Goal: Task Accomplishment & Management: Manage account settings

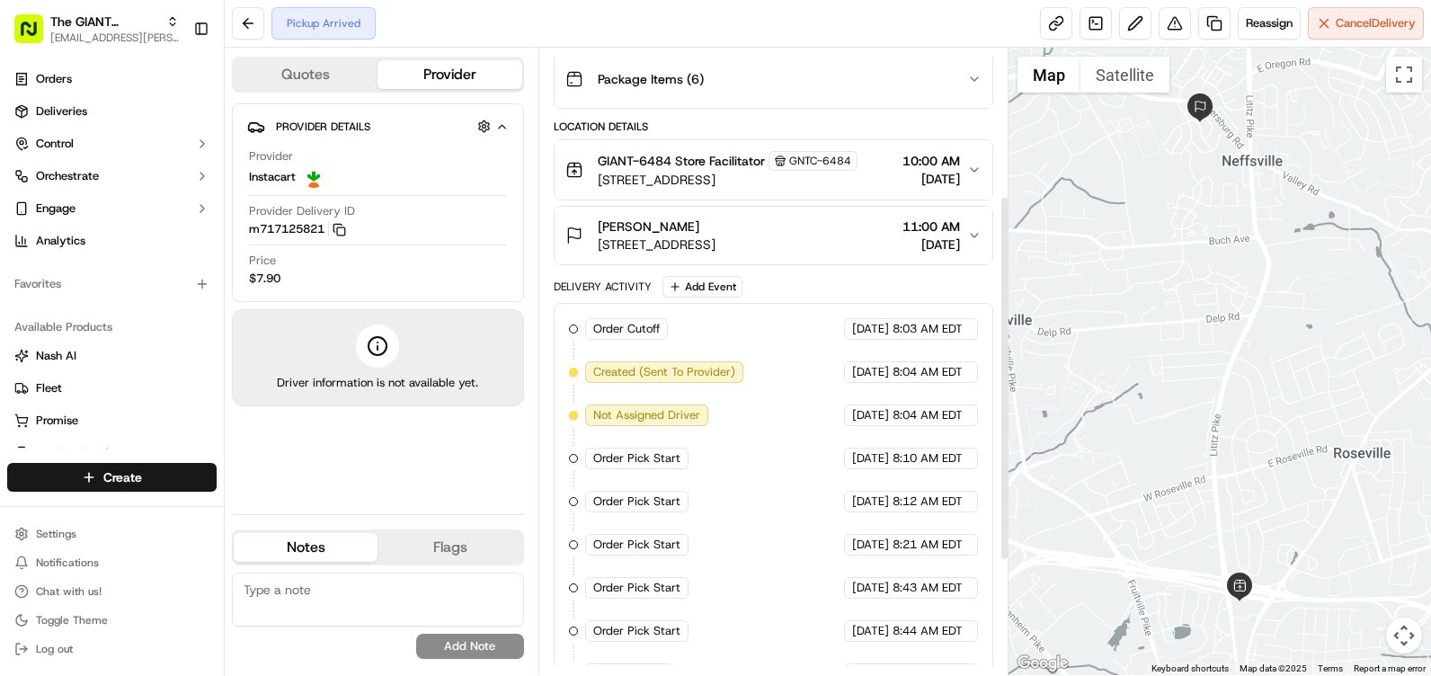
scroll to position [270, 0]
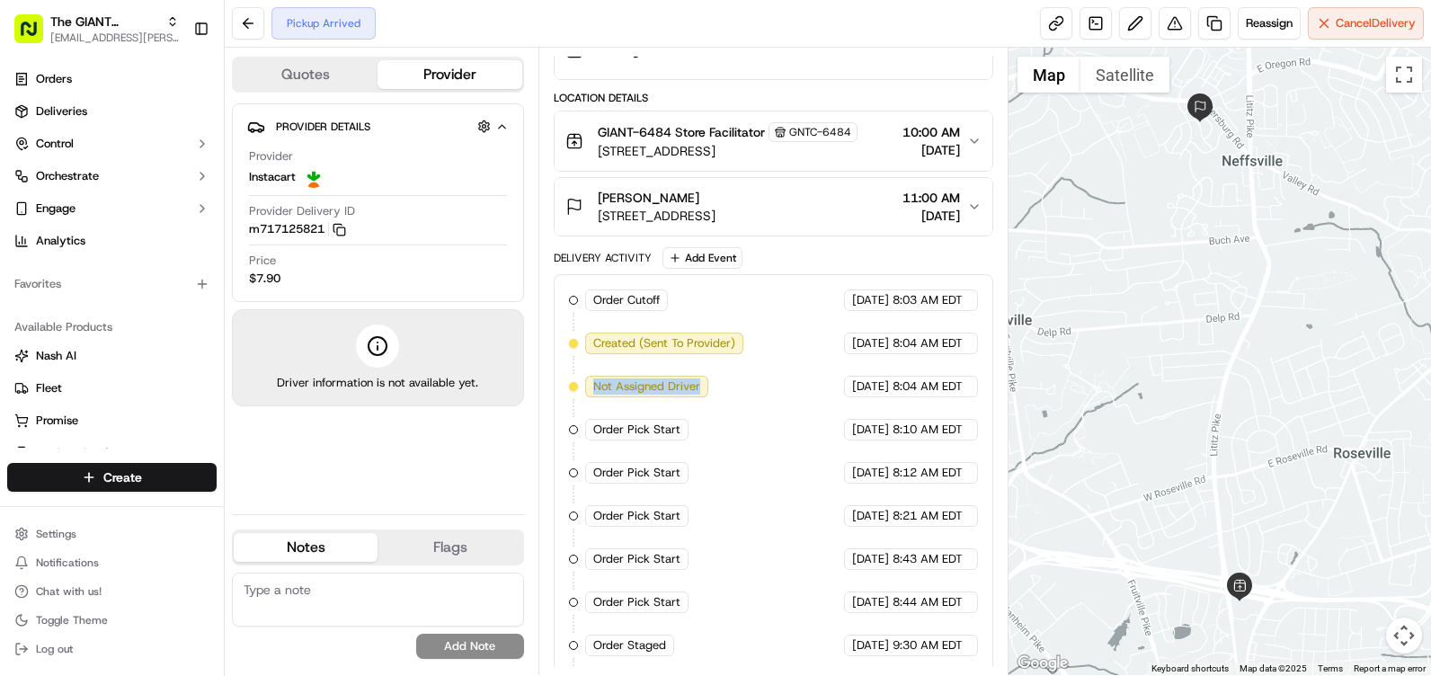
drag, startPoint x: 597, startPoint y: 383, endPoint x: 715, endPoint y: 393, distance: 118.2
click at [715, 393] on div "Order Cutoff The GIANT Company [DATE] 8:03 AM EDT Created (Sent To Provider) In…" at bounding box center [773, 559] width 409 height 539
drag, startPoint x: 715, startPoint y: 393, endPoint x: 715, endPoint y: 408, distance: 15.3
click at [715, 408] on div "Order Cutoff The GIANT Company [DATE] 8:03 AM EDT Created (Sent To Provider) In…" at bounding box center [773, 559] width 409 height 539
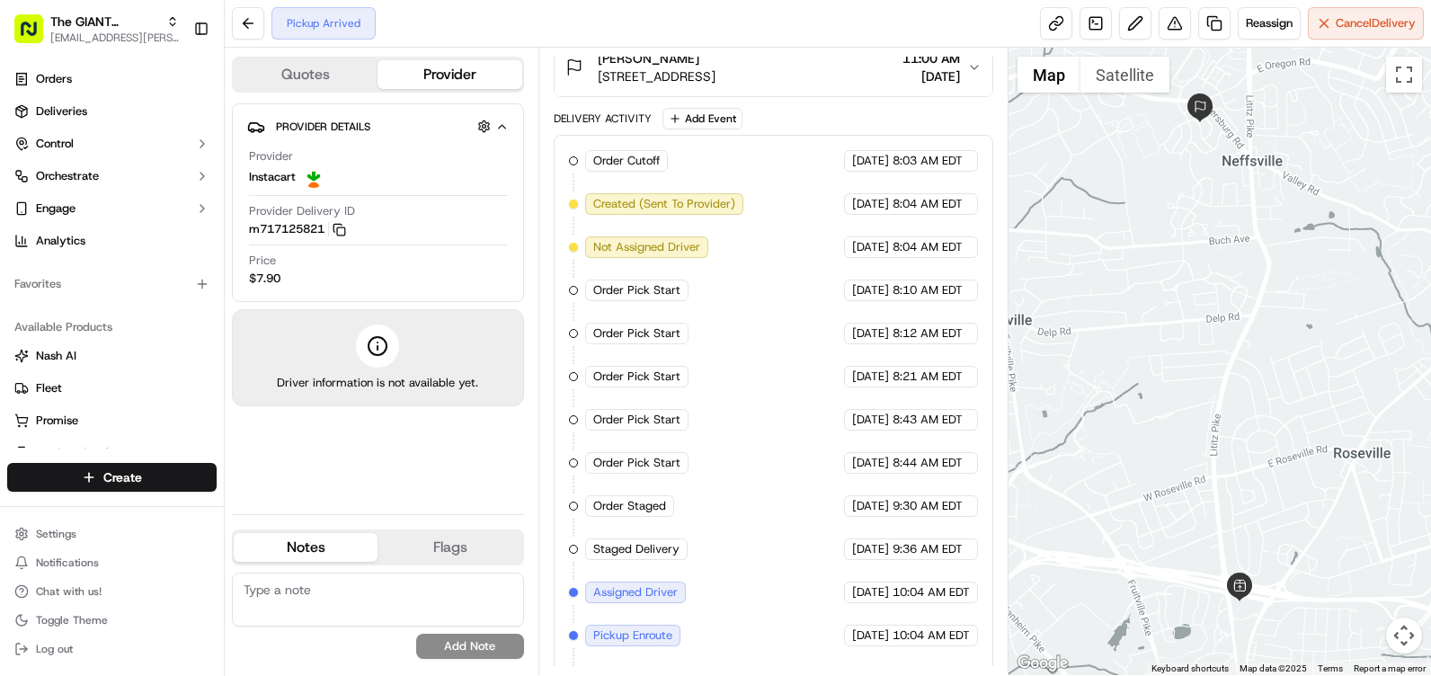
scroll to position [448, 0]
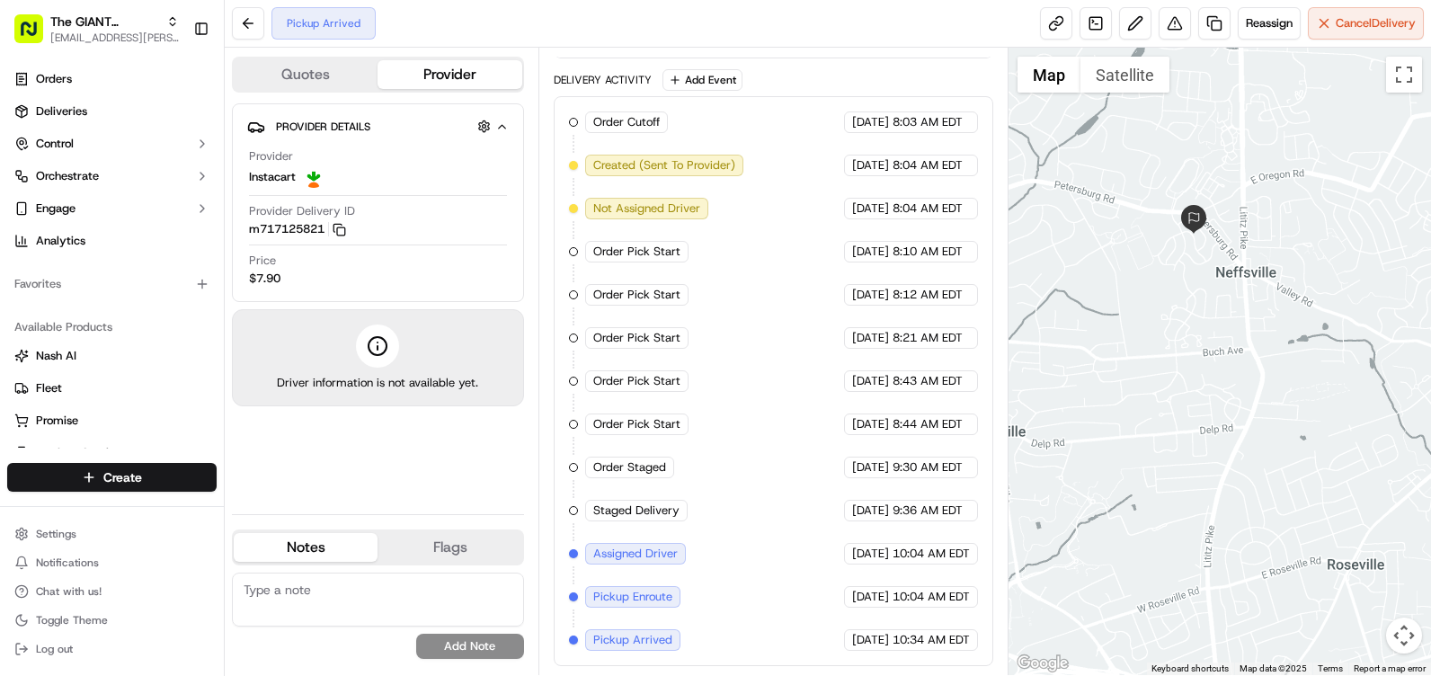
drag, startPoint x: 1229, startPoint y: 181, endPoint x: 1220, endPoint y: 298, distance: 118.1
click at [1220, 298] on div at bounding box center [1220, 362] width 423 height 628
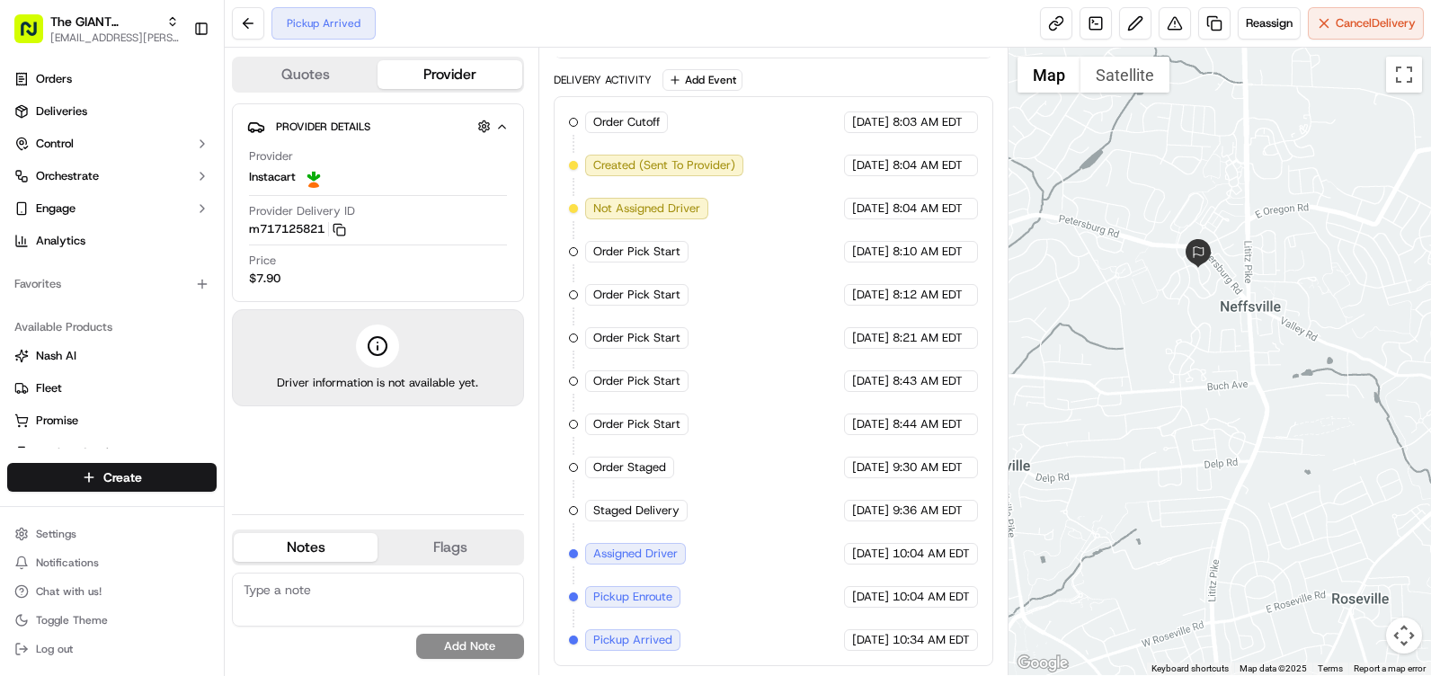
drag, startPoint x: 1203, startPoint y: 283, endPoint x: 1206, endPoint y: 292, distance: 9.4
click at [1214, 310] on div at bounding box center [1220, 362] width 423 height 628
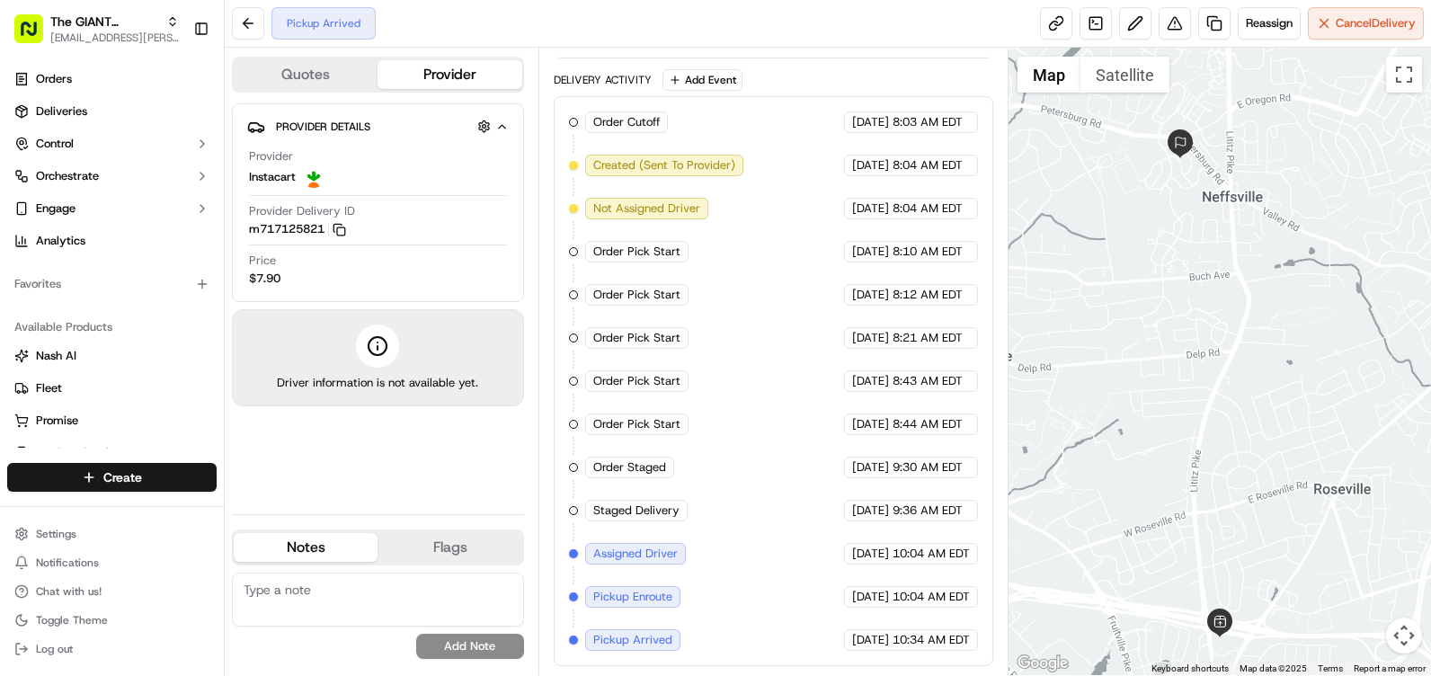
drag, startPoint x: 1225, startPoint y: 369, endPoint x: 1202, endPoint y: 241, distance: 129.6
click at [1202, 241] on div at bounding box center [1220, 362] width 423 height 628
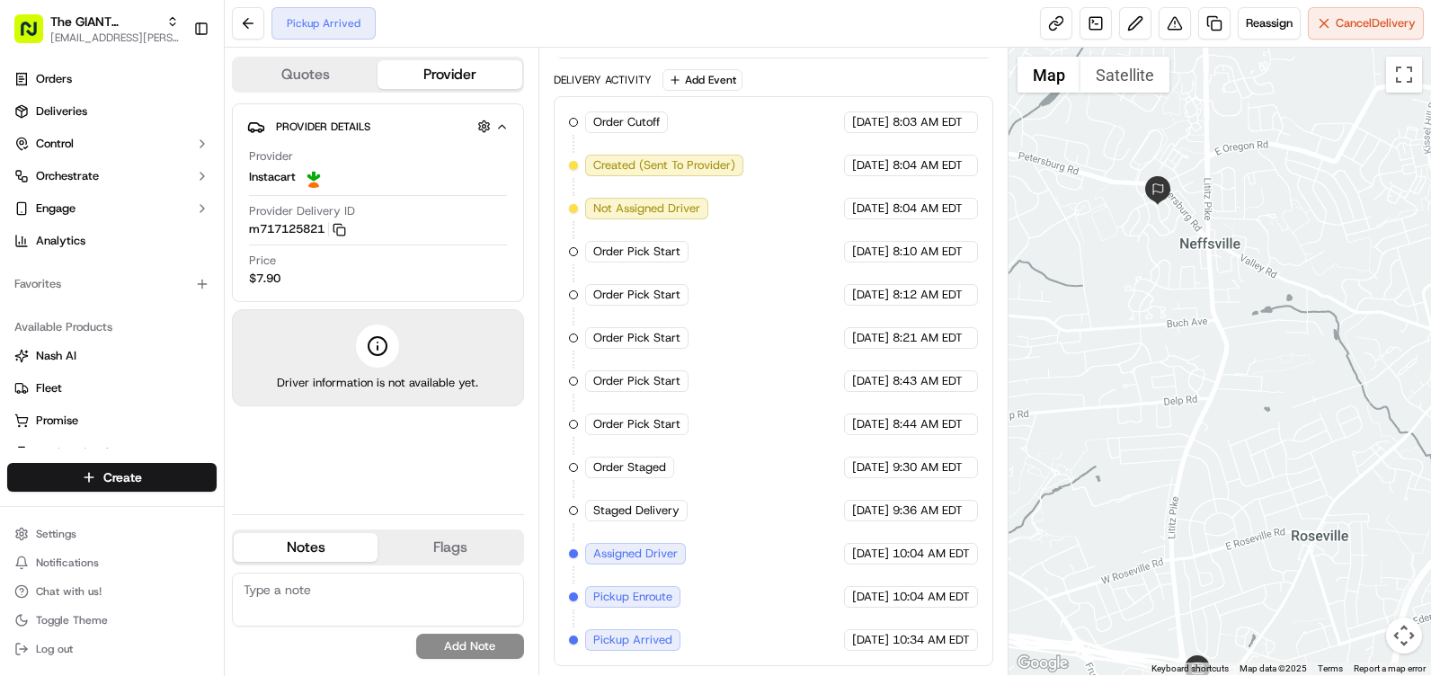
drag, startPoint x: 1273, startPoint y: 282, endPoint x: 1242, endPoint y: 339, distance: 64.8
click at [1242, 339] on div at bounding box center [1220, 362] width 423 height 628
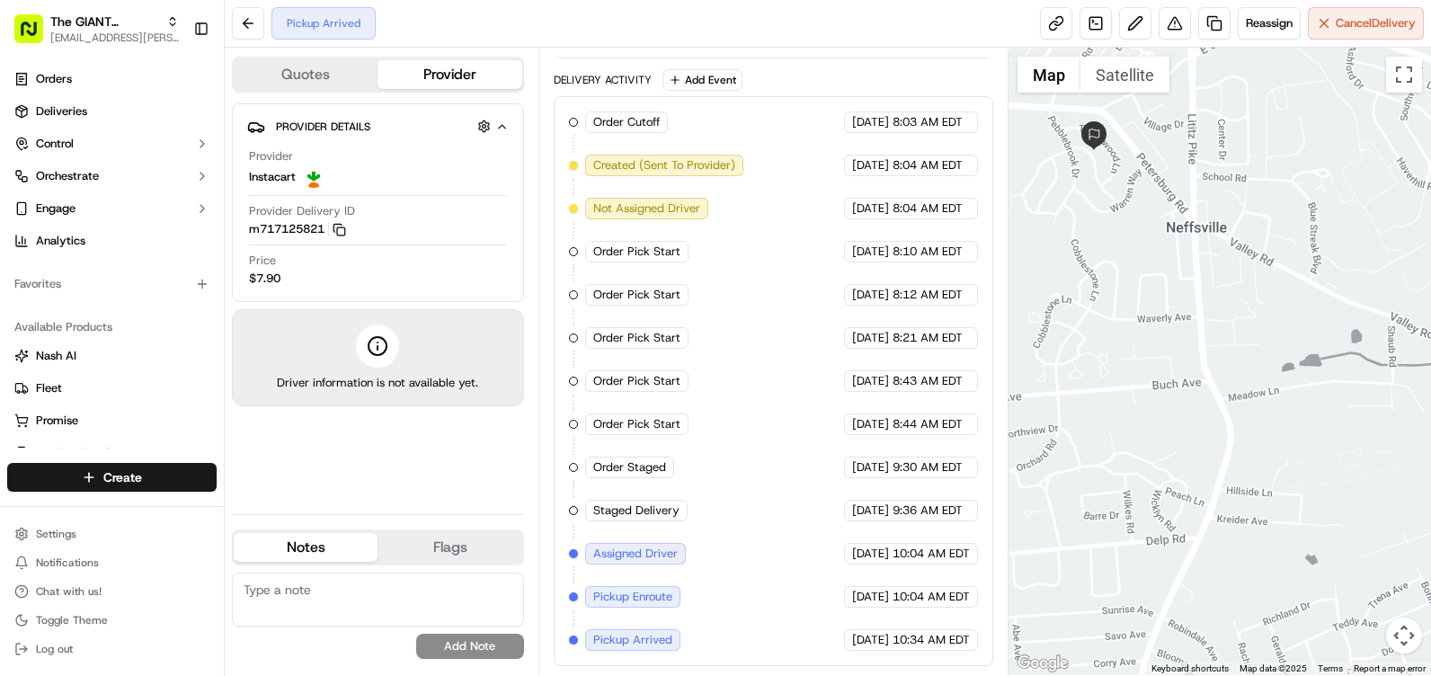
drag, startPoint x: 1230, startPoint y: 250, endPoint x: 1217, endPoint y: 316, distance: 66.8
click at [1217, 316] on div at bounding box center [1220, 362] width 423 height 628
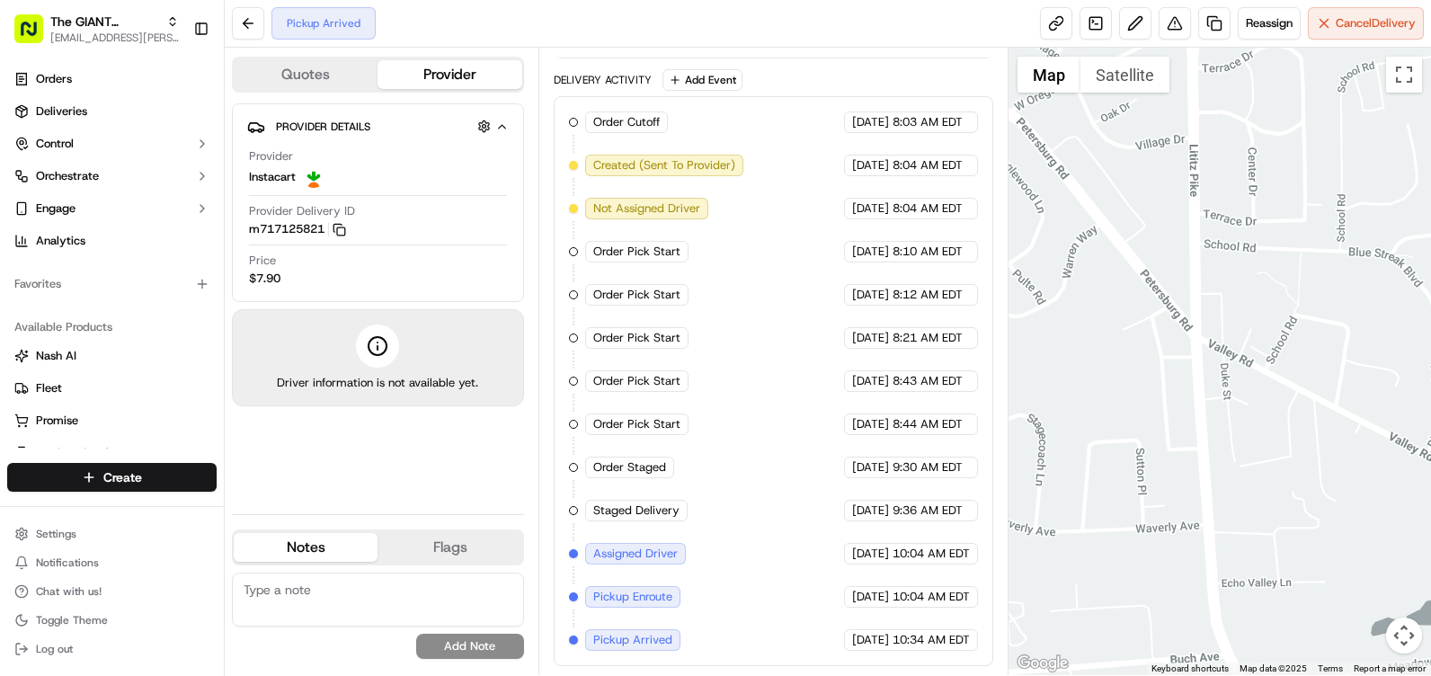
drag, startPoint x: 1189, startPoint y: 192, endPoint x: 1188, endPoint y: 293, distance: 101.6
click at [1188, 293] on div at bounding box center [1220, 362] width 423 height 628
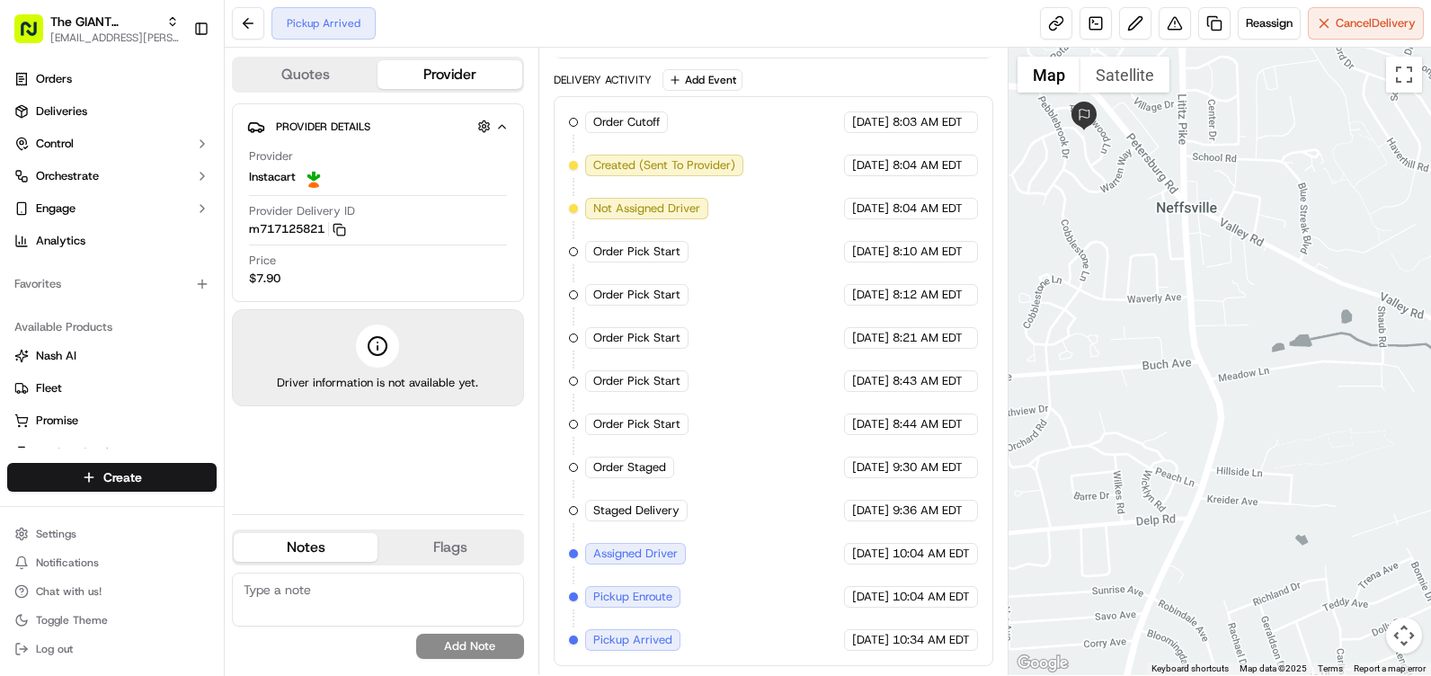
drag, startPoint x: 1220, startPoint y: 403, endPoint x: 1209, endPoint y: 285, distance: 118.3
click at [1209, 285] on div at bounding box center [1220, 362] width 423 height 628
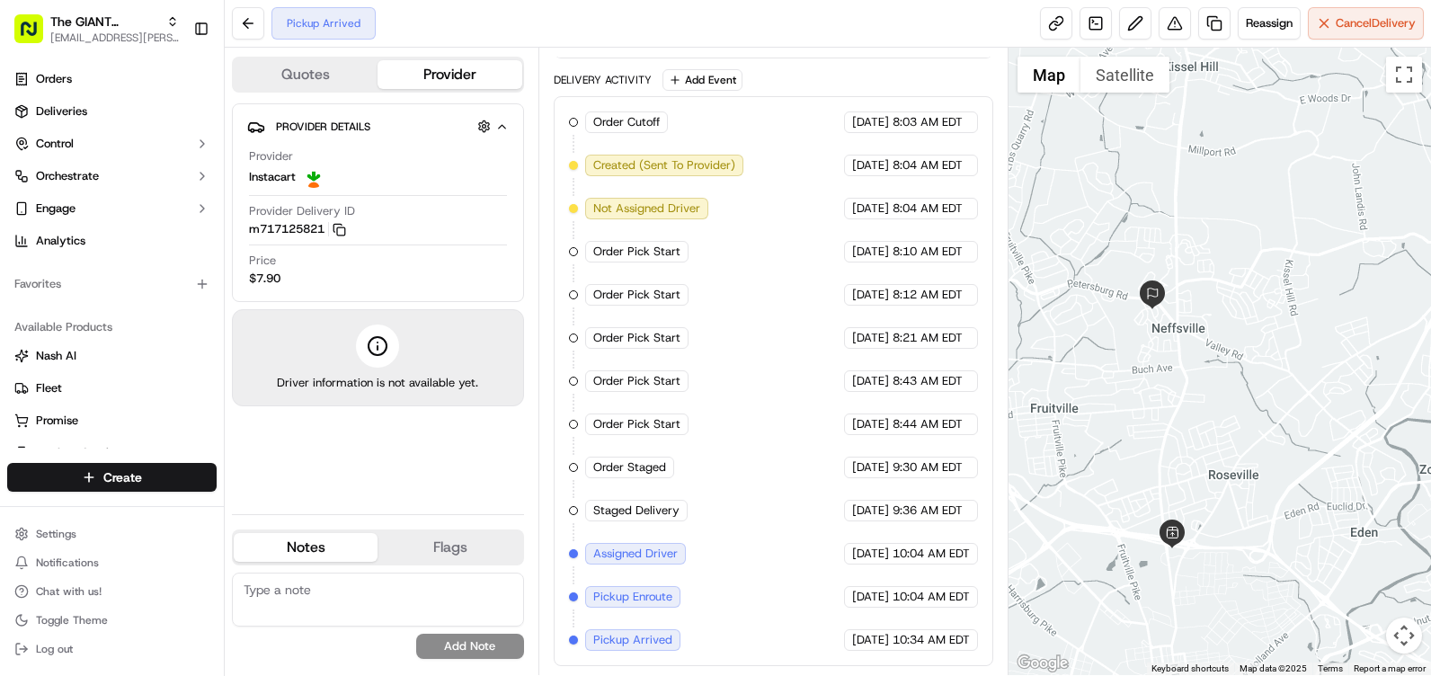
drag, startPoint x: 1217, startPoint y: 531, endPoint x: 1184, endPoint y: 441, distance: 95.9
click at [1184, 441] on div at bounding box center [1220, 362] width 423 height 628
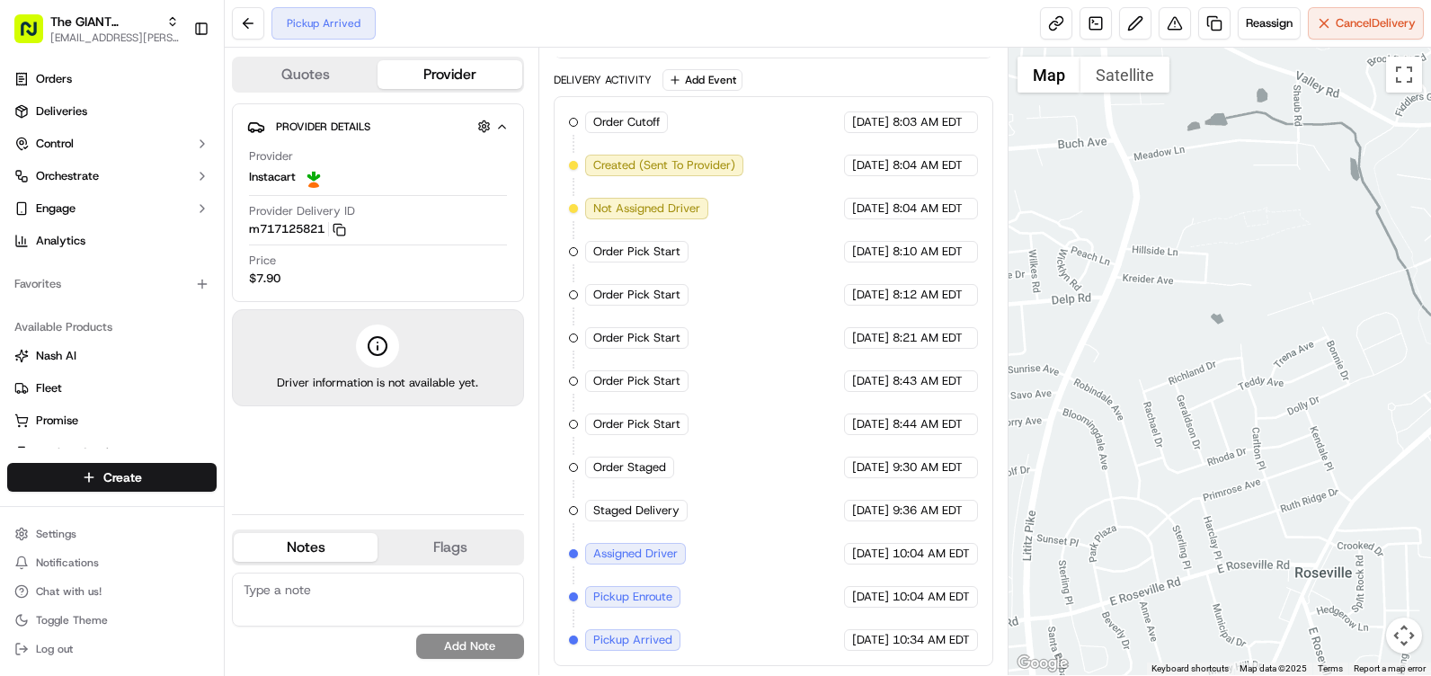
drag, startPoint x: 1154, startPoint y: 165, endPoint x: 1129, endPoint y: 289, distance: 126.4
click at [1129, 289] on div at bounding box center [1220, 362] width 423 height 628
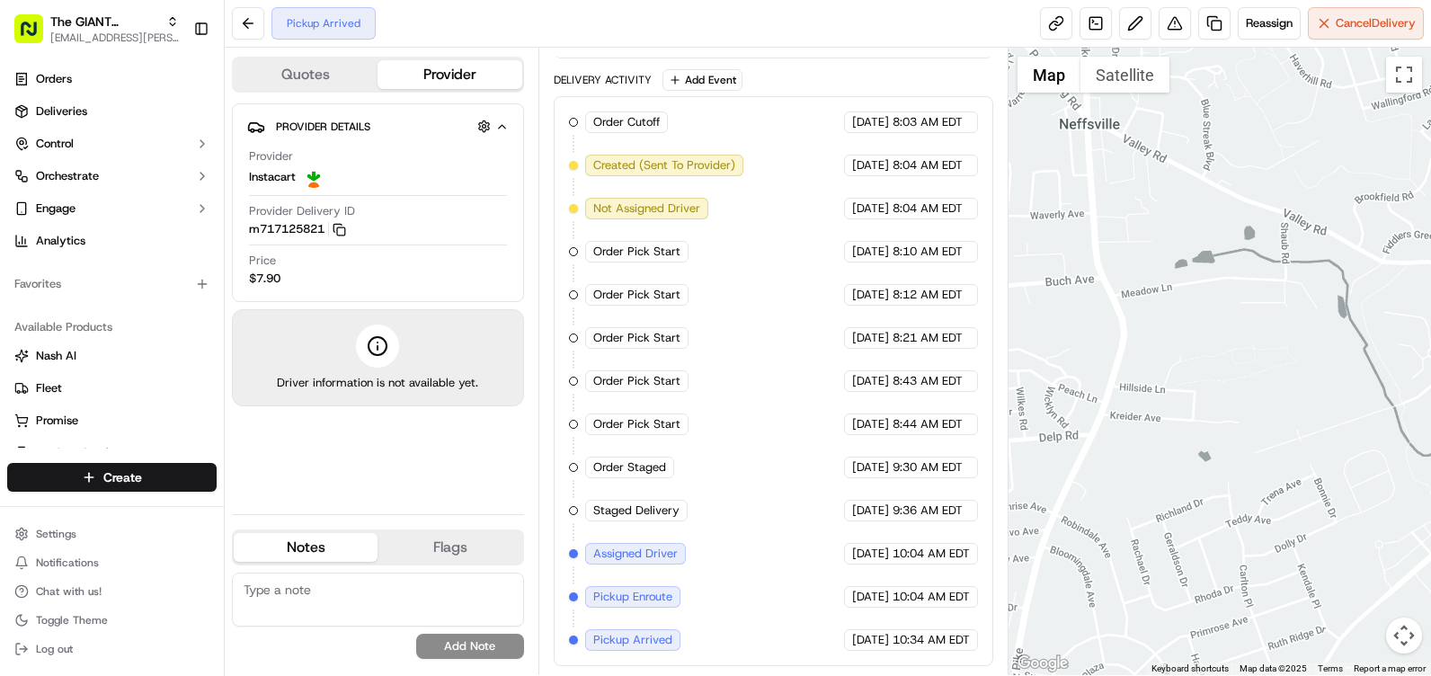
drag, startPoint x: 1153, startPoint y: 217, endPoint x: 1131, endPoint y: 377, distance: 161.5
click at [1133, 375] on div at bounding box center [1220, 362] width 423 height 628
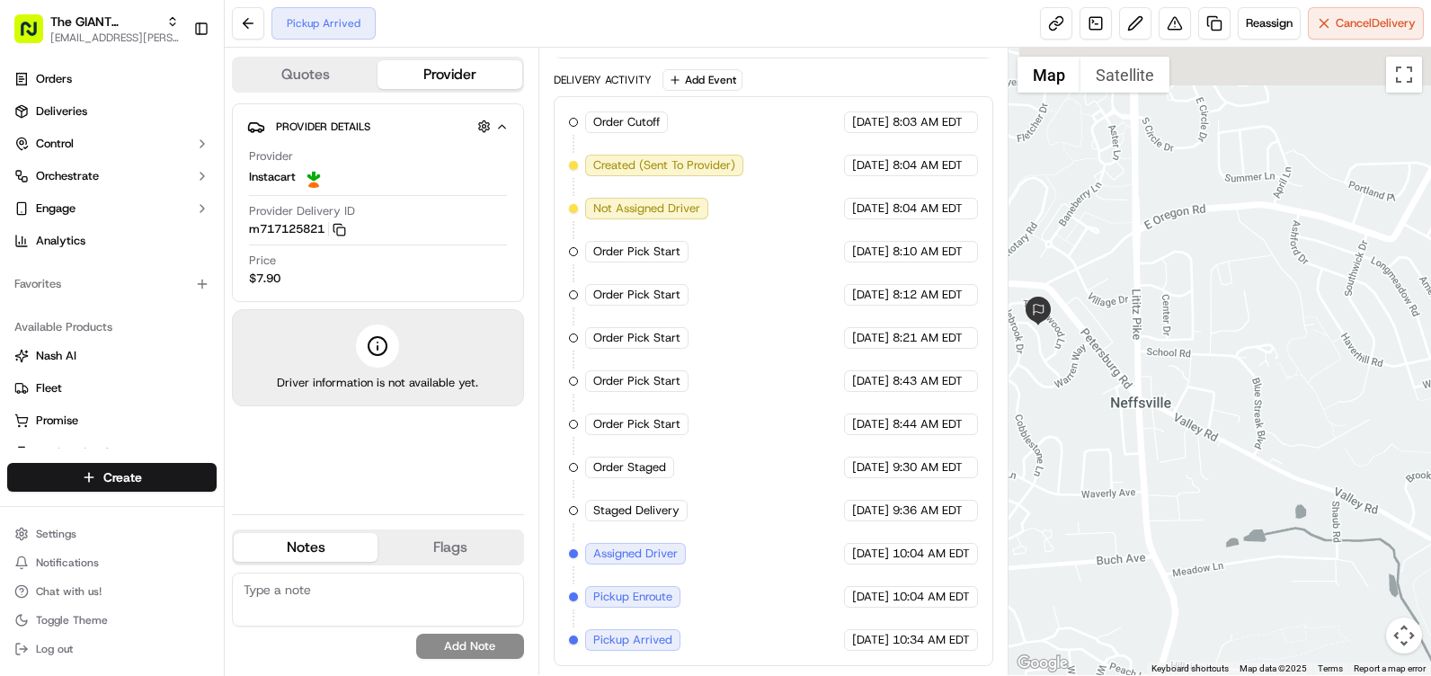
drag, startPoint x: 1132, startPoint y: 212, endPoint x: 1190, endPoint y: 477, distance: 270.7
click at [1190, 477] on div at bounding box center [1220, 362] width 423 height 628
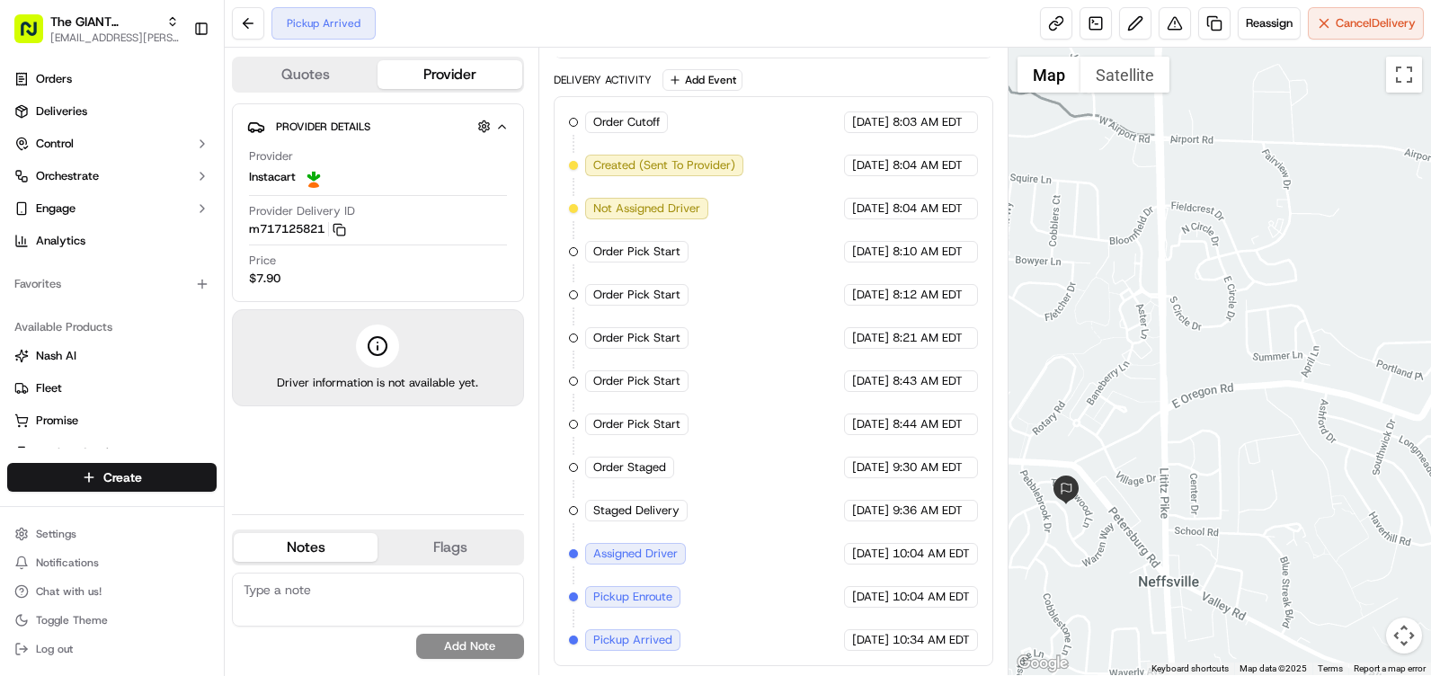
drag, startPoint x: 1160, startPoint y: 270, endPoint x: 1187, endPoint y: 453, distance: 185.4
click at [1187, 453] on div at bounding box center [1220, 362] width 423 height 628
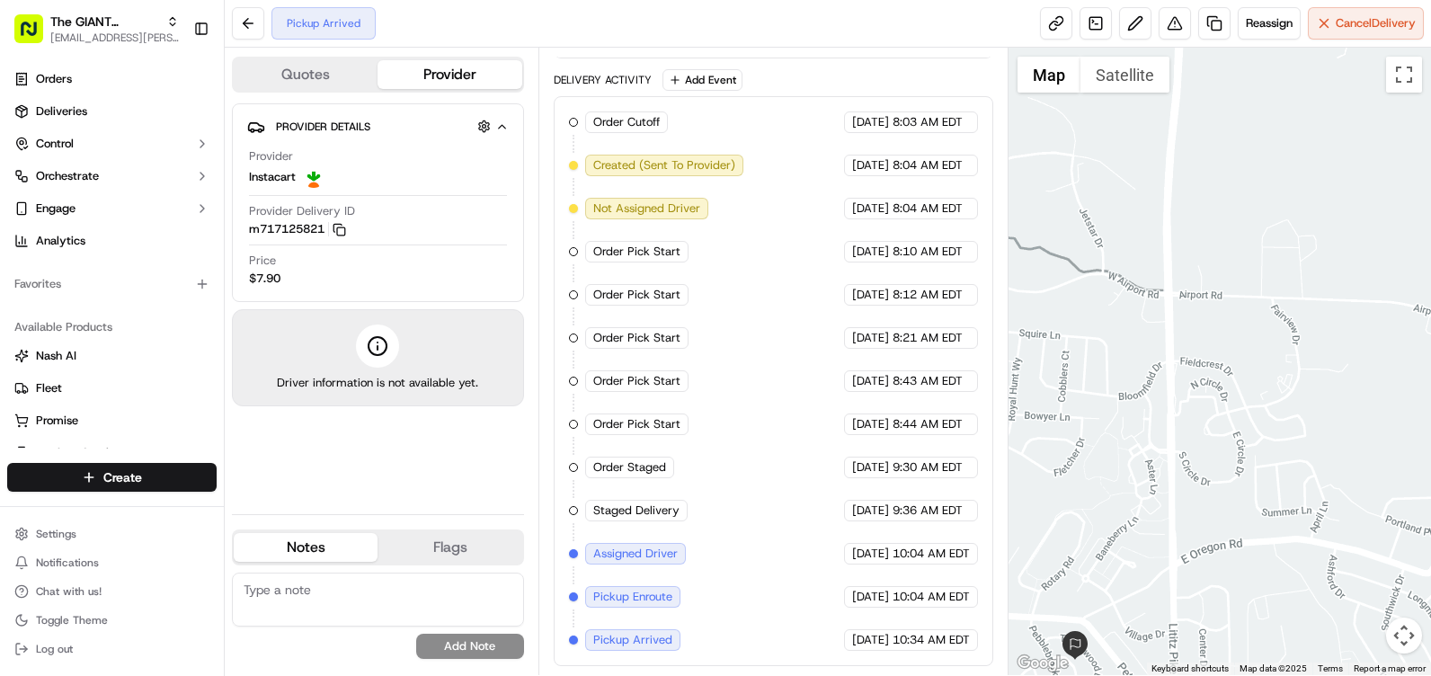
drag, startPoint x: 1196, startPoint y: 309, endPoint x: 1216, endPoint y: 370, distance: 64.5
click at [1216, 370] on div at bounding box center [1220, 362] width 423 height 628
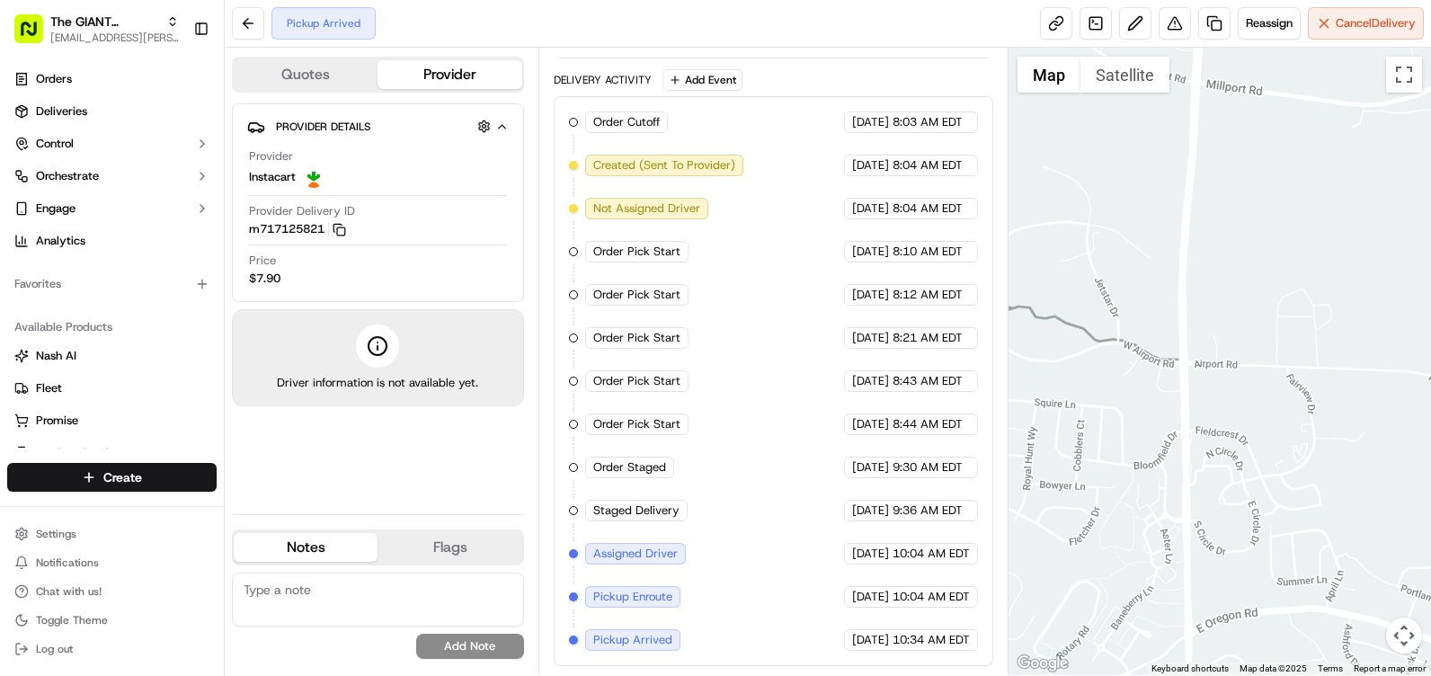
drag, startPoint x: 1150, startPoint y: 245, endPoint x: 1172, endPoint y: 334, distance: 91.8
click at [1172, 334] on div at bounding box center [1220, 362] width 423 height 628
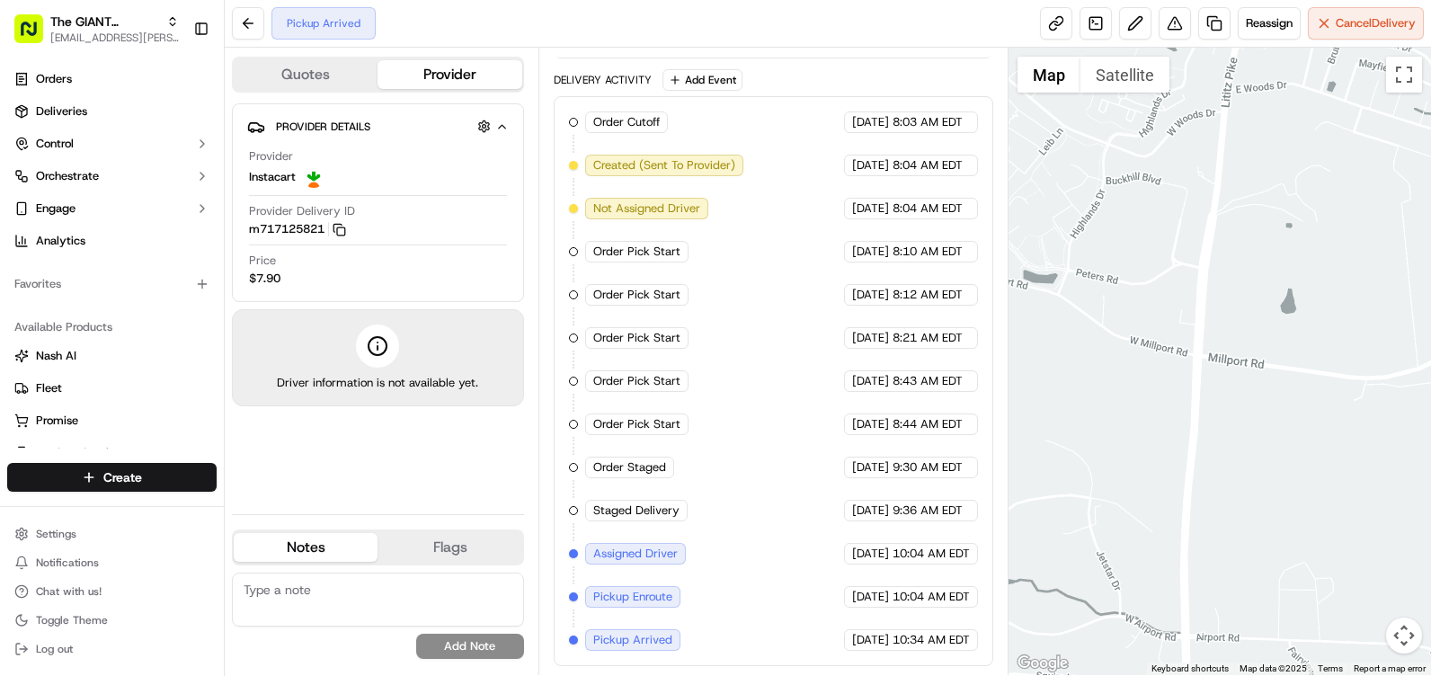
drag, startPoint x: 1169, startPoint y: 155, endPoint x: 1167, endPoint y: 415, distance: 260.7
click at [1167, 415] on div at bounding box center [1220, 362] width 423 height 628
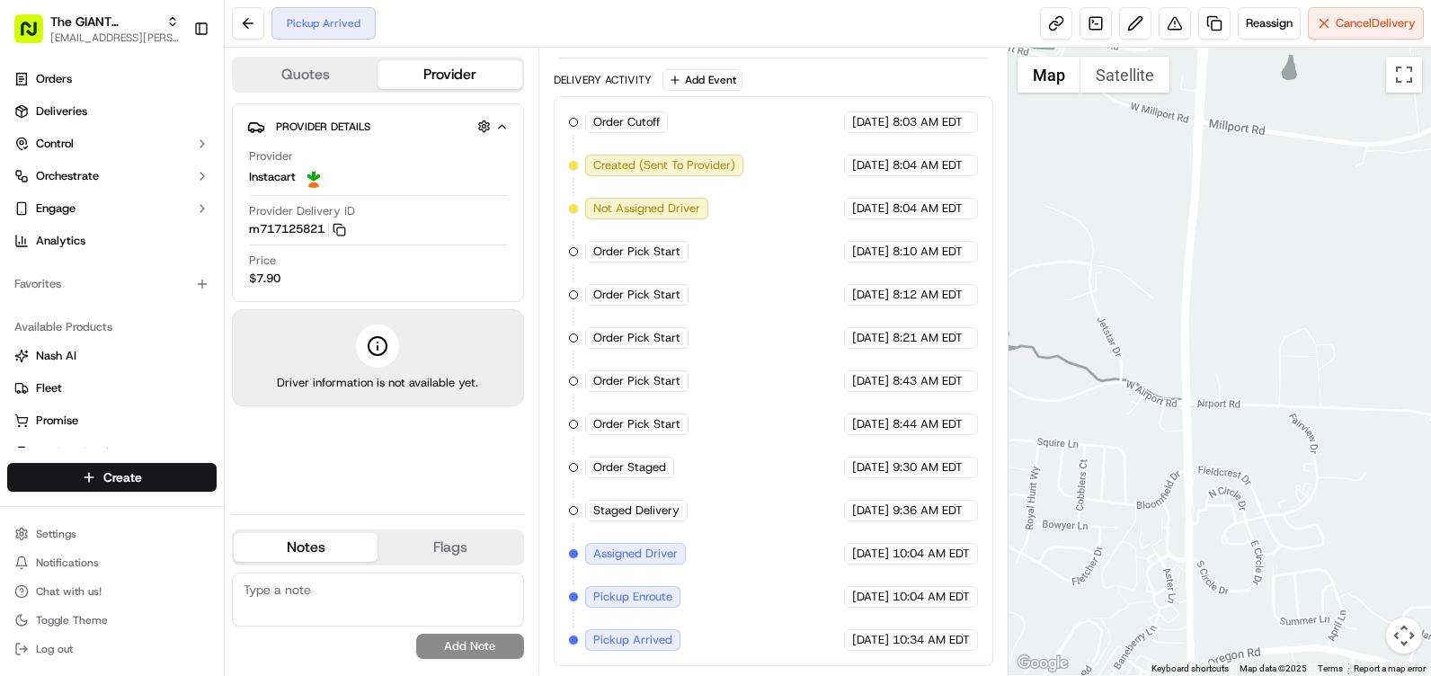
drag, startPoint x: 1180, startPoint y: 409, endPoint x: 1180, endPoint y: 158, distance: 250.8
click at [1180, 158] on div at bounding box center [1220, 362] width 423 height 628
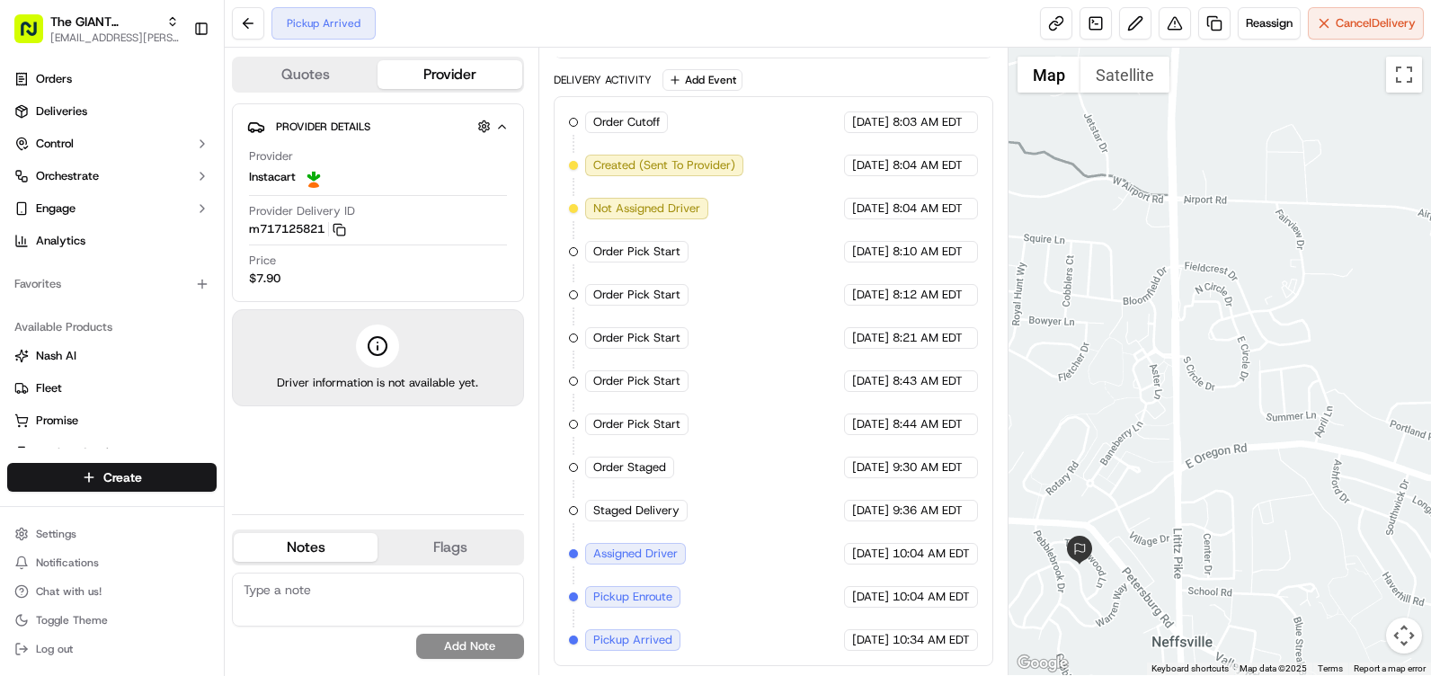
drag, startPoint x: 1176, startPoint y: 491, endPoint x: 1161, endPoint y: 261, distance: 230.7
click at [1161, 261] on div at bounding box center [1220, 362] width 423 height 628
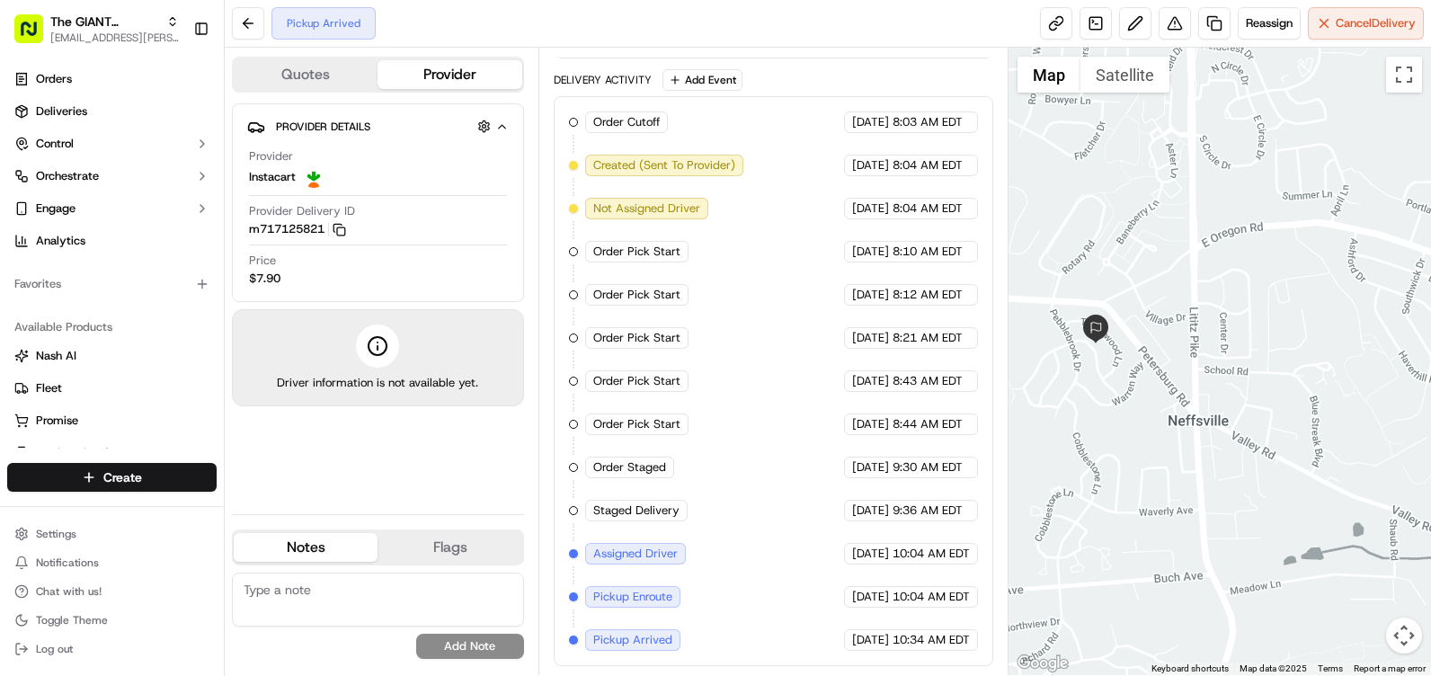
drag, startPoint x: 1122, startPoint y: 540, endPoint x: 1145, endPoint y: 205, distance: 336.2
click at [1145, 207] on div at bounding box center [1220, 362] width 423 height 628
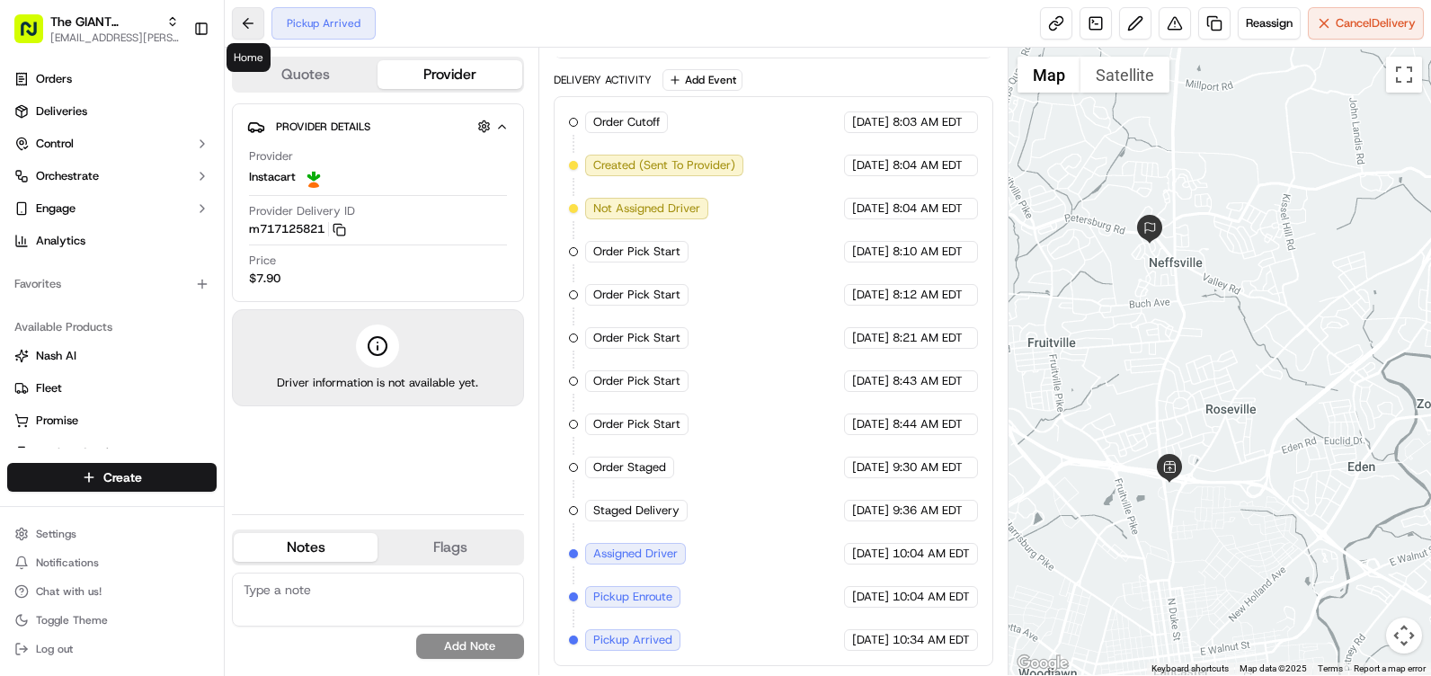
click at [237, 13] on button at bounding box center [248, 23] width 32 height 32
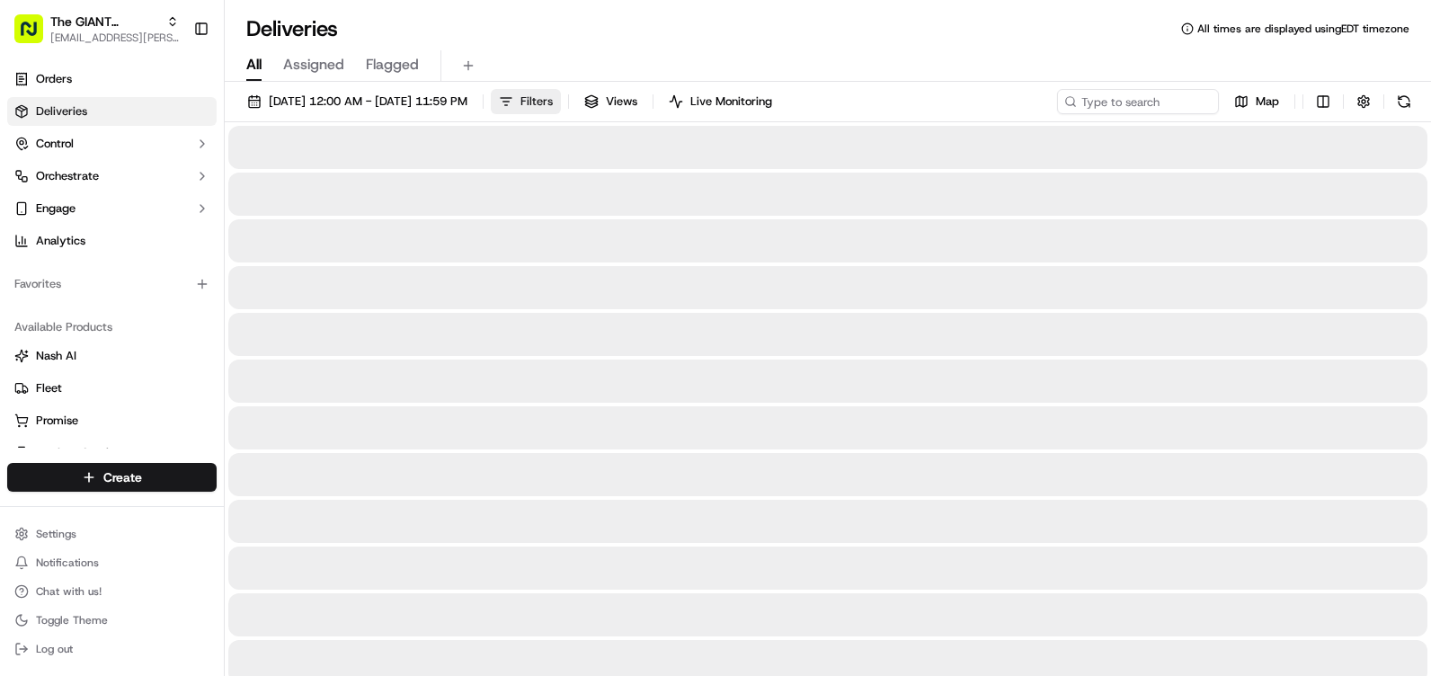
click at [561, 91] on button "Filters" at bounding box center [526, 101] width 70 height 25
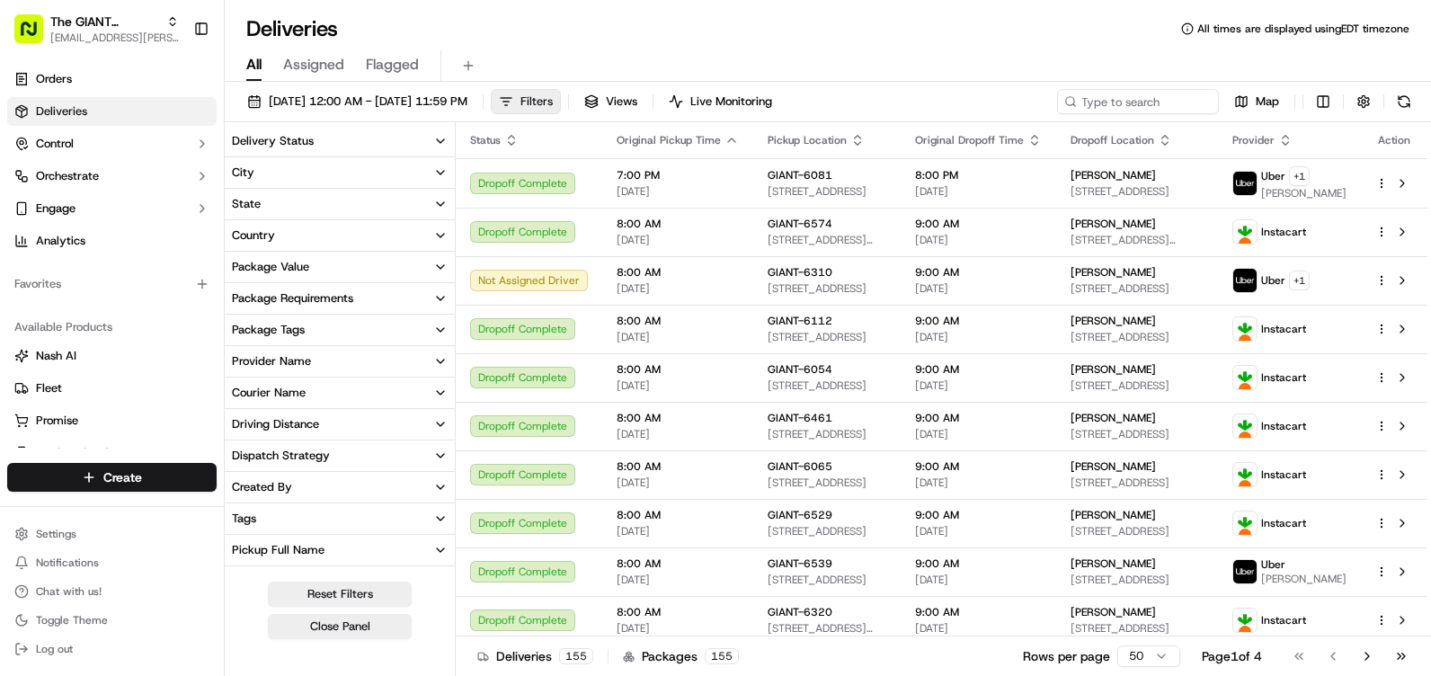
click at [561, 92] on button "Filters" at bounding box center [526, 101] width 70 height 25
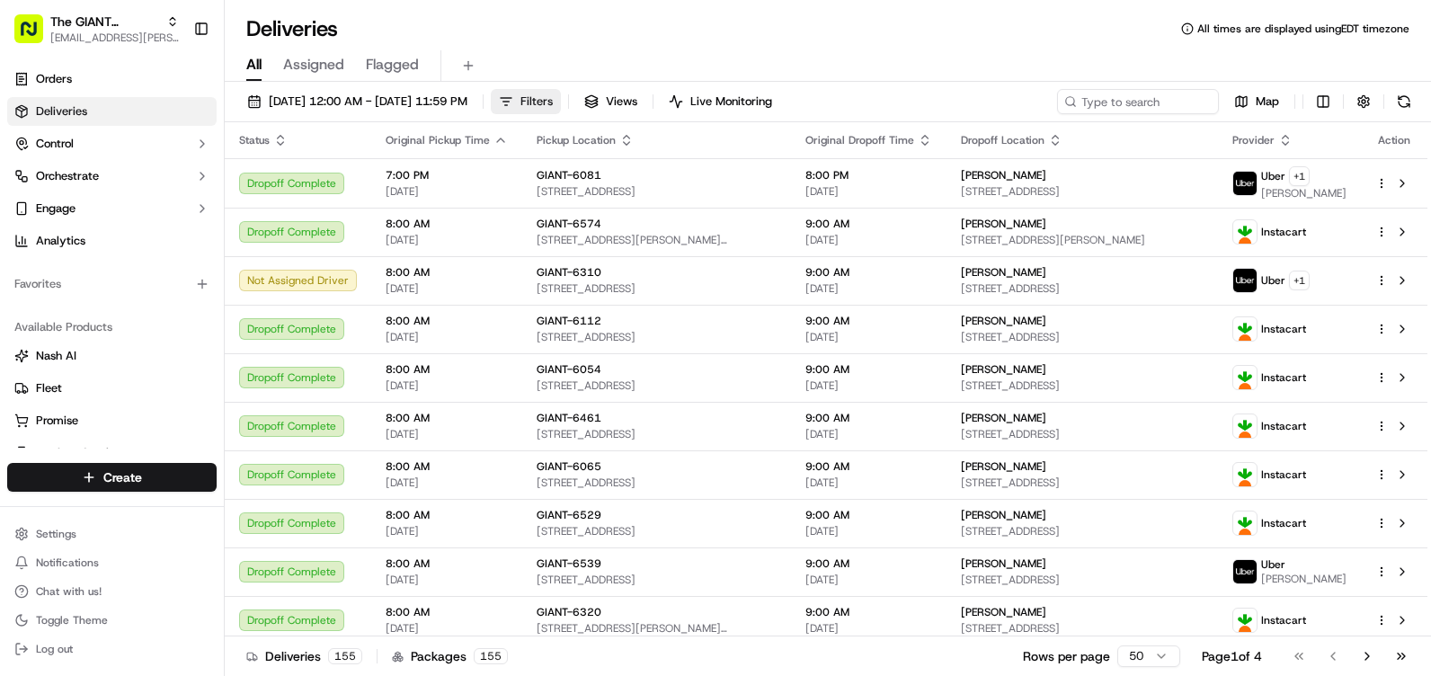
click at [561, 92] on button "Filters" at bounding box center [526, 101] width 70 height 25
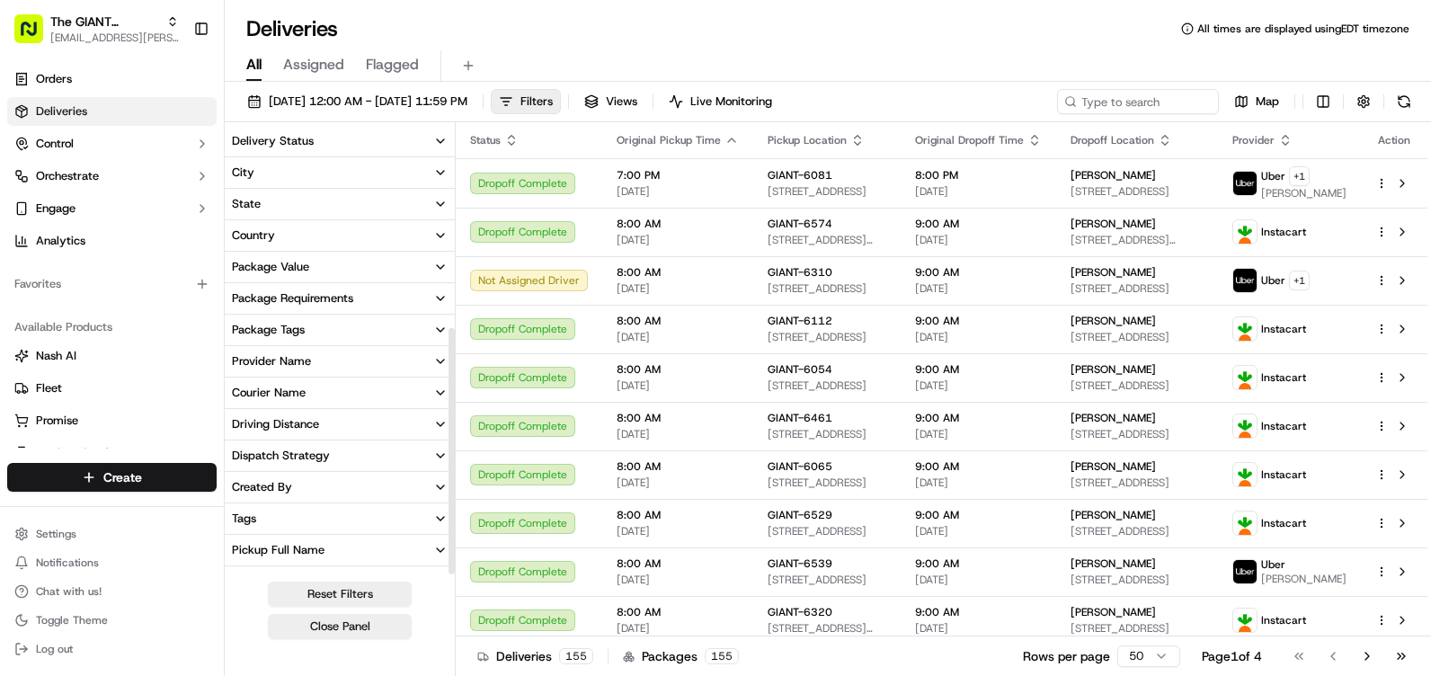
scroll to position [368, 0]
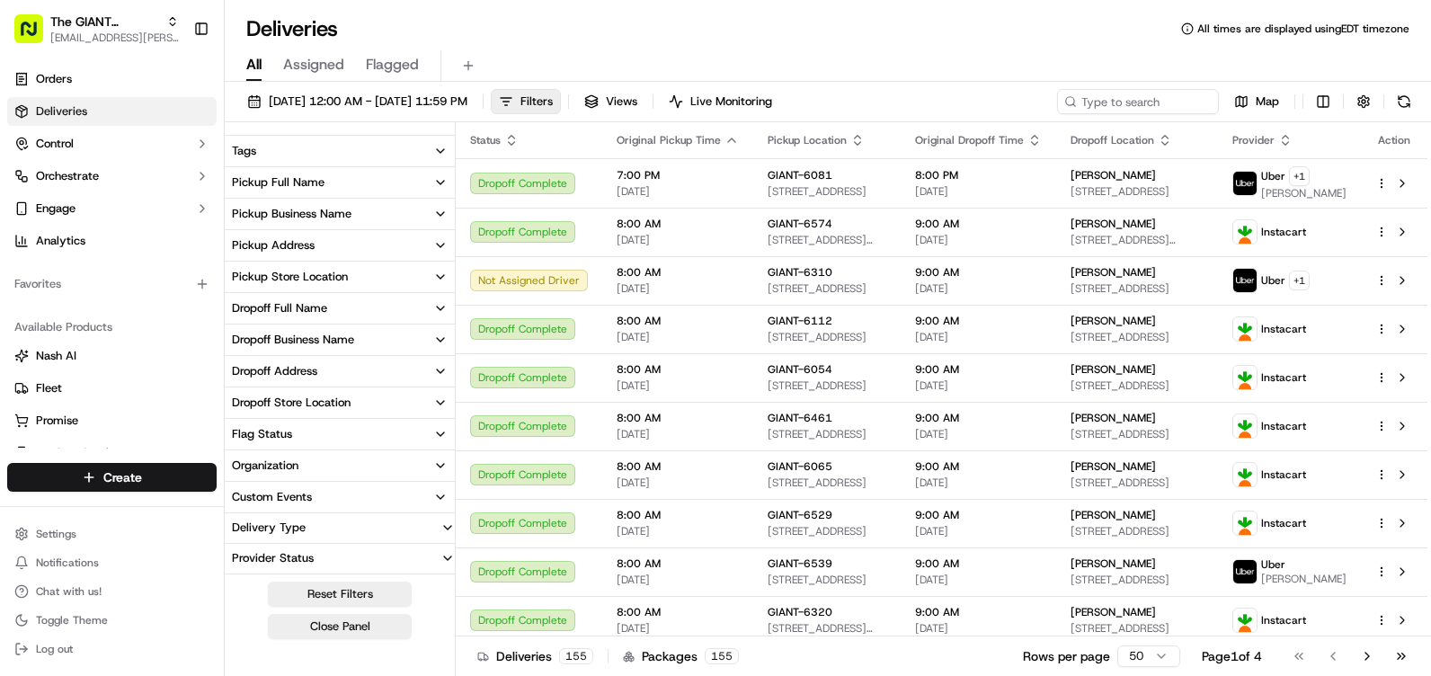
click at [336, 279] on div "Pickup Store Location" at bounding box center [290, 277] width 116 height 16
click at [363, 325] on div at bounding box center [340, 310] width 230 height 36
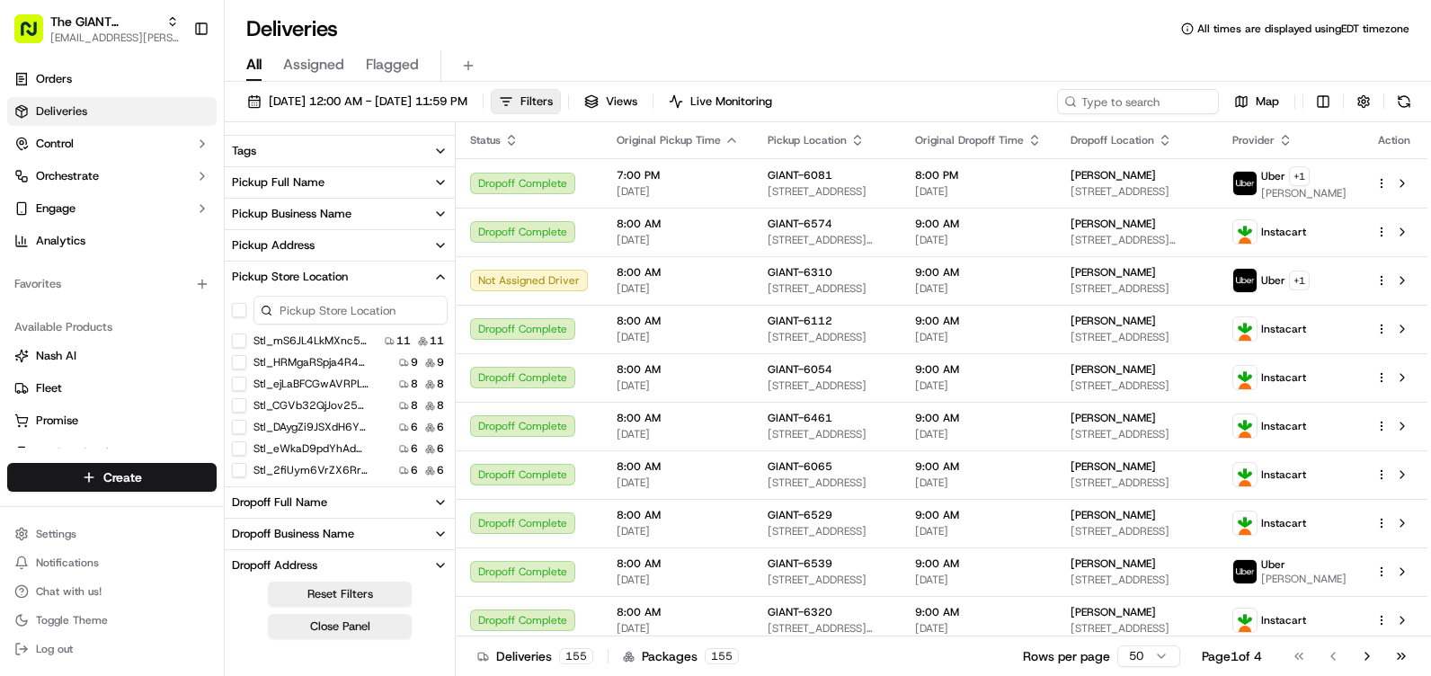
click at [362, 316] on input at bounding box center [351, 310] width 194 height 29
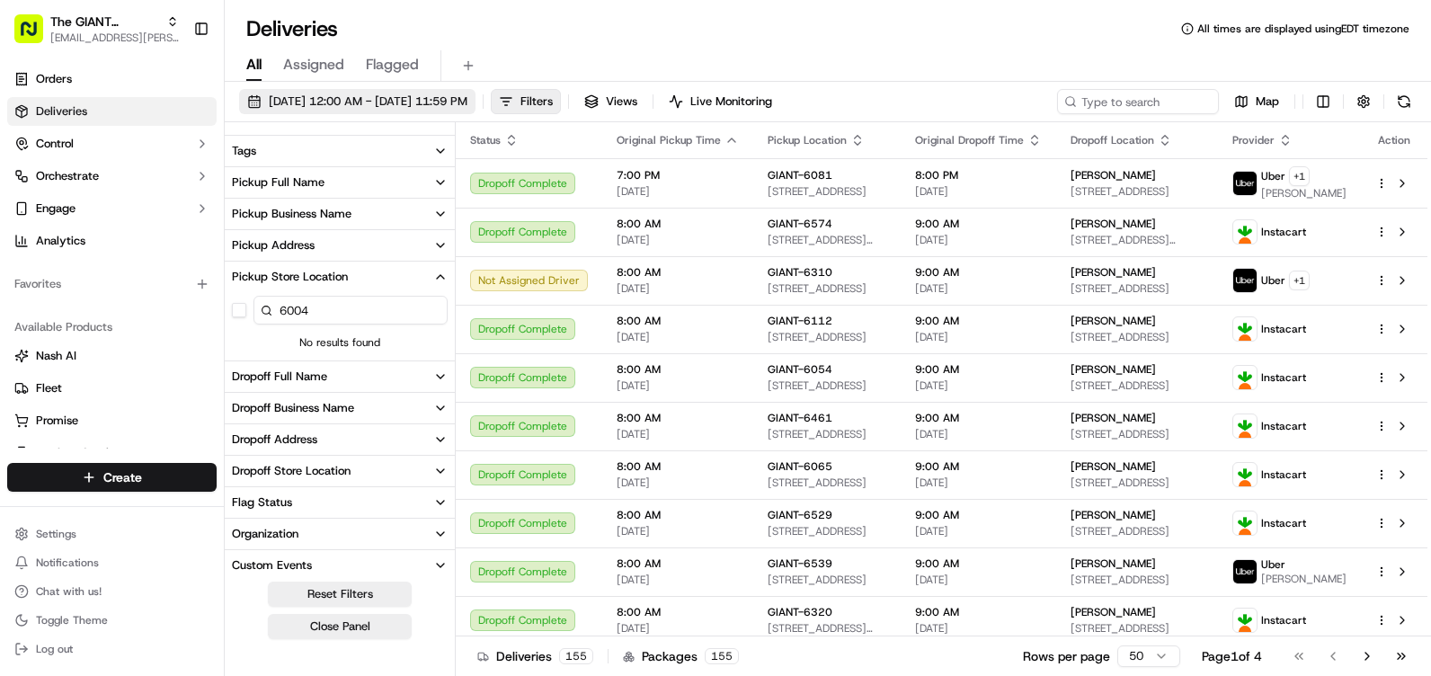
type input "6004"
click at [358, 102] on span "[DATE] 12:00 AM - [DATE] 11:59 PM" at bounding box center [368, 102] width 199 height 16
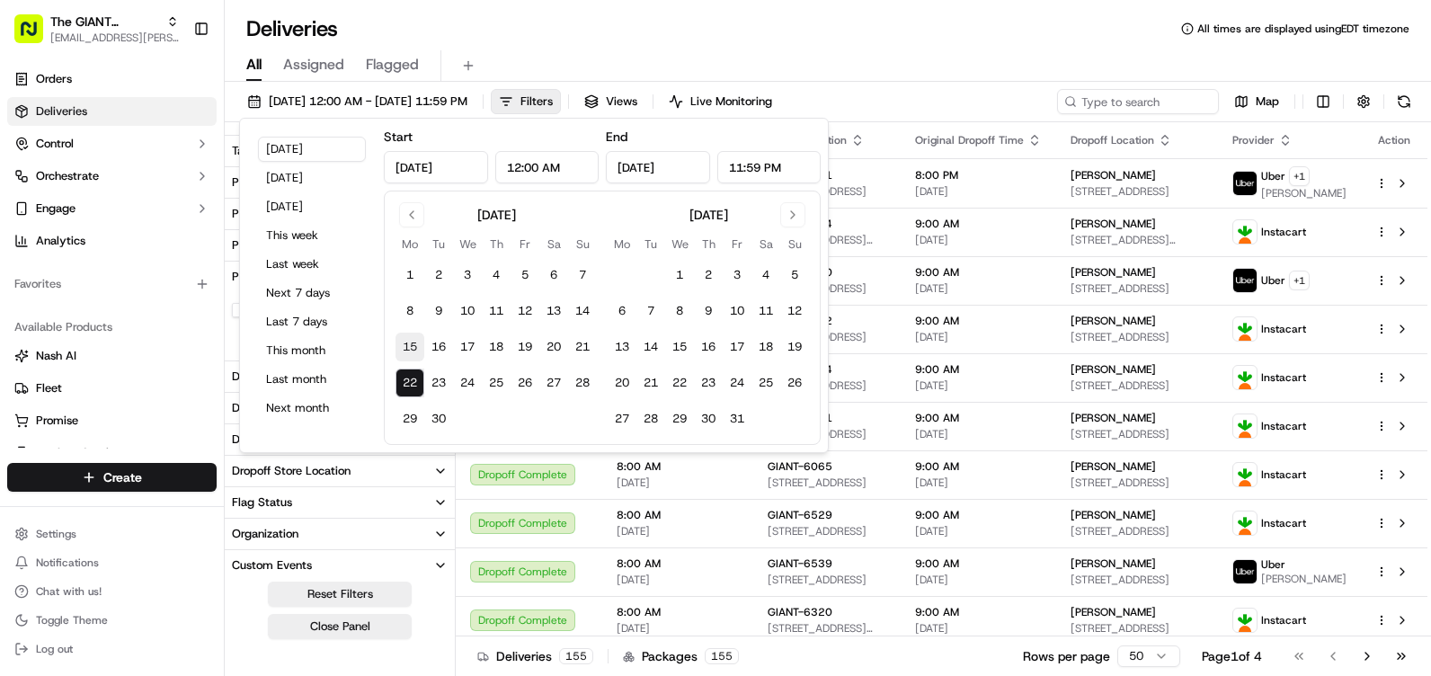
click at [410, 344] on button "15" at bounding box center [410, 347] width 29 height 29
type input "[DATE]"
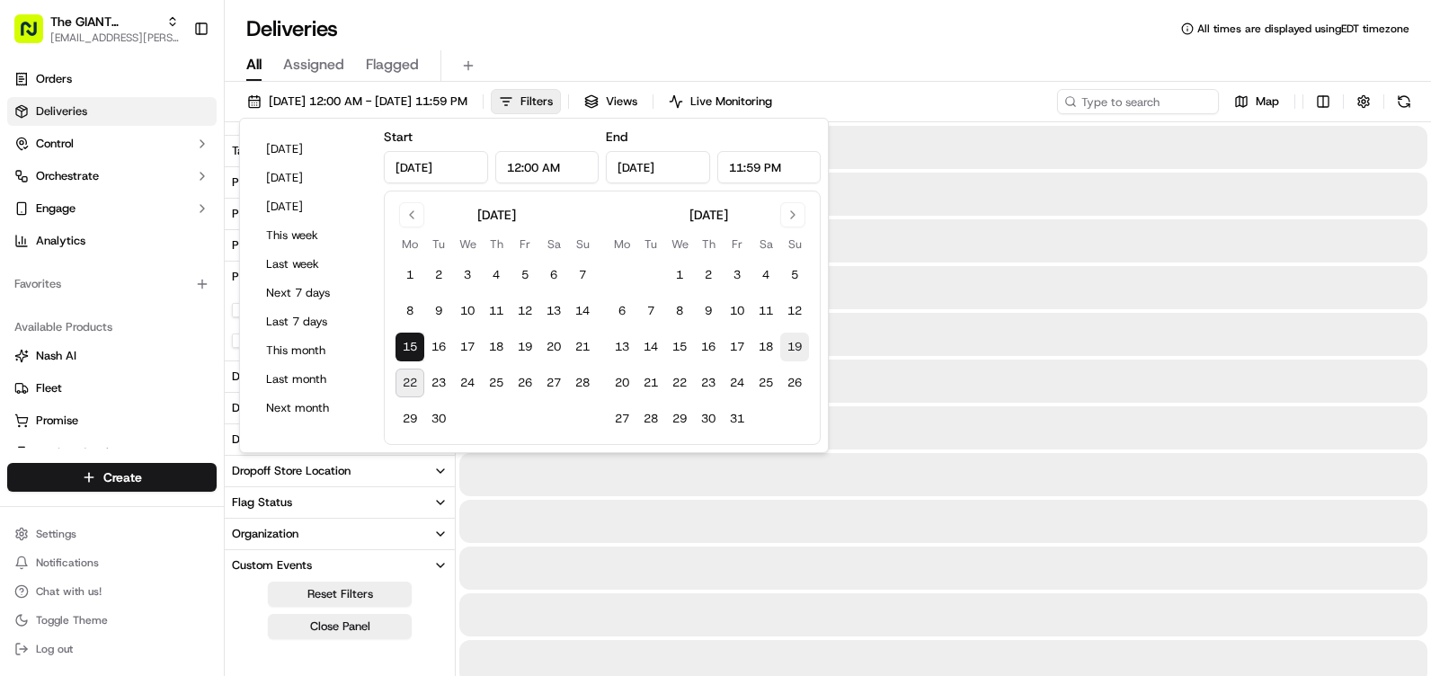
click at [794, 355] on button "19" at bounding box center [794, 347] width 29 height 29
type input "[DATE]"
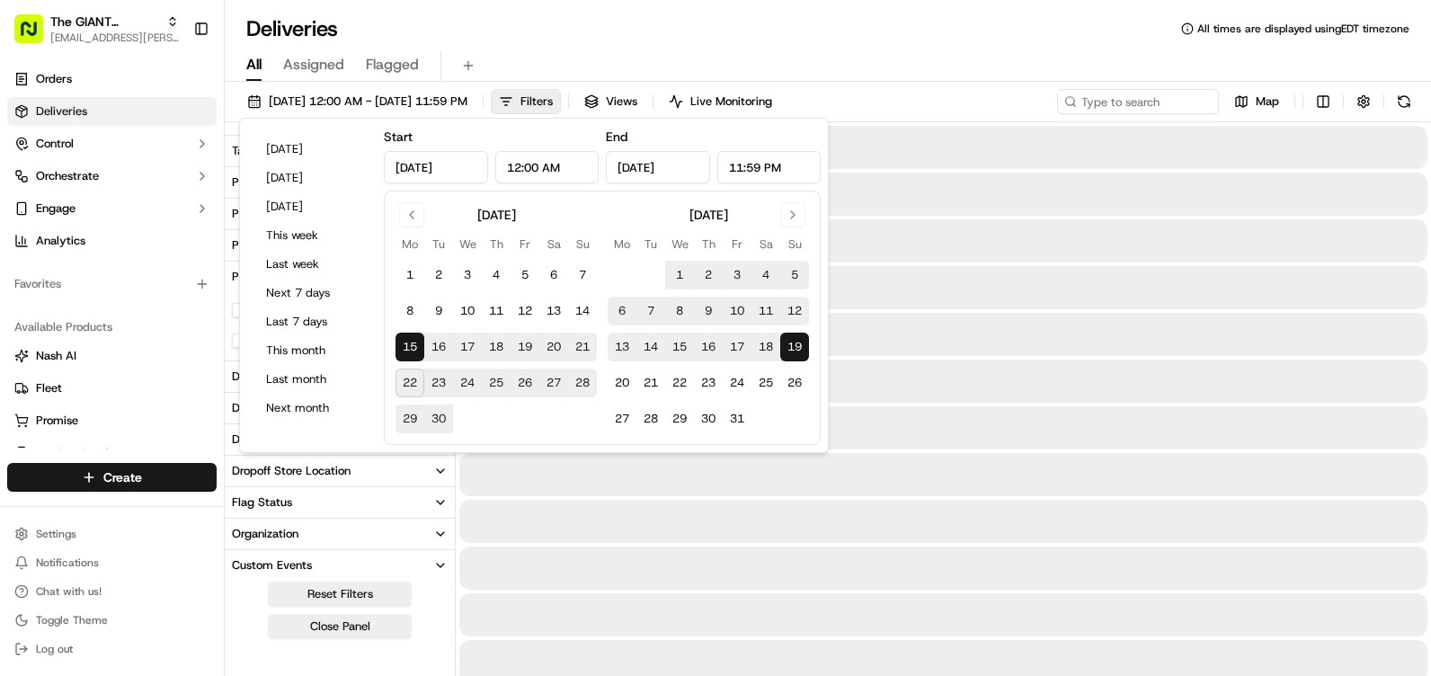
click at [587, 341] on button "21" at bounding box center [582, 347] width 29 height 29
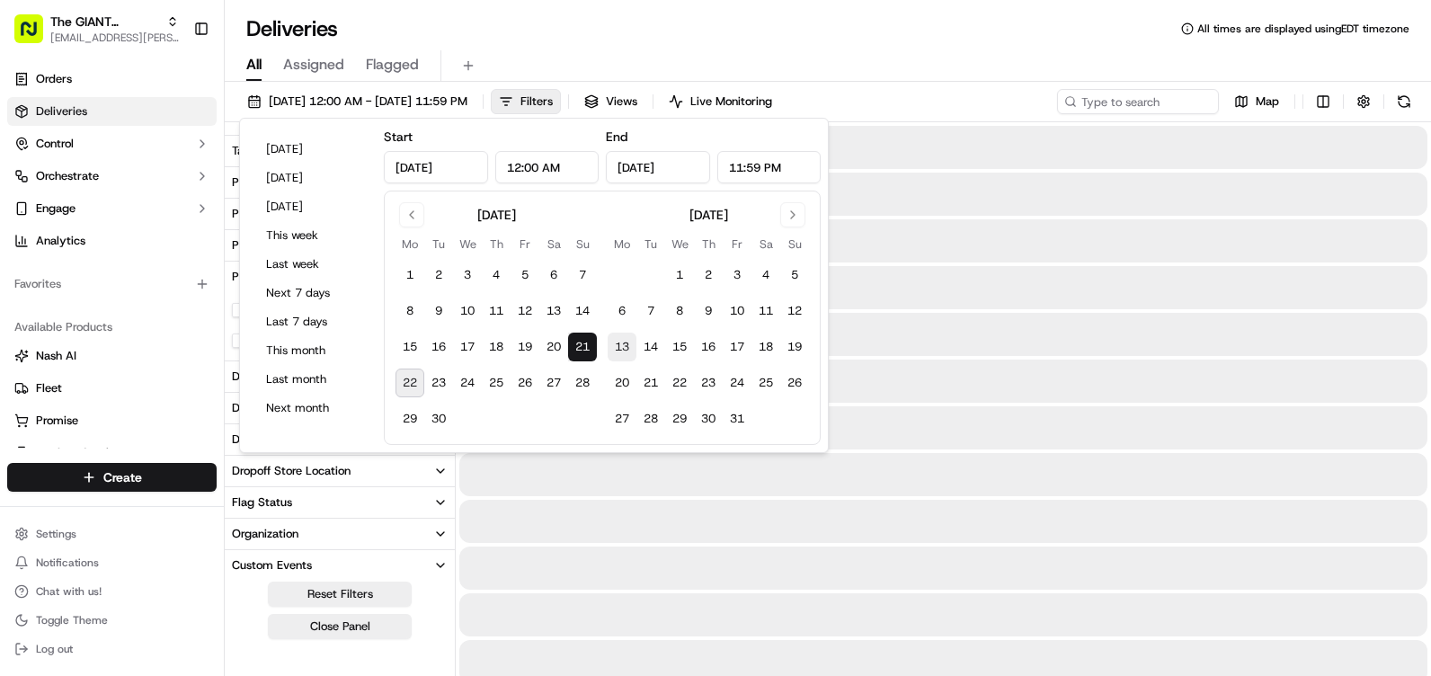
type input "[DATE]"
click at [622, 347] on button "13" at bounding box center [622, 347] width 29 height 29
type input "[DATE]"
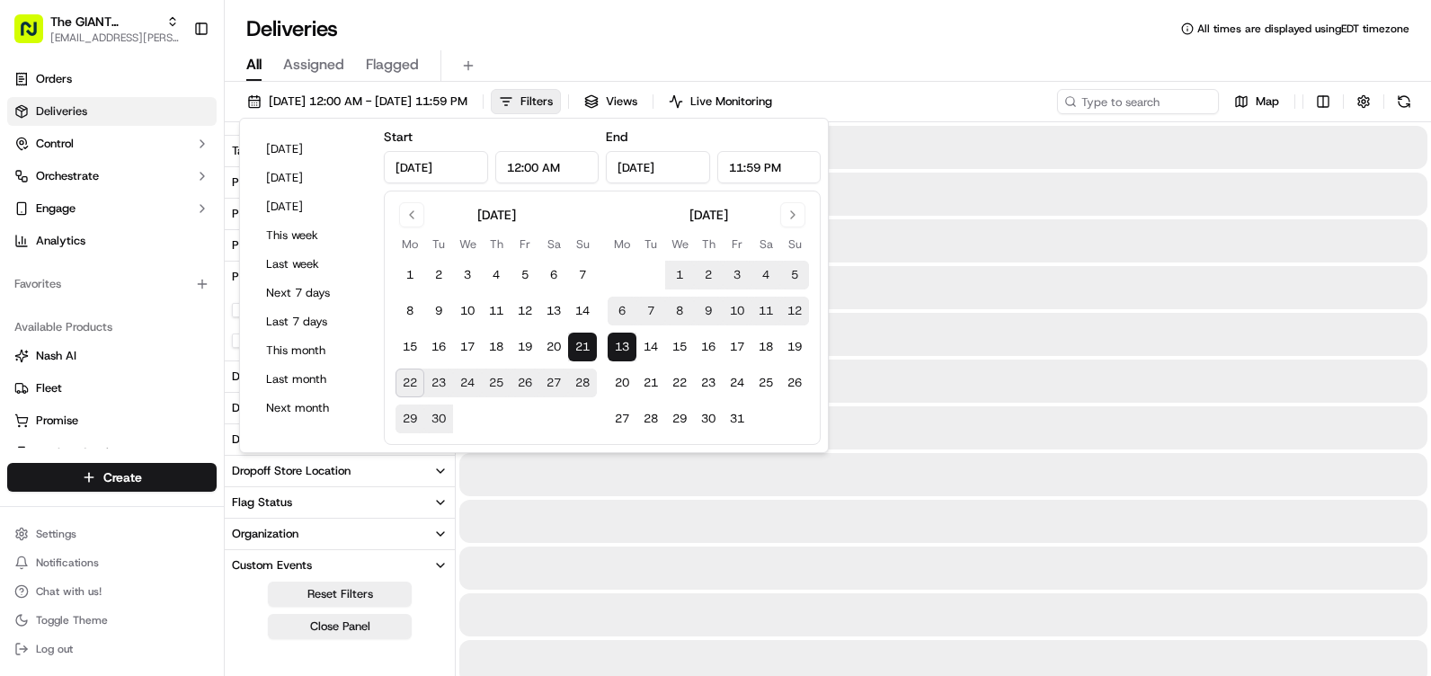
click at [622, 347] on button "13" at bounding box center [622, 347] width 29 height 29
click at [456, 163] on input "[DATE]" at bounding box center [436, 167] width 104 height 32
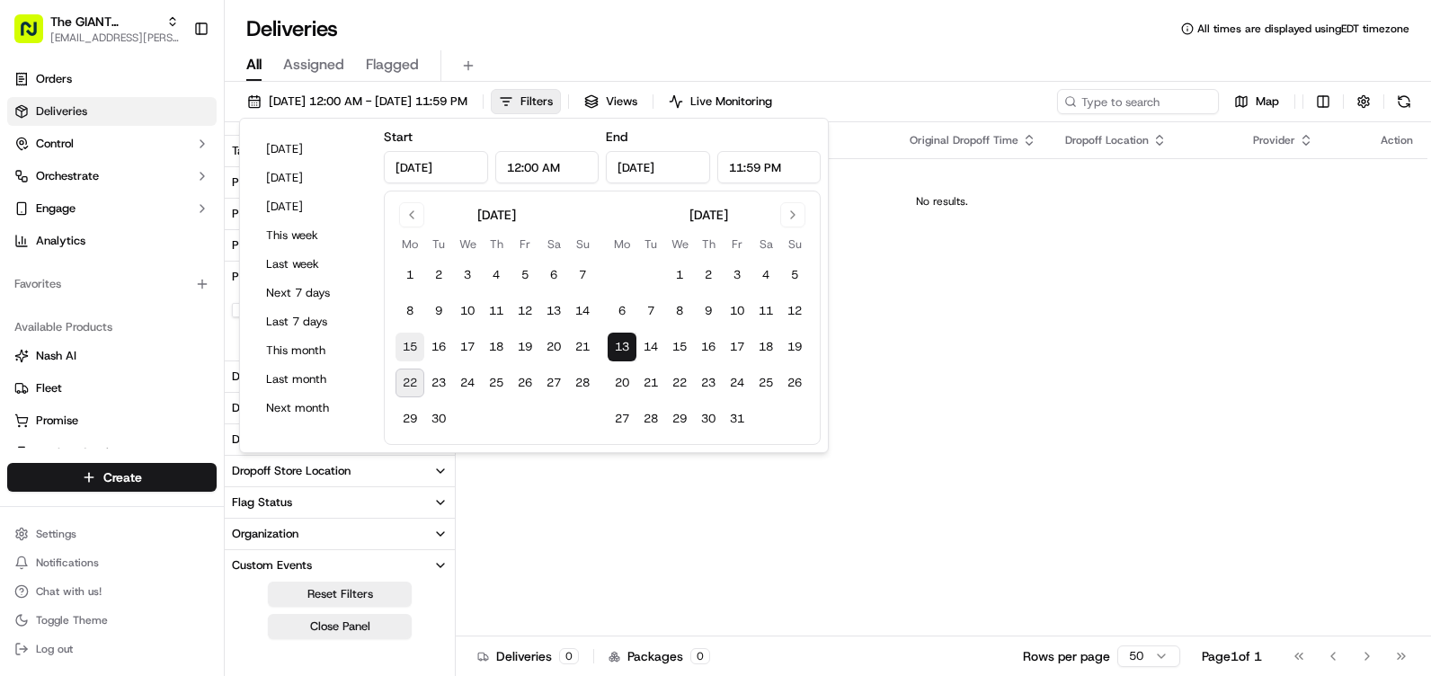
click at [406, 347] on button "15" at bounding box center [410, 347] width 29 height 29
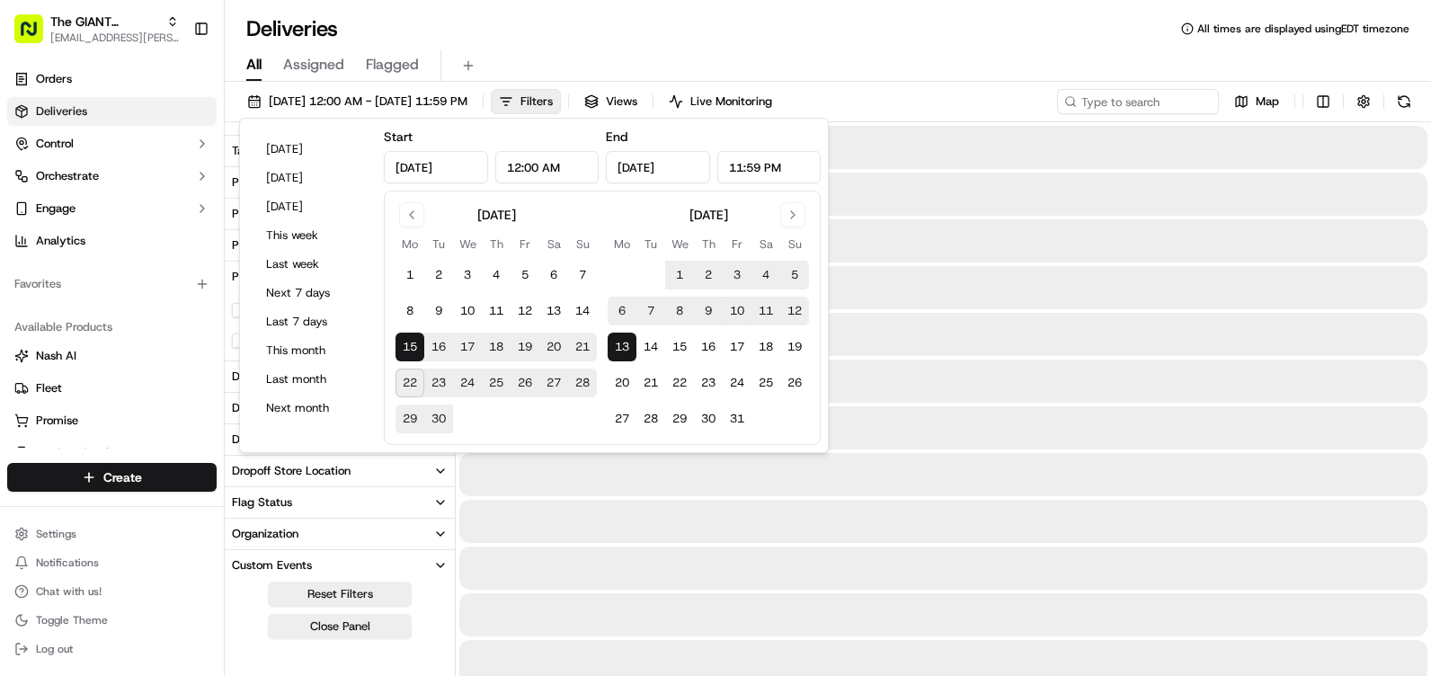
click at [623, 170] on input "[DATE]" at bounding box center [658, 167] width 104 height 32
click at [580, 335] on button "21" at bounding box center [582, 347] width 29 height 29
type input "[DATE]"
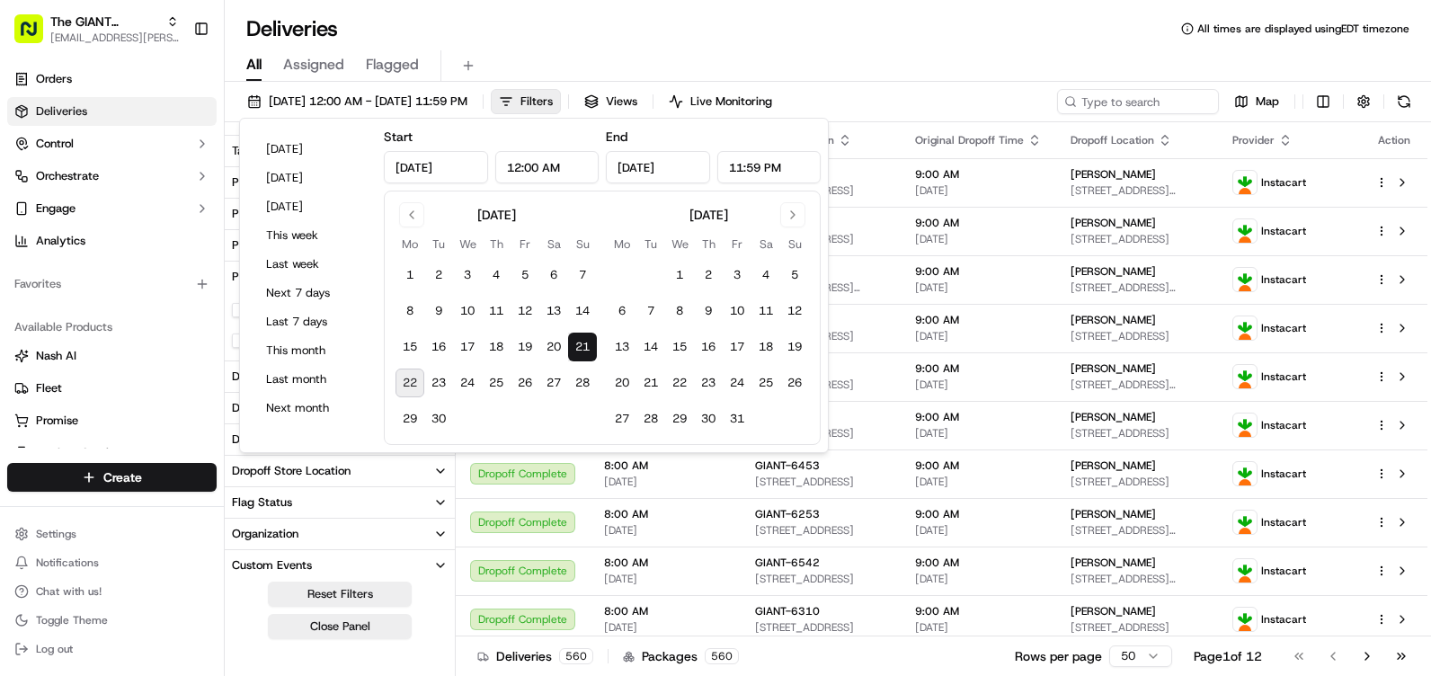
drag, startPoint x: 422, startPoint y: 172, endPoint x: 433, endPoint y: 172, distance: 11.7
click at [433, 172] on input "[DATE]" at bounding box center [436, 167] width 104 height 32
type input "[DATE]"
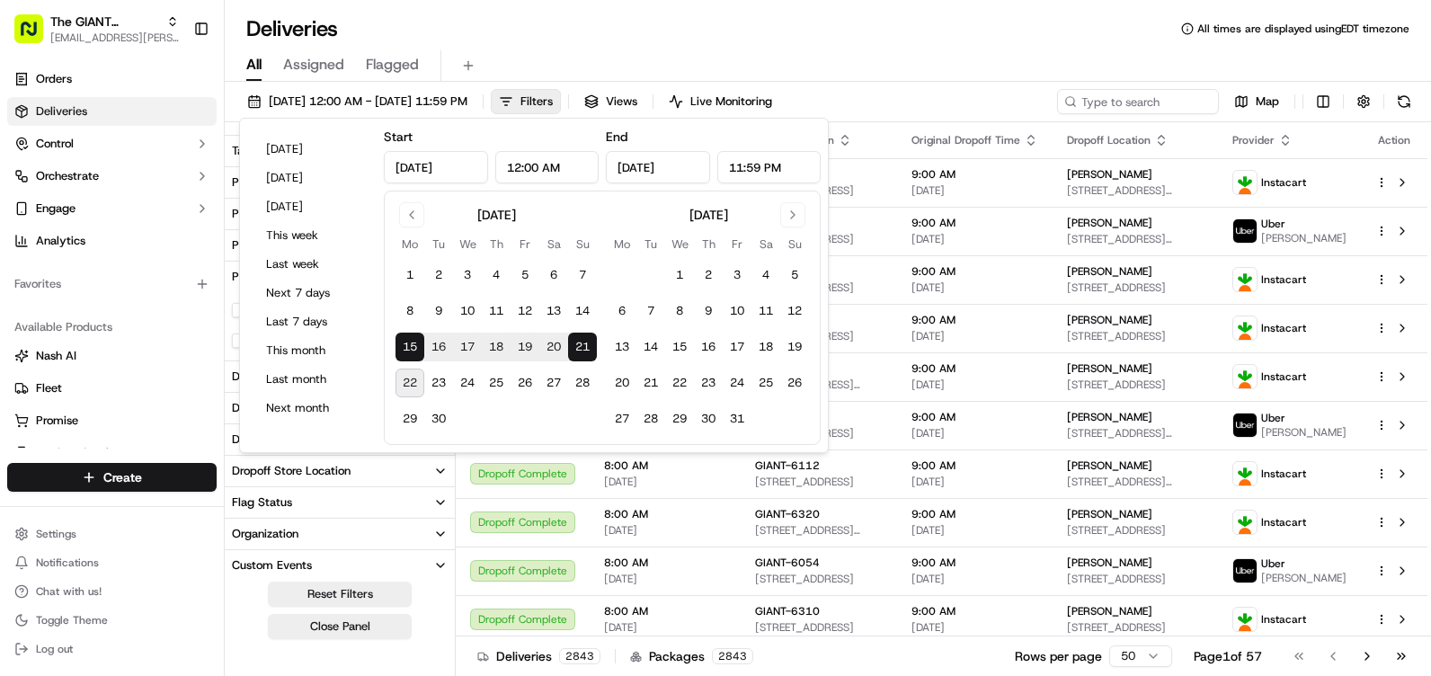
click at [568, 85] on div "[DATE] 12:00 AM - [DATE] 11:59 PM Filters Views Live Monitoring Map Delivery St…" at bounding box center [828, 381] width 1207 height 598
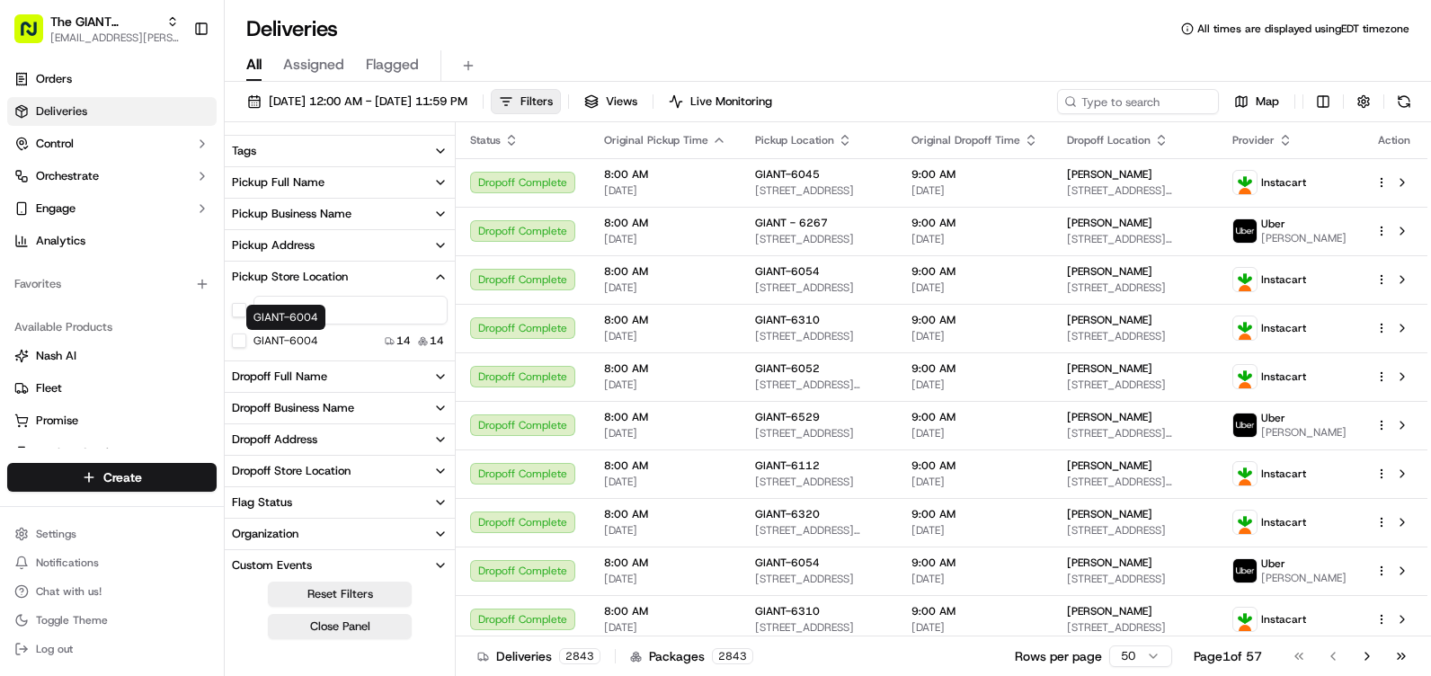
click at [253, 347] on div "GIANT-6004" at bounding box center [275, 341] width 86 height 14
click at [252, 340] on div "GIANT-6004" at bounding box center [275, 341] width 86 height 14
click at [267, 340] on label "GIANT-6004" at bounding box center [286, 341] width 65 height 14
click at [246, 340] on button "GIANT-6004" at bounding box center [239, 341] width 14 height 14
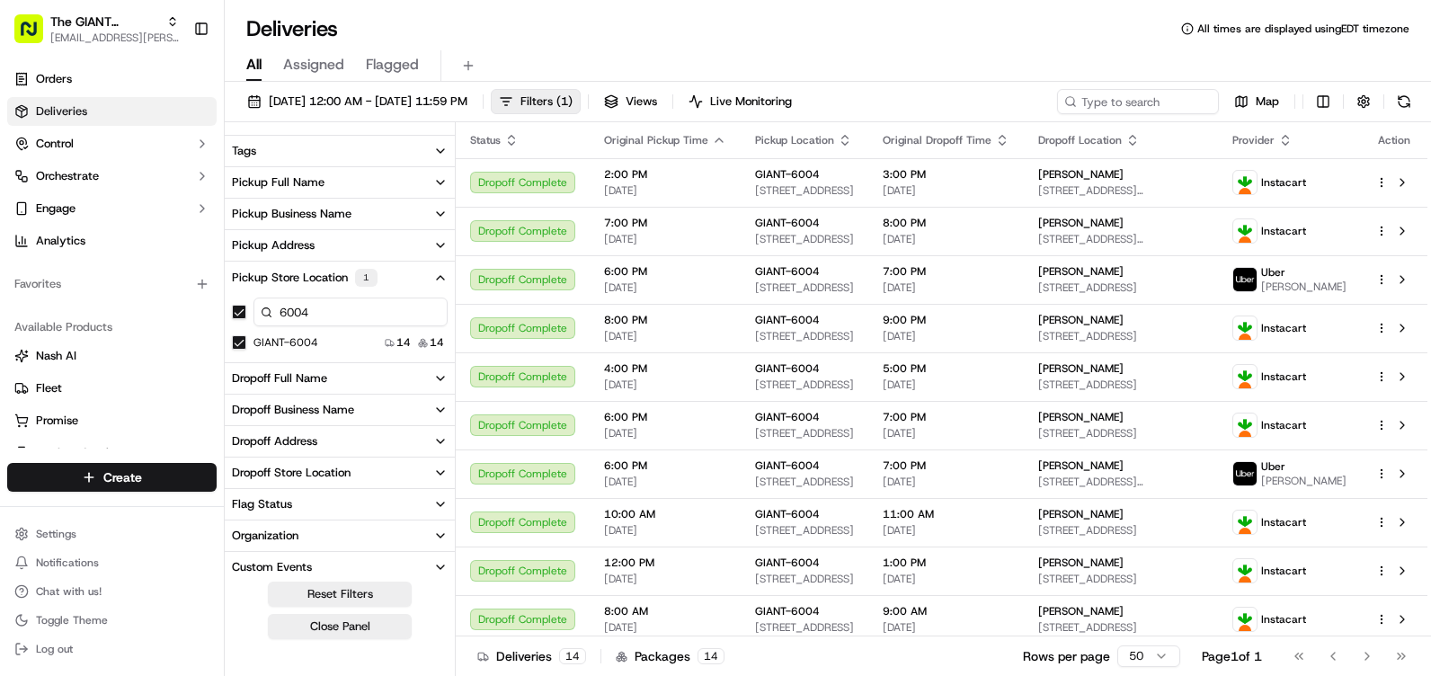
click at [734, 73] on div "All Assigned Flagged" at bounding box center [828, 65] width 1207 height 31
click at [468, 105] on span "[DATE] 12:00 AM - [DATE] 11:59 PM" at bounding box center [368, 102] width 199 height 16
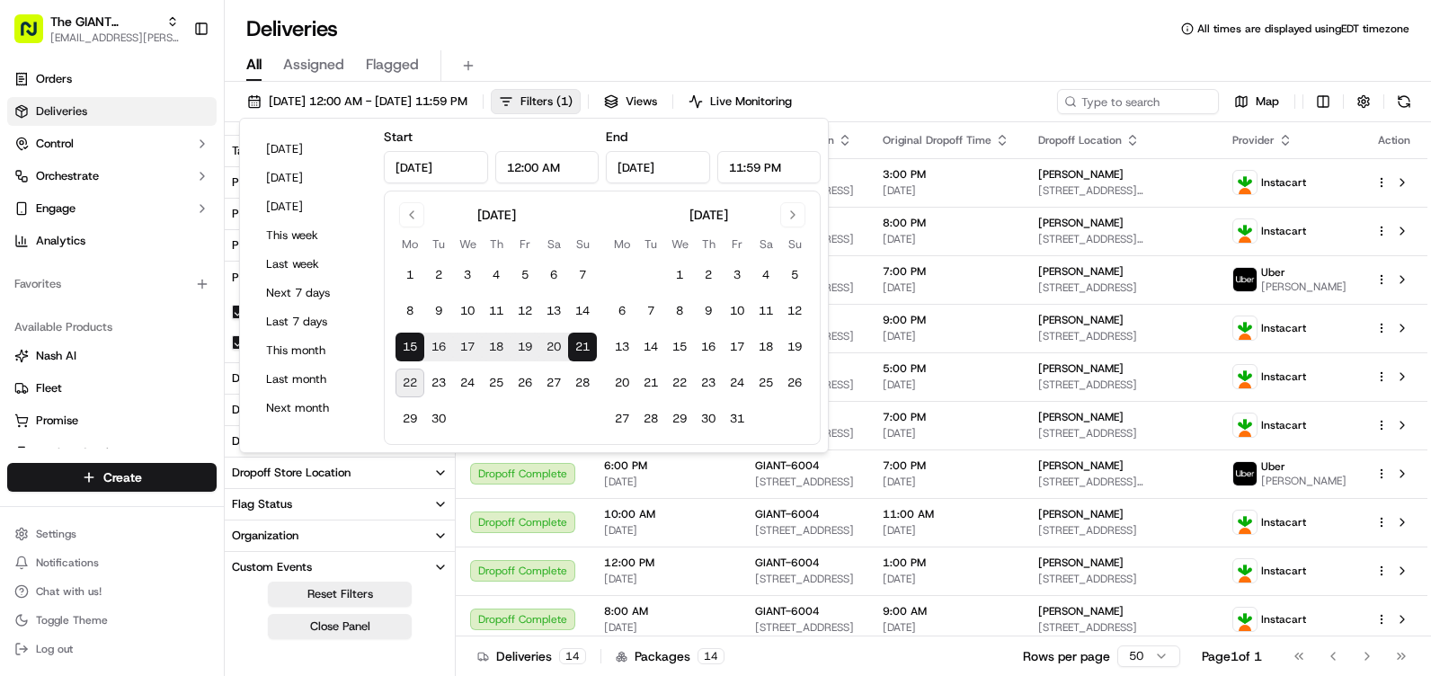
click at [405, 377] on button "22" at bounding box center [410, 383] width 29 height 29
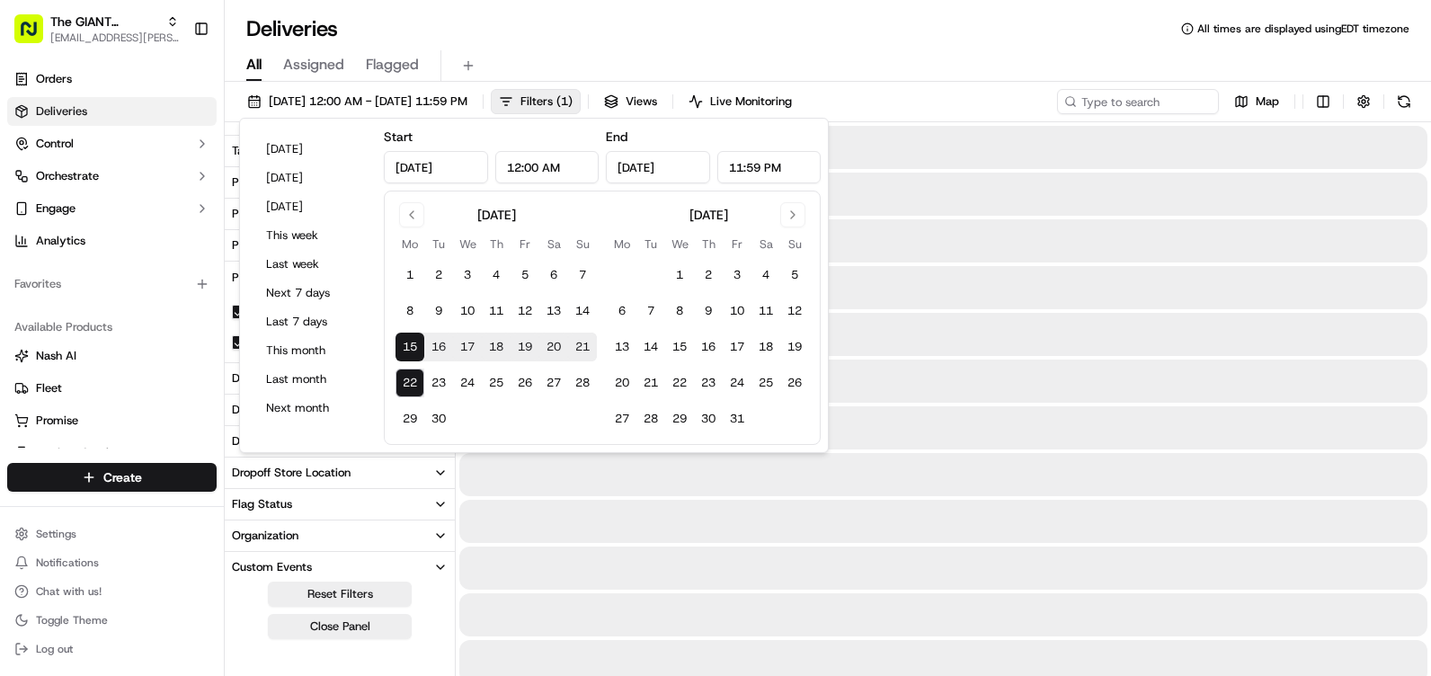
type input "[DATE]"
click at [405, 380] on button "22" at bounding box center [410, 383] width 29 height 29
type input "[DATE]"
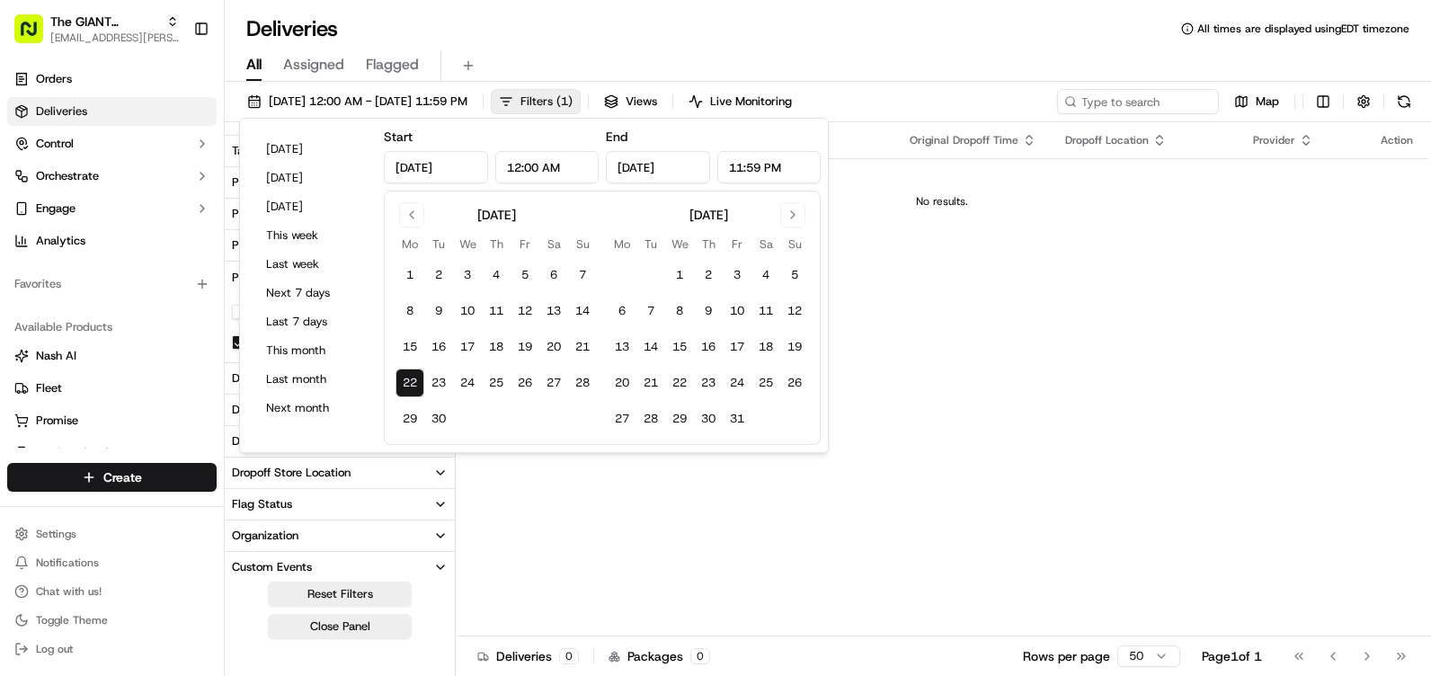
click at [573, 103] on span "( 1 )" at bounding box center [565, 102] width 16 height 16
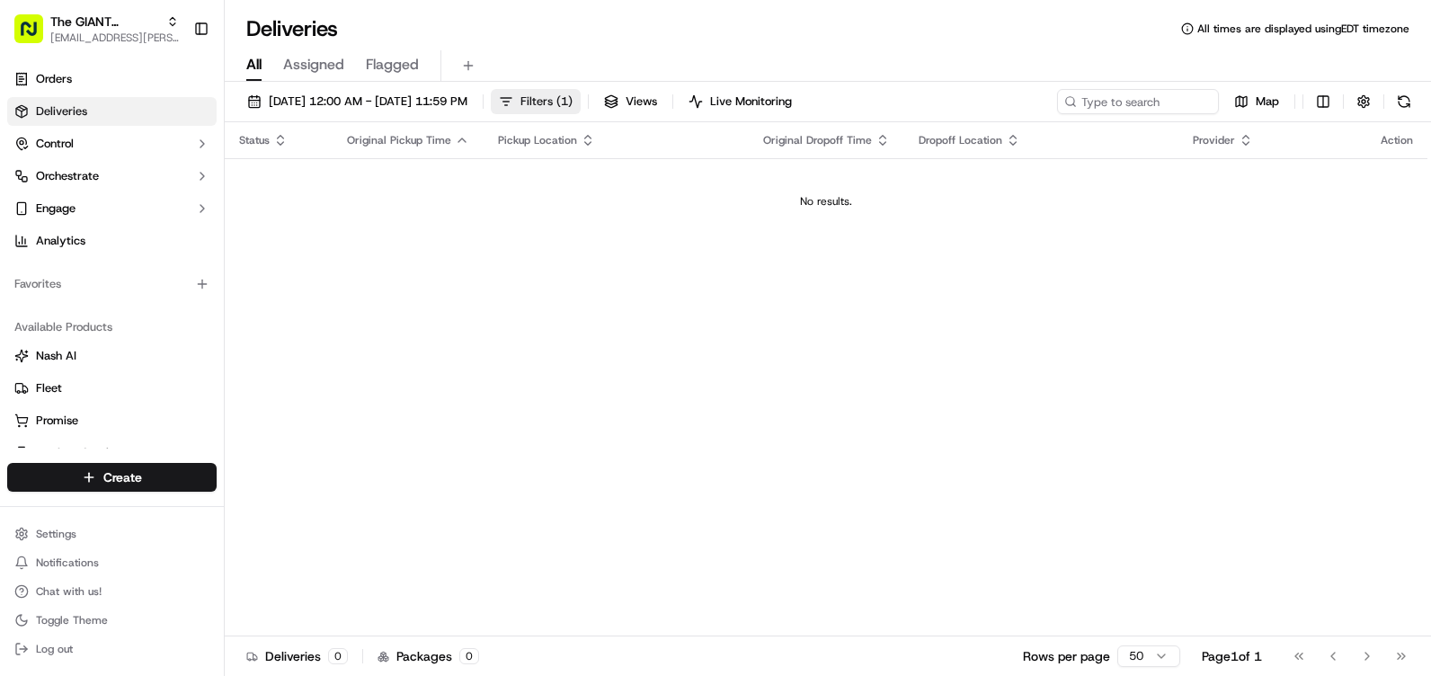
click at [581, 90] on button "Filters ( 1 )" at bounding box center [536, 101] width 90 height 25
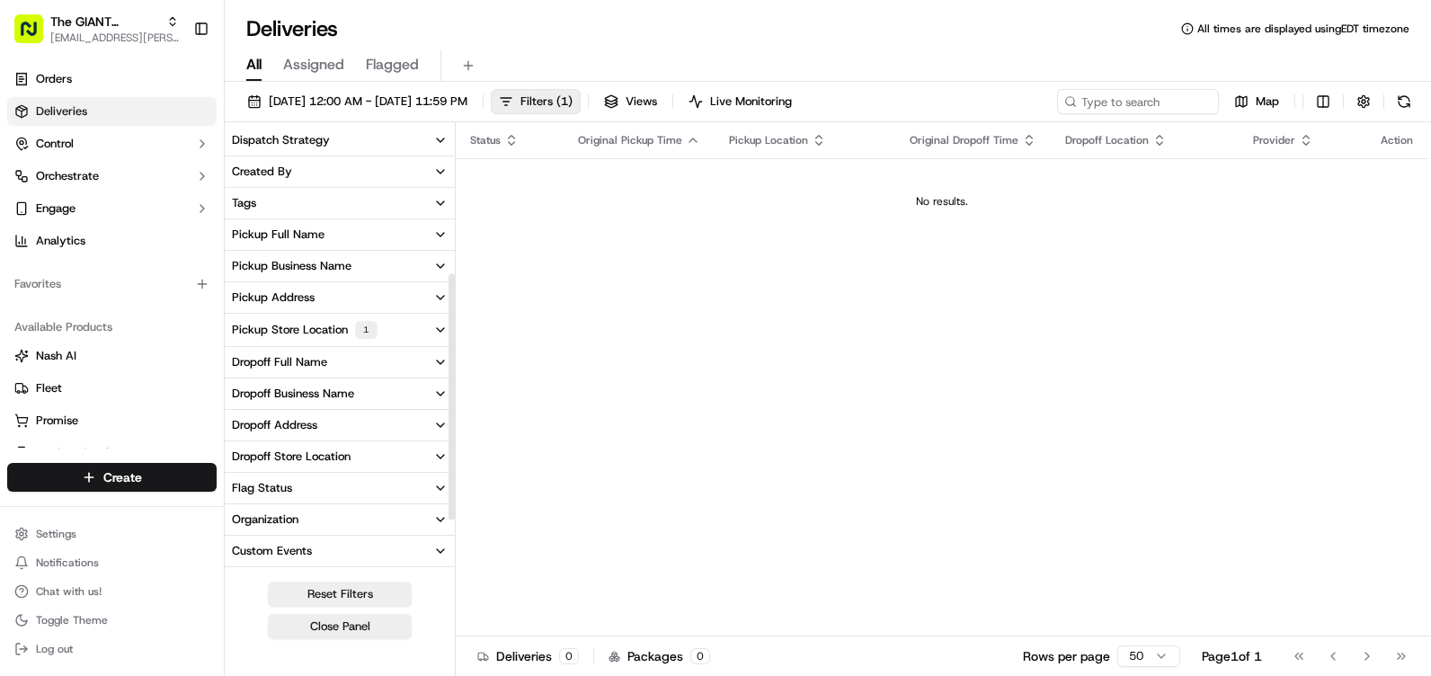
scroll to position [360, 0]
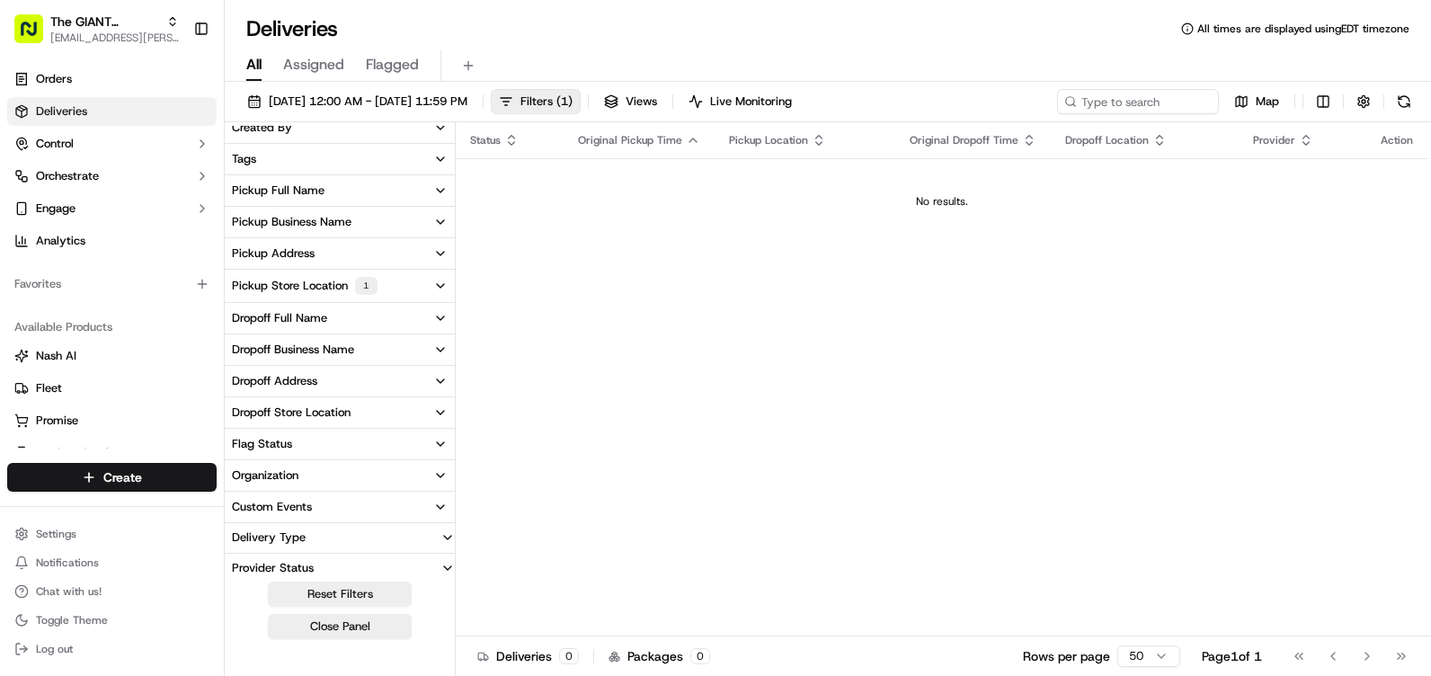
click at [396, 293] on button "Pickup Store Location 1" at bounding box center [340, 286] width 230 height 32
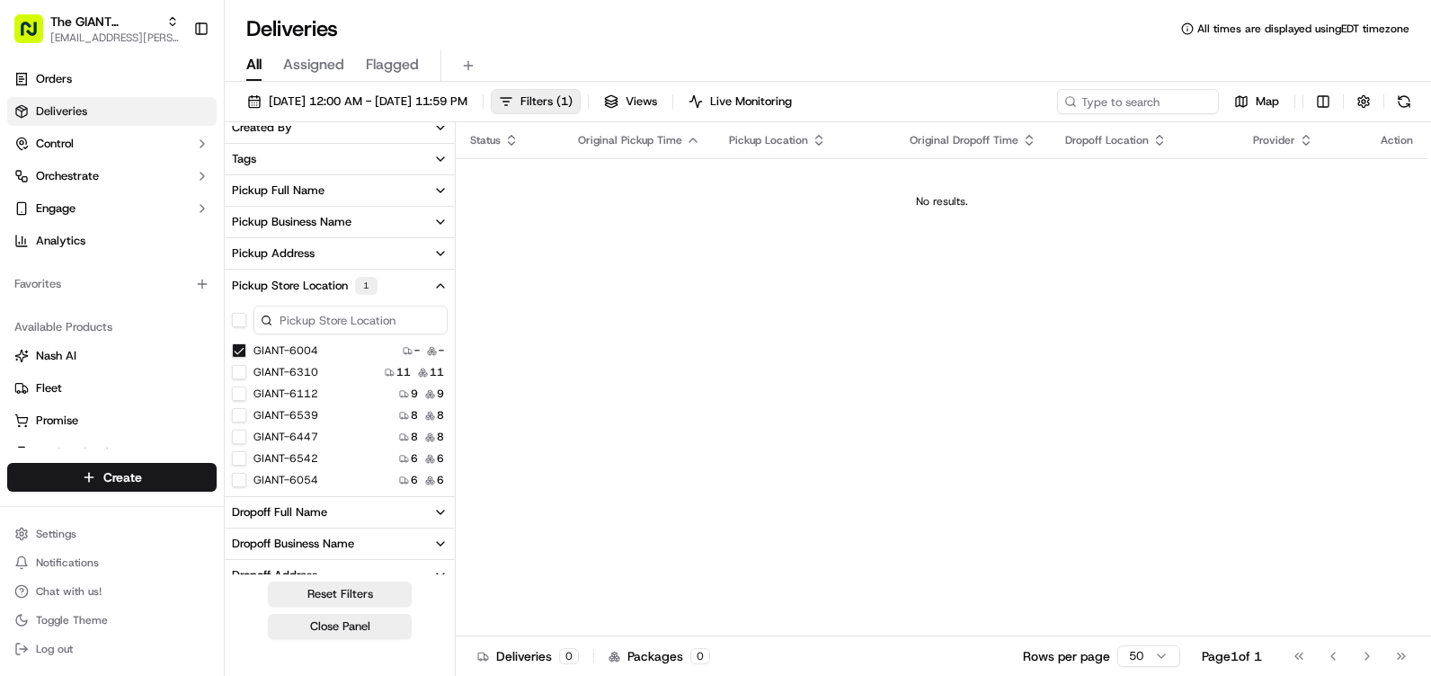
click at [238, 344] on button "GIANT-6004" at bounding box center [239, 350] width 14 height 14
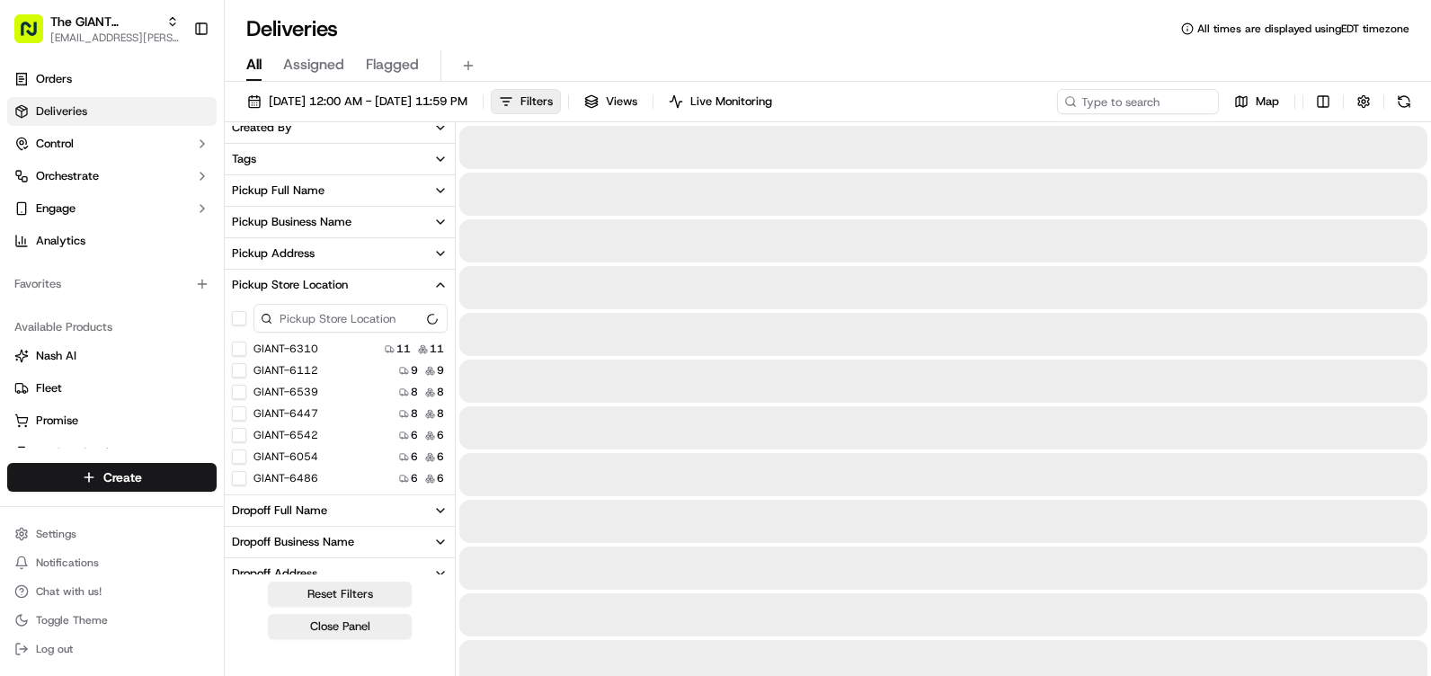
click at [316, 321] on input at bounding box center [351, 318] width 194 height 29
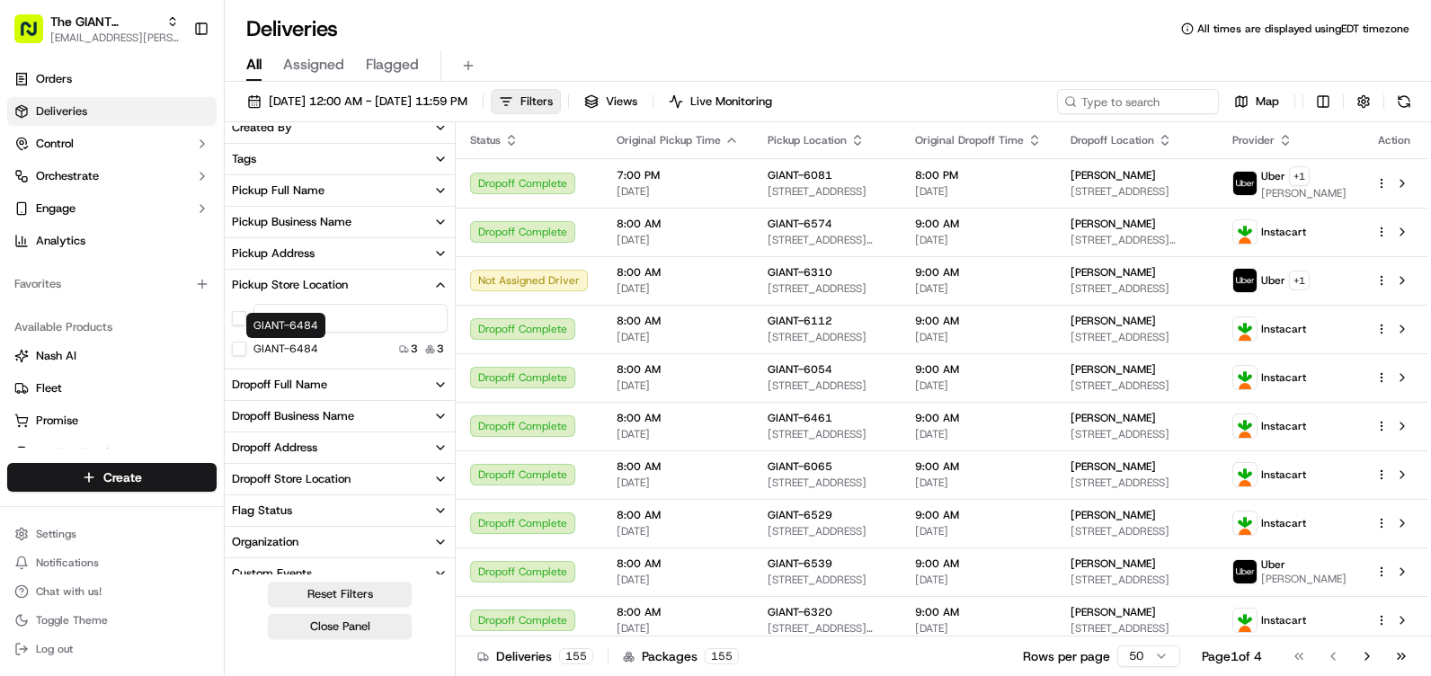
type input "6484"
click at [304, 349] on label "GIANT-6484" at bounding box center [286, 349] width 65 height 14
click at [246, 349] on button "GIANT-6484" at bounding box center [239, 349] width 14 height 14
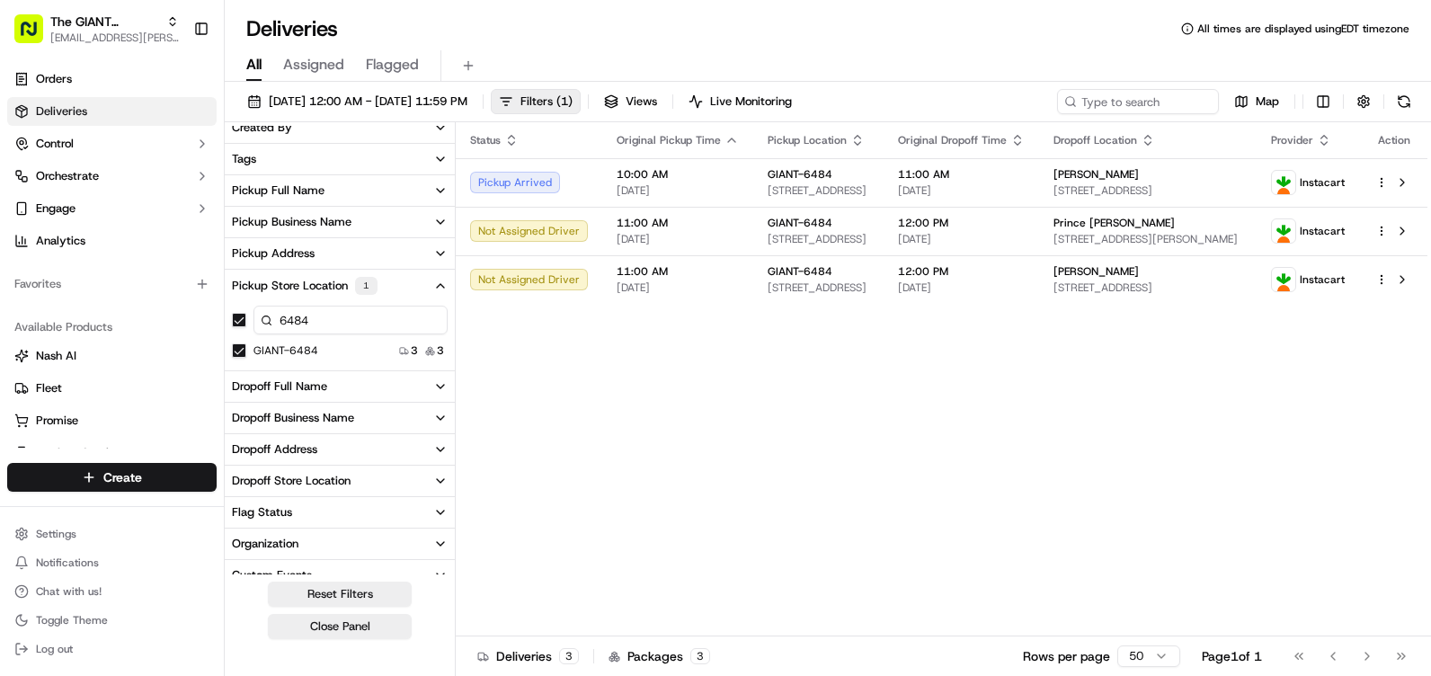
click at [731, 350] on div "Status Original Pickup Time Pickup Location Original Dropoff Time Dropoff Locat…" at bounding box center [942, 379] width 972 height 514
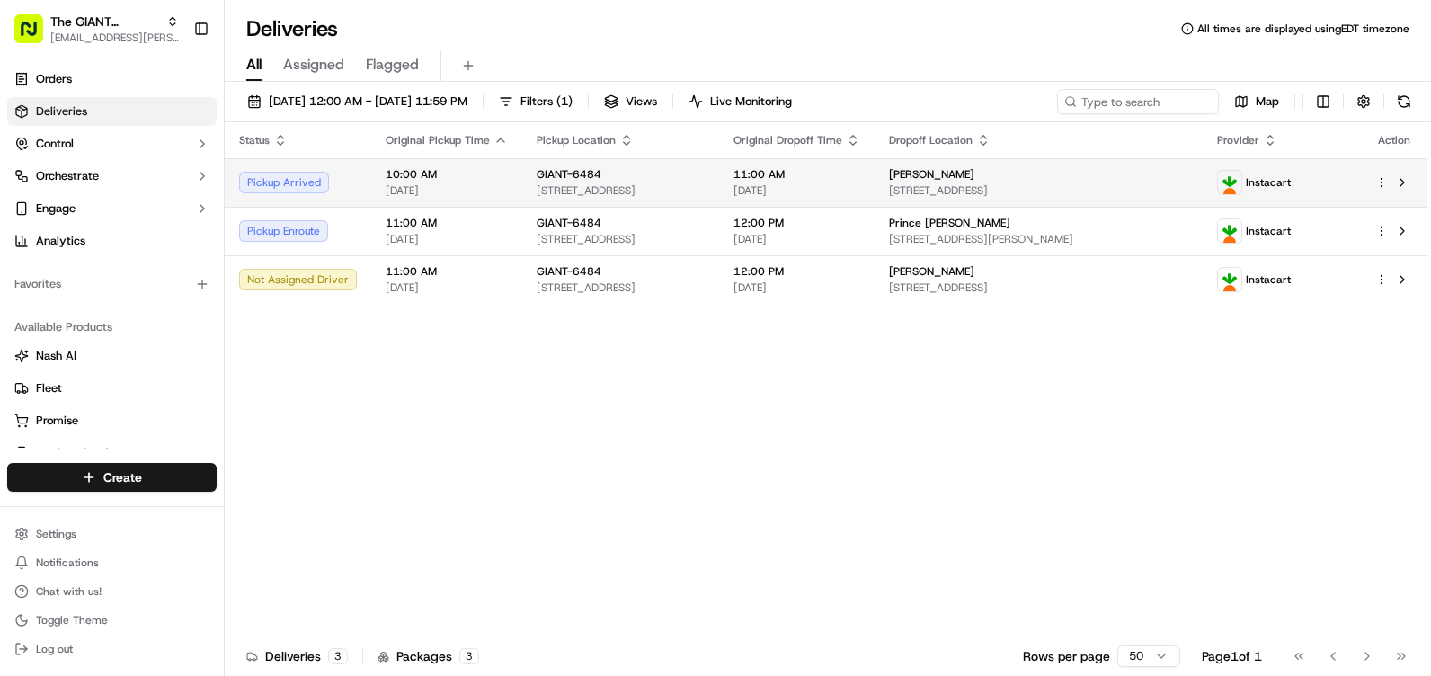
click at [612, 170] on div "GIANT-6484" at bounding box center [621, 174] width 168 height 14
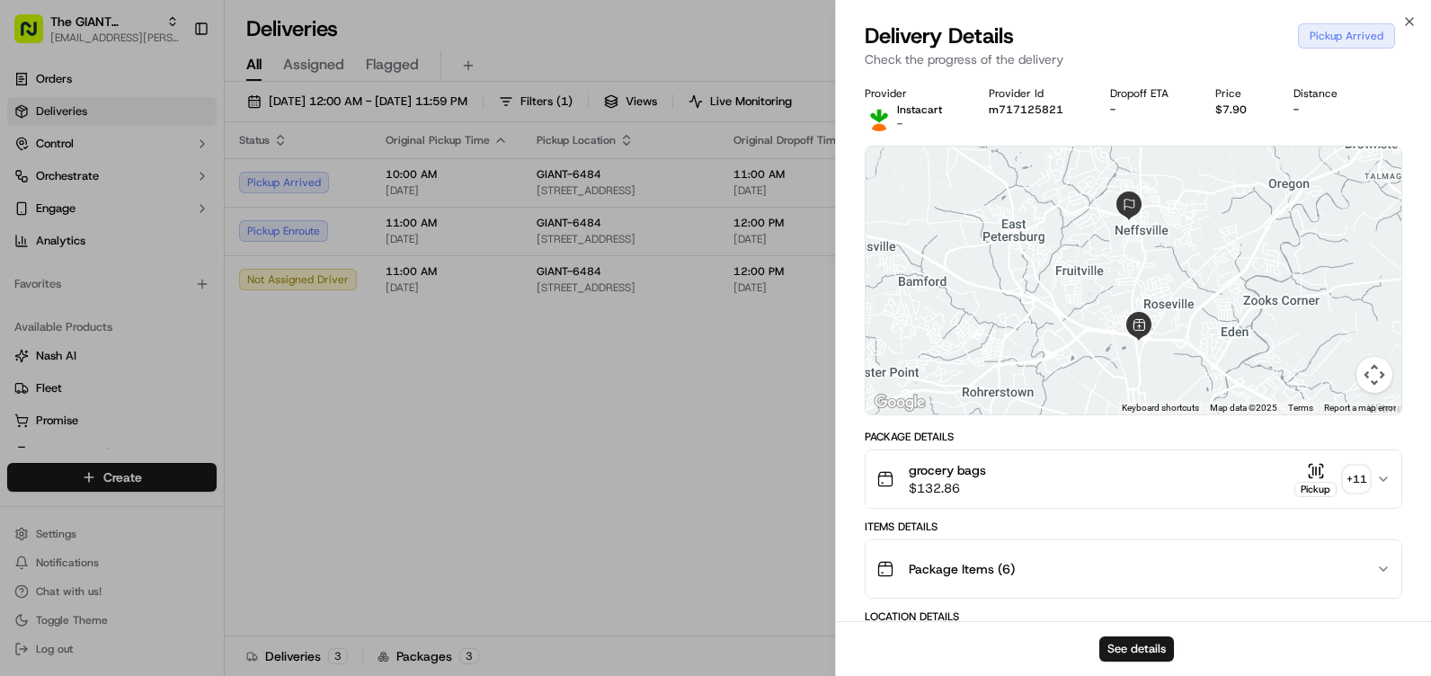
click at [1122, 635] on div "See details" at bounding box center [1133, 648] width 595 height 55
click at [1122, 641] on button "See details" at bounding box center [1137, 649] width 75 height 25
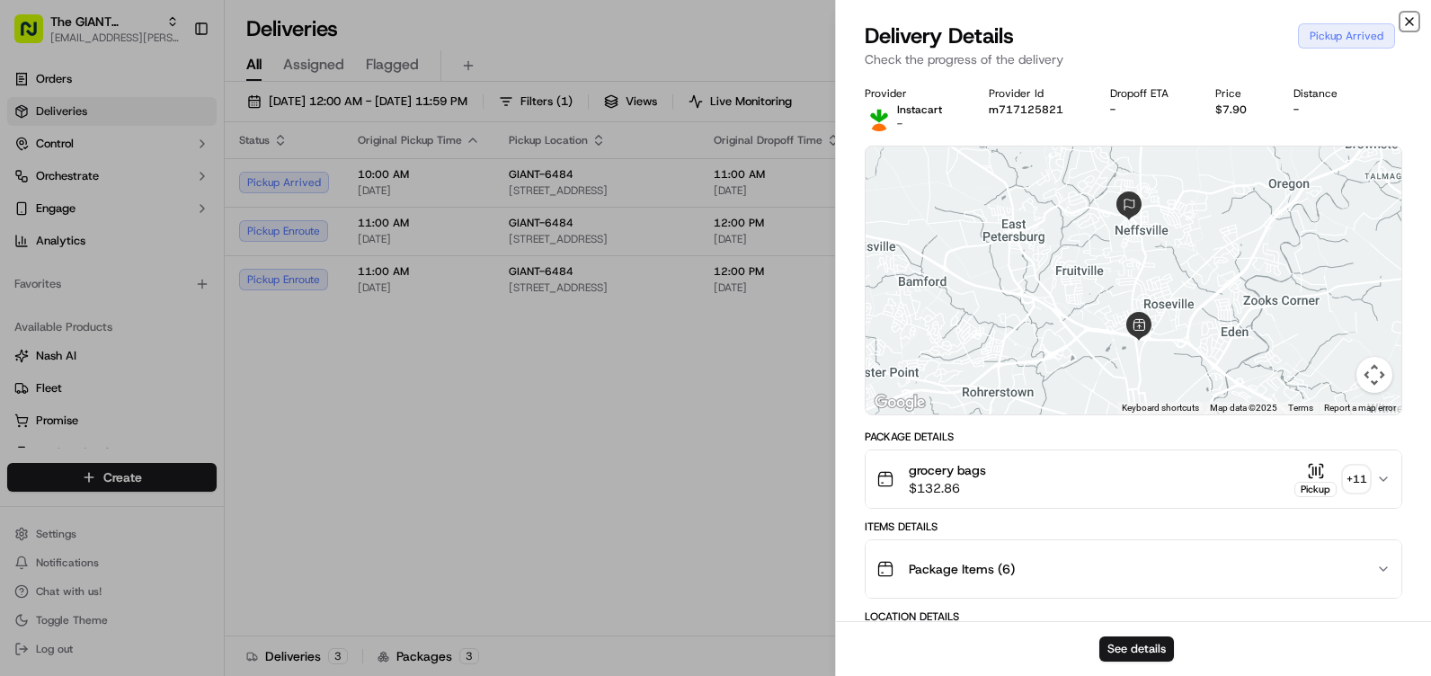
click at [1413, 18] on icon "button" at bounding box center [1409, 21] width 7 height 7
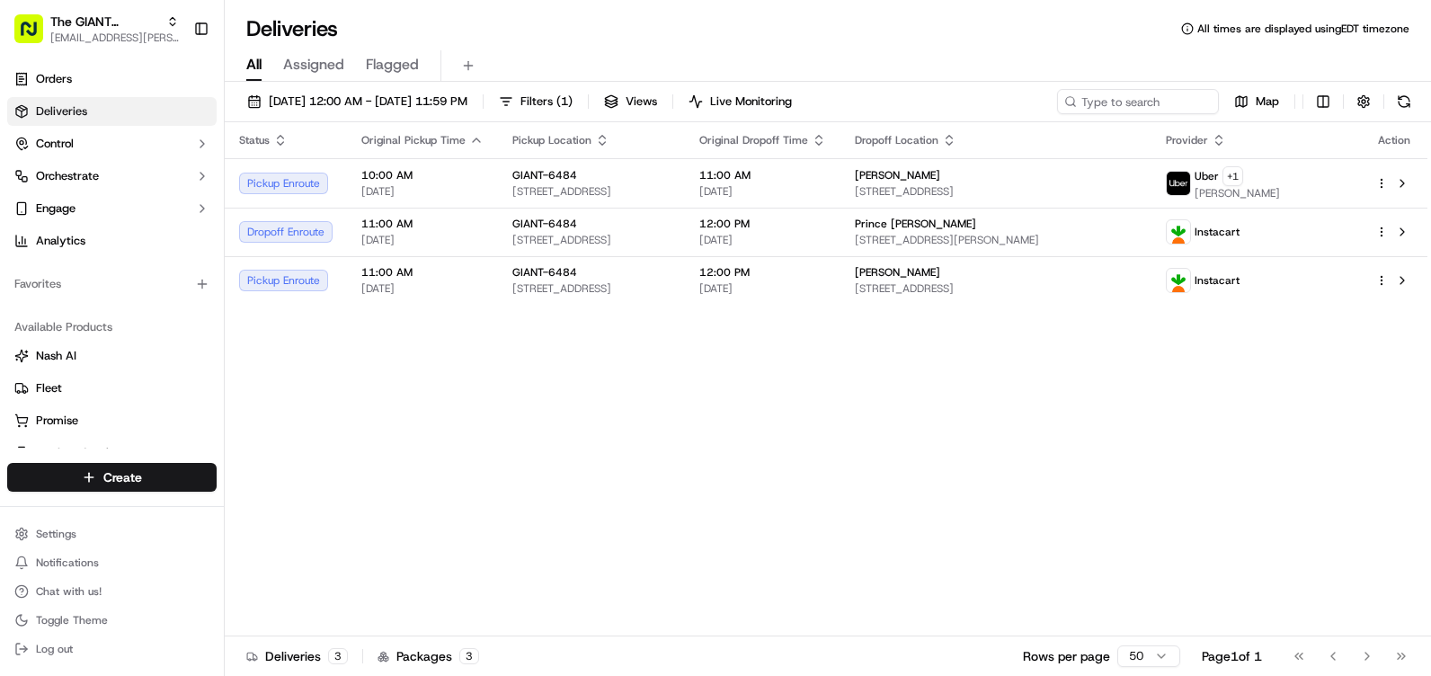
click at [703, 325] on div "Status Original Pickup Time Pickup Location Original Dropoff Time Dropoff Locat…" at bounding box center [826, 379] width 1203 height 514
click at [1291, 510] on div "Status Original Pickup Time Pickup Location Original Dropoff Time Dropoff Locat…" at bounding box center [826, 379] width 1203 height 514
click at [1244, 386] on div "Status Original Pickup Time Pickup Location Original Dropoff Time Dropoff Locat…" at bounding box center [826, 379] width 1203 height 514
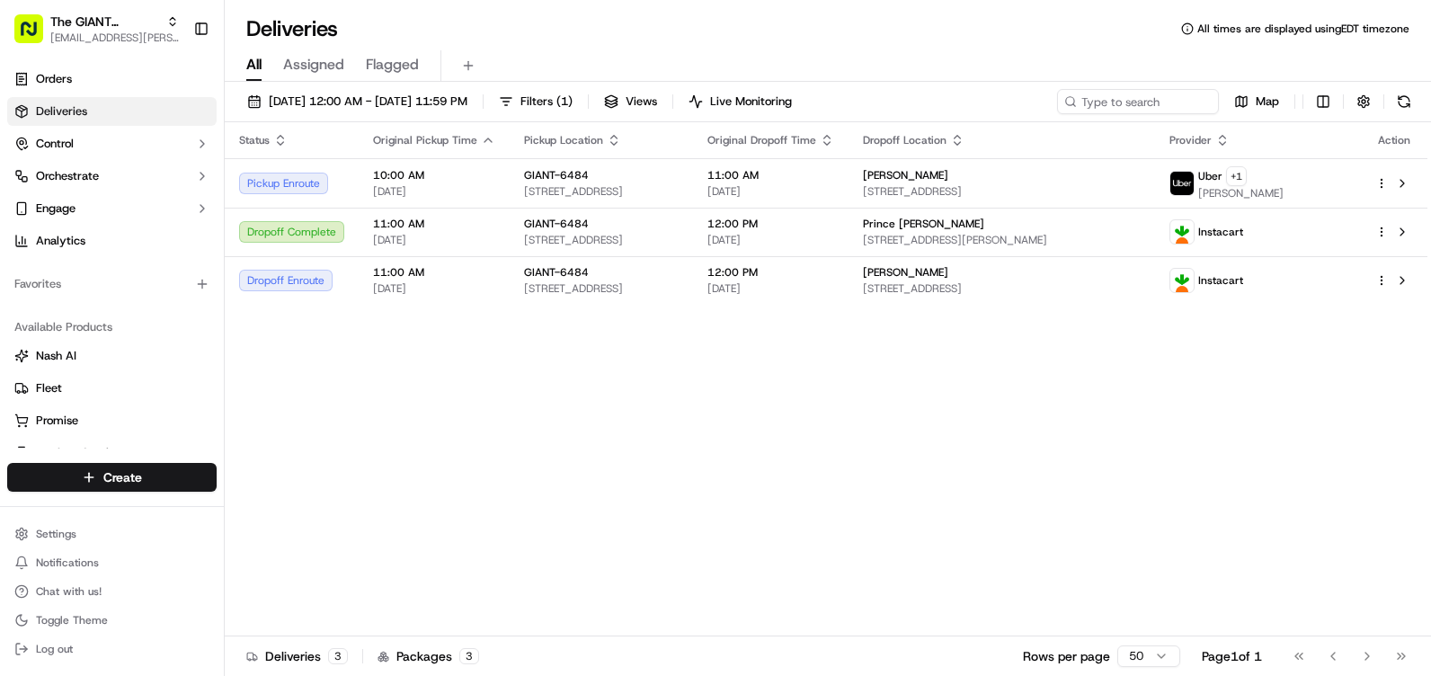
click at [610, 343] on div "Status Original Pickup Time Pickup Location Original Dropoff Time Dropoff Locat…" at bounding box center [826, 379] width 1203 height 514
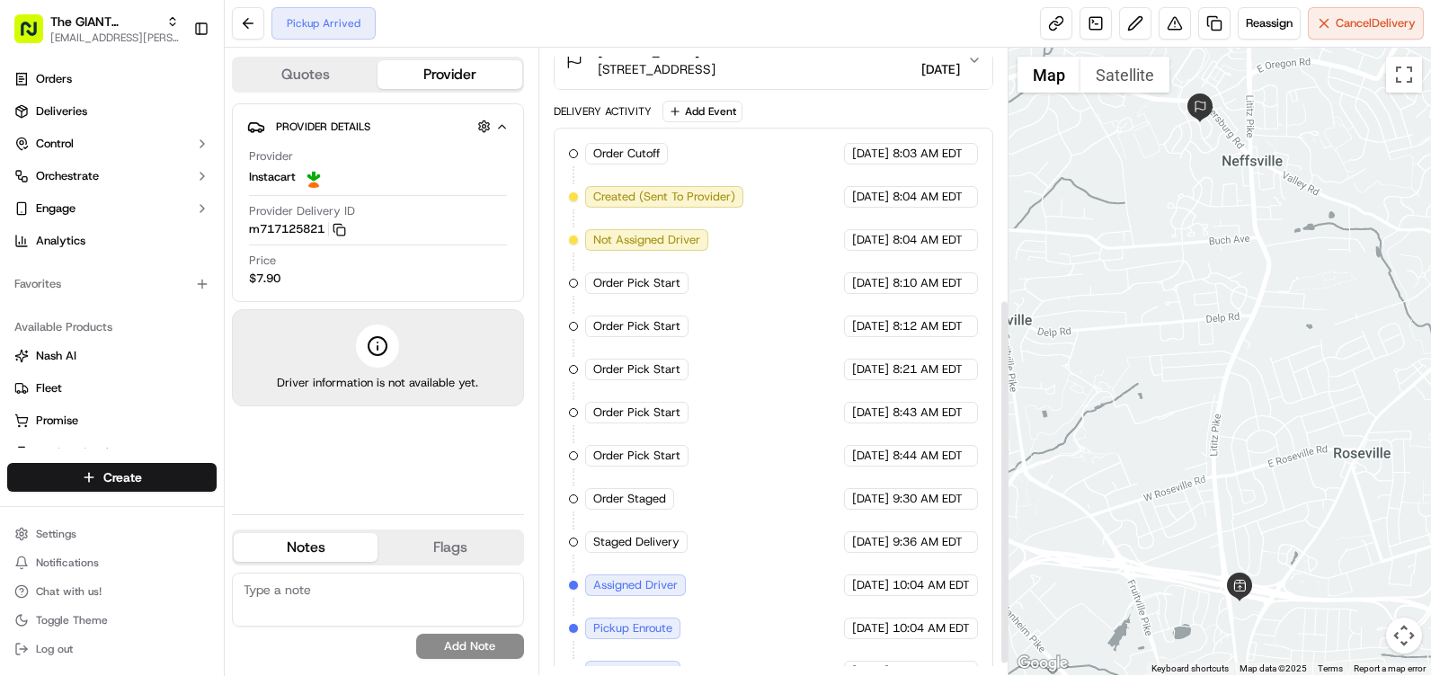
scroll to position [448, 0]
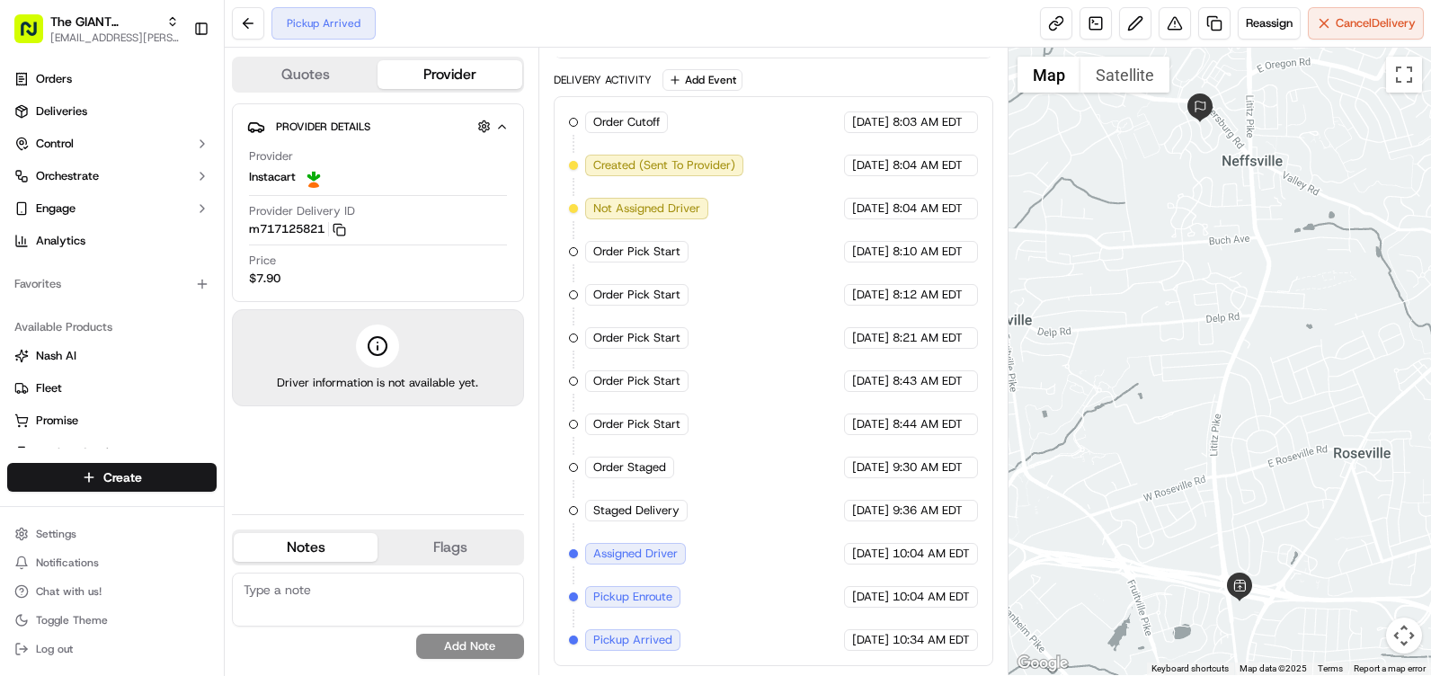
click at [1331, 214] on div at bounding box center [1220, 362] width 423 height 628
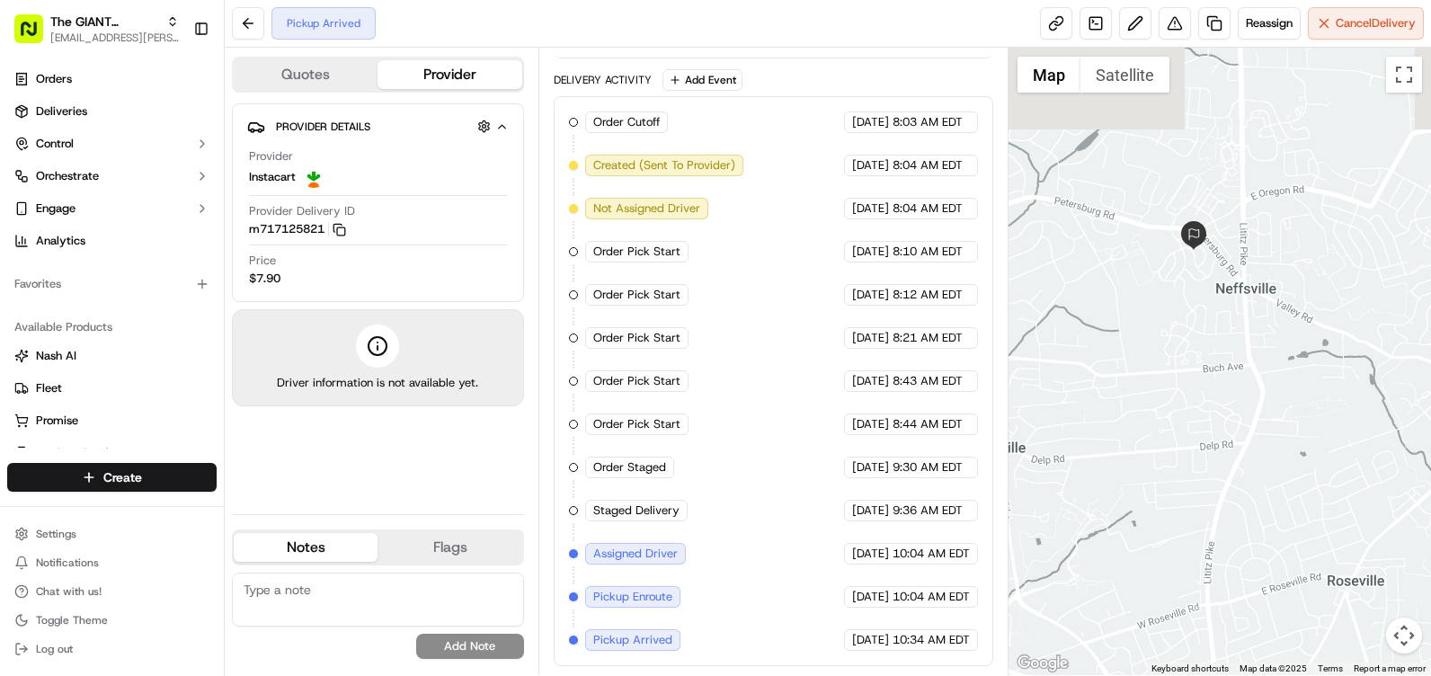
drag, startPoint x: 1220, startPoint y: 194, endPoint x: 1214, endPoint y: 444, distance: 250.0
click at [1214, 444] on div at bounding box center [1220, 362] width 423 height 628
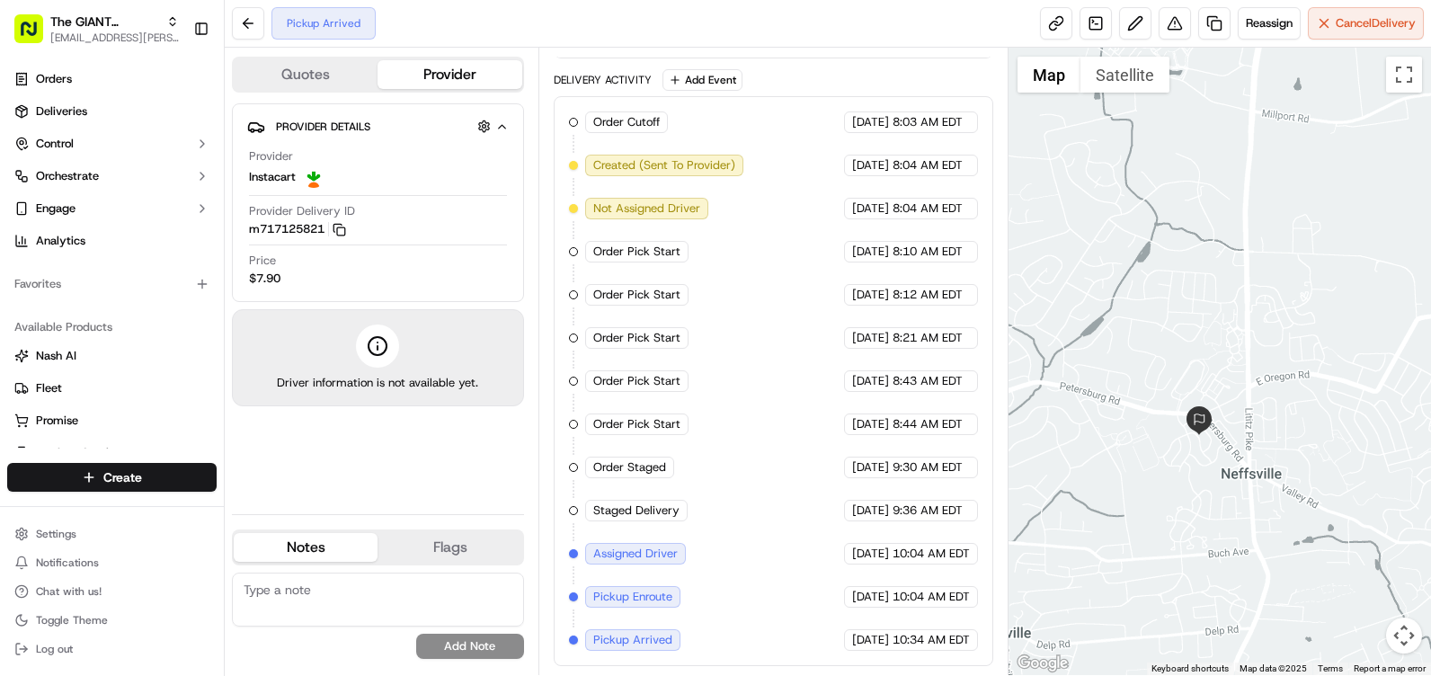
click at [1254, 242] on div at bounding box center [1220, 362] width 423 height 628
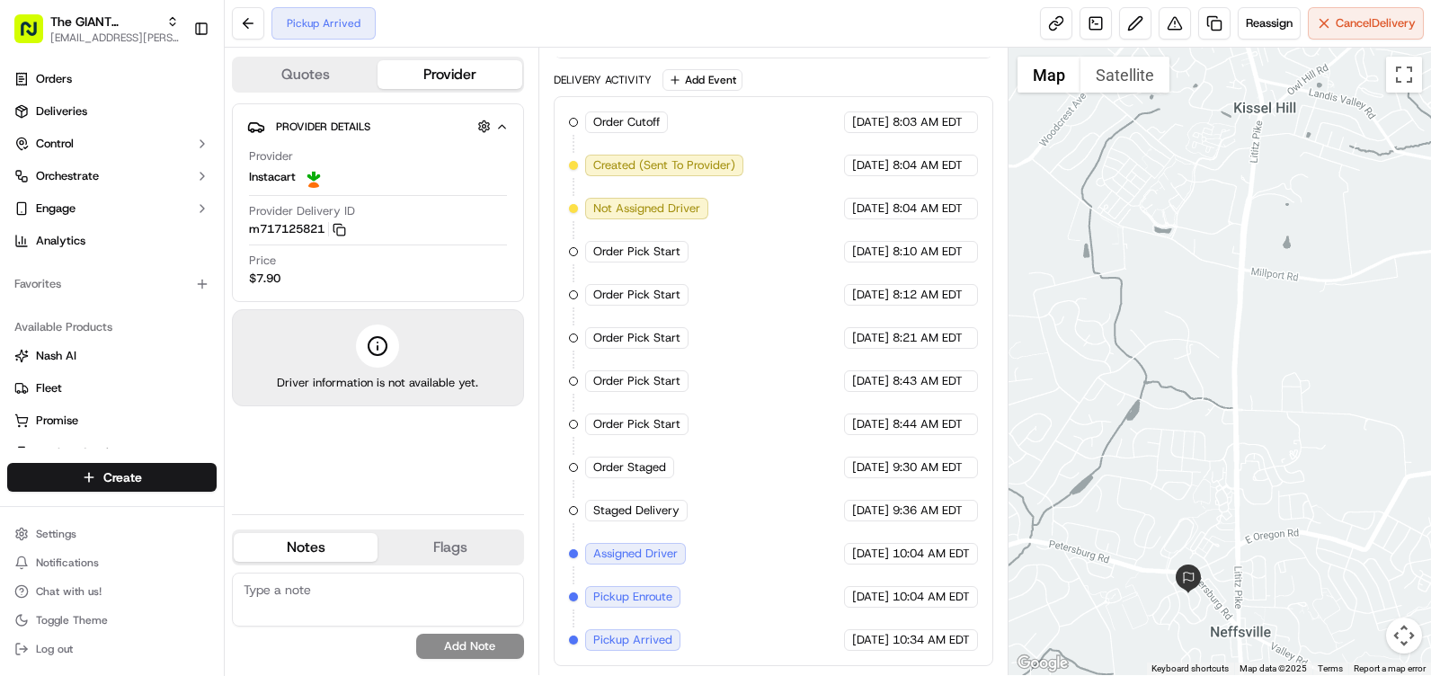
drag, startPoint x: 1256, startPoint y: 305, endPoint x: 1252, endPoint y: 349, distance: 44.2
click at [1252, 349] on div at bounding box center [1220, 362] width 423 height 628
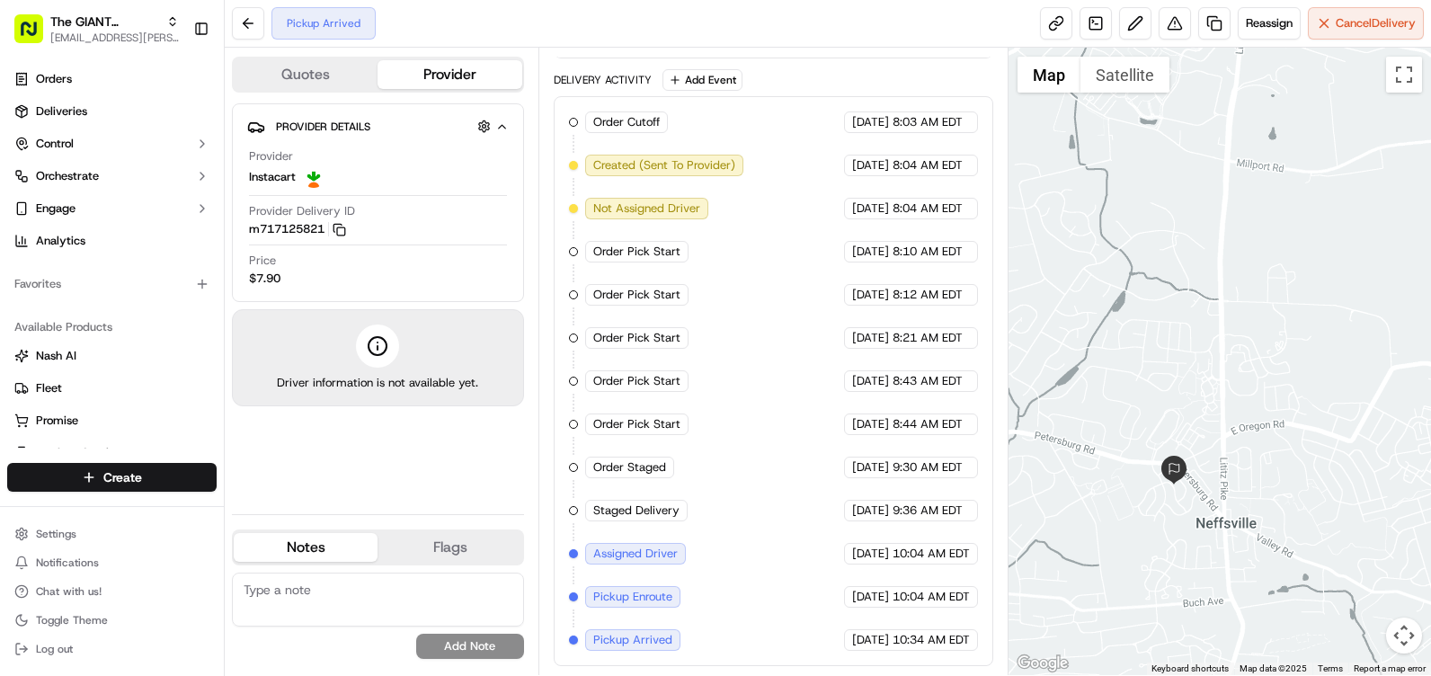
drag, startPoint x: 1195, startPoint y: 398, endPoint x: 1179, endPoint y: 277, distance: 122.4
click at [1179, 277] on div at bounding box center [1220, 362] width 423 height 628
drag, startPoint x: 1198, startPoint y: 386, endPoint x: 1172, endPoint y: 228, distance: 159.5
click at [1172, 229] on div at bounding box center [1220, 362] width 423 height 628
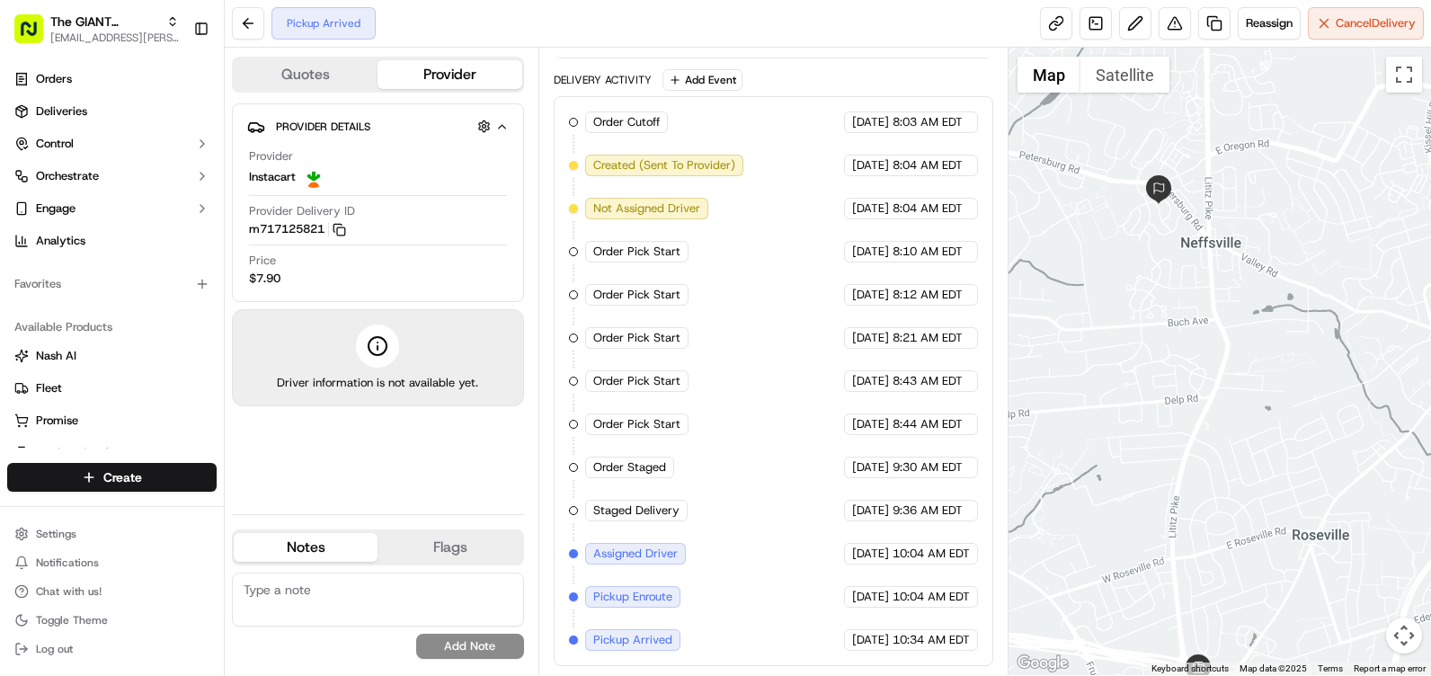
drag, startPoint x: 1169, startPoint y: 372, endPoint x: 1182, endPoint y: 290, distance: 82.9
click at [1182, 290] on div at bounding box center [1220, 362] width 423 height 628
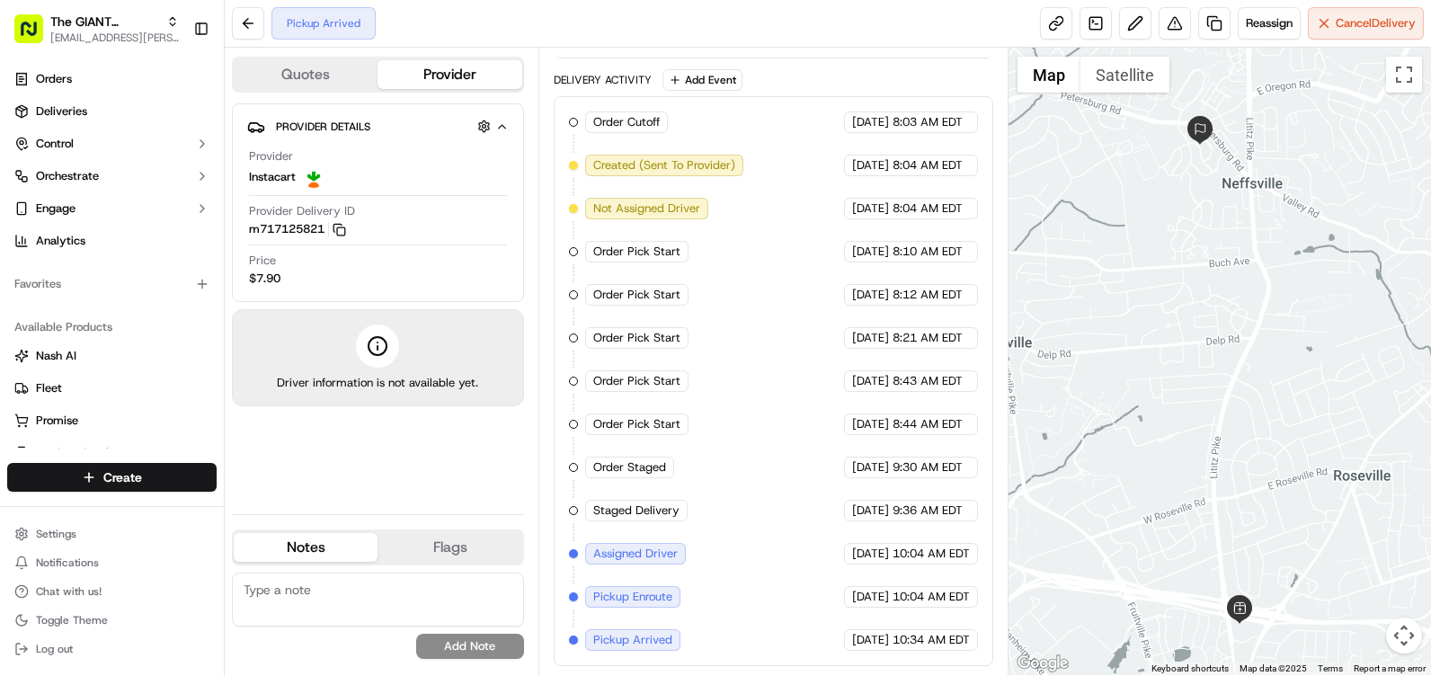
drag, startPoint x: 1191, startPoint y: 347, endPoint x: 1234, endPoint y: 291, distance: 70.5
click at [1234, 291] on div at bounding box center [1220, 362] width 423 height 628
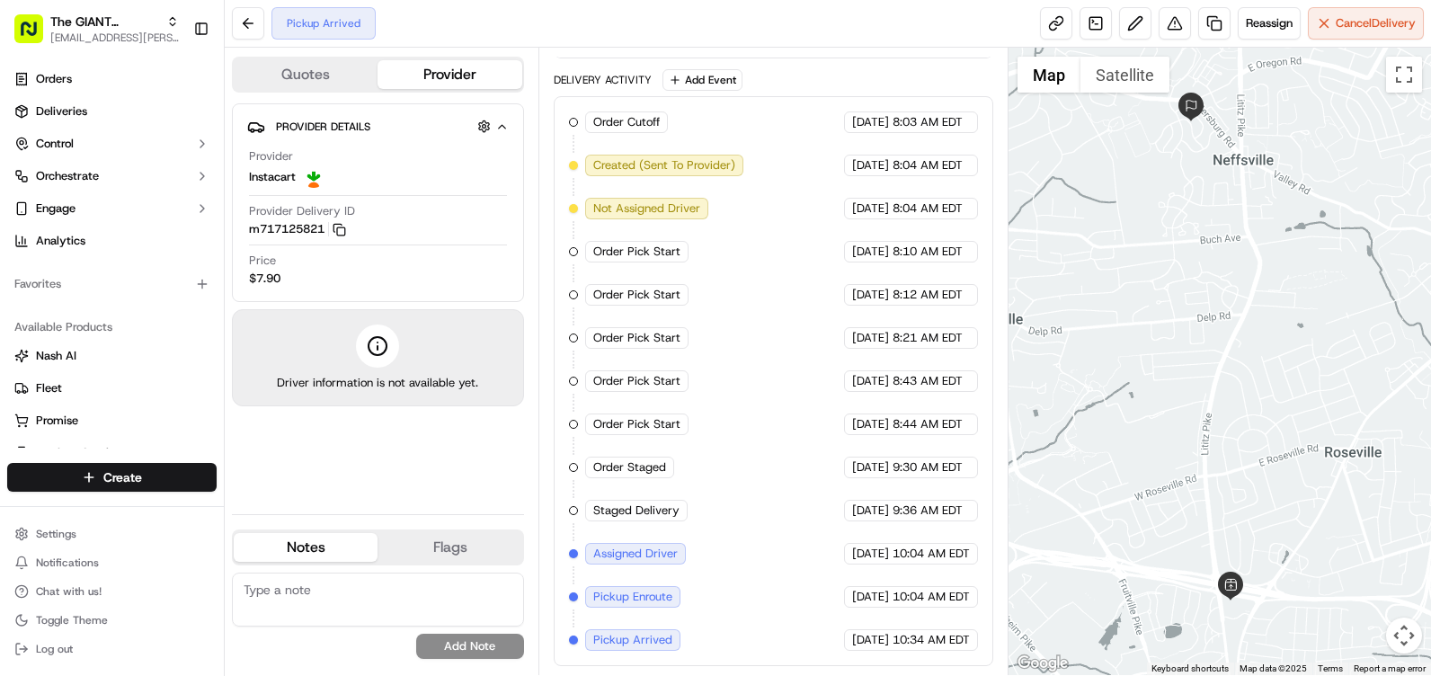
drag, startPoint x: 1232, startPoint y: 174, endPoint x: 1231, endPoint y: 159, distance: 14.4
click at [1230, 159] on div at bounding box center [1220, 362] width 423 height 628
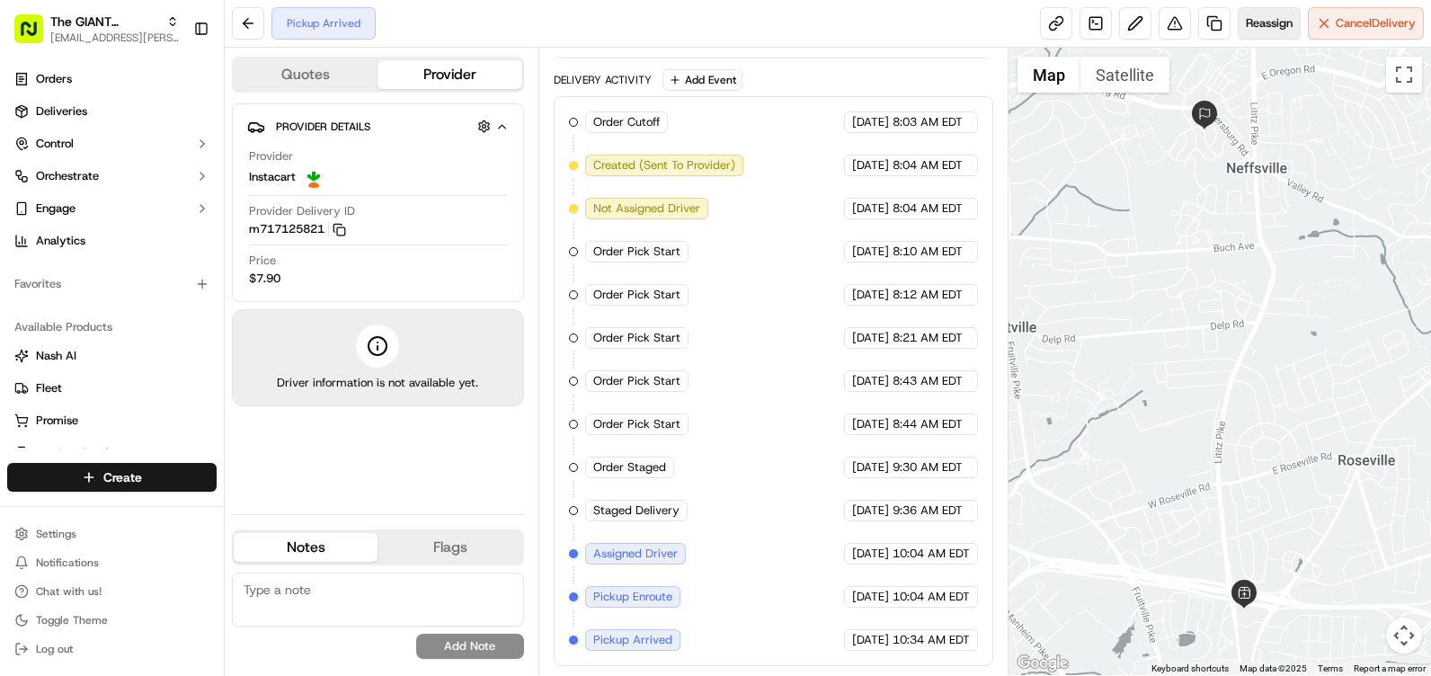
click at [1260, 26] on span "Reassign" at bounding box center [1269, 23] width 47 height 16
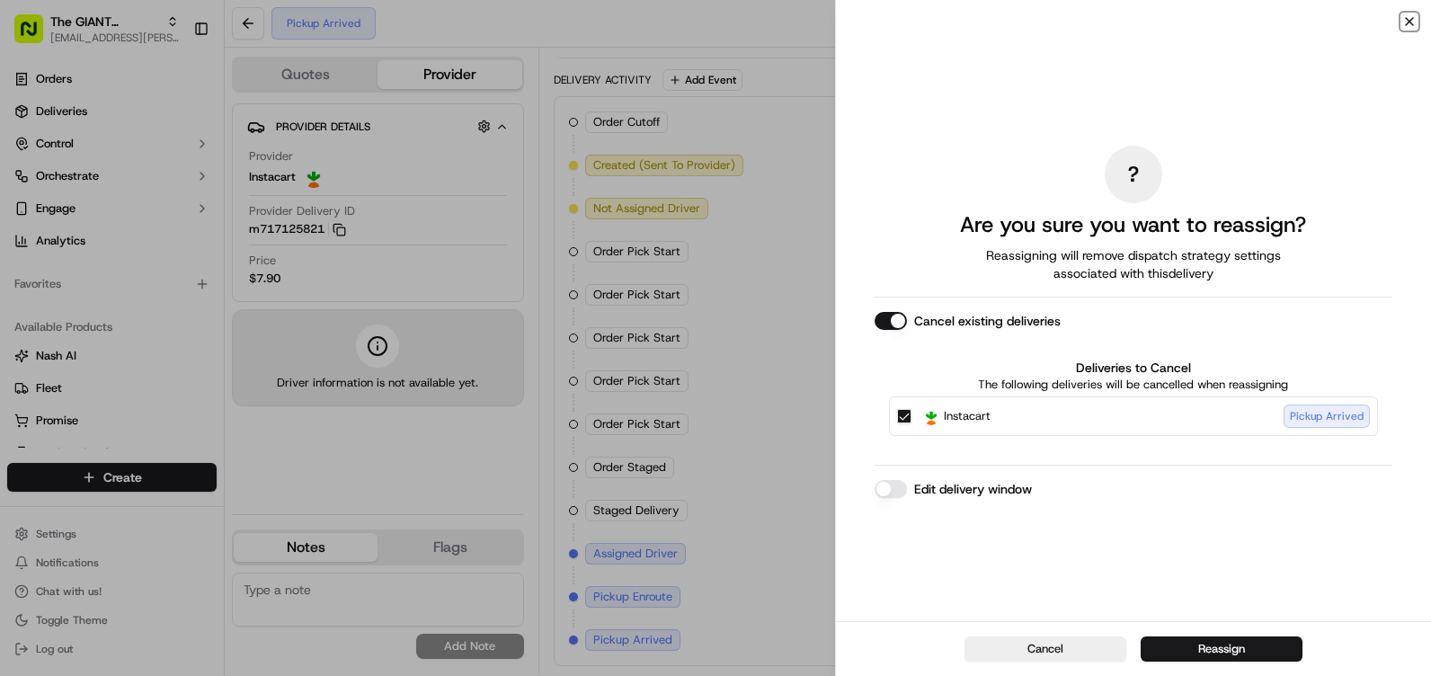
click at [1403, 17] on icon "button" at bounding box center [1410, 21] width 14 height 14
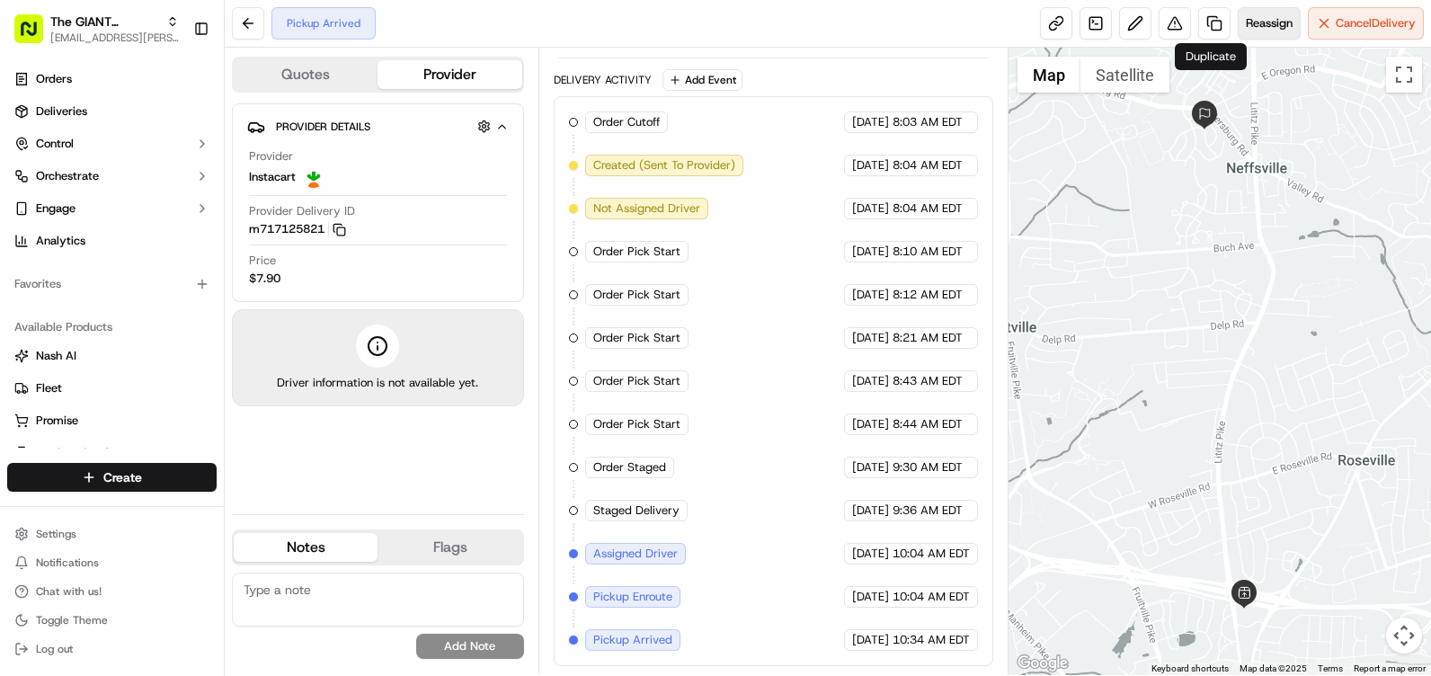
click at [1247, 19] on span "Reassign" at bounding box center [1269, 23] width 47 height 16
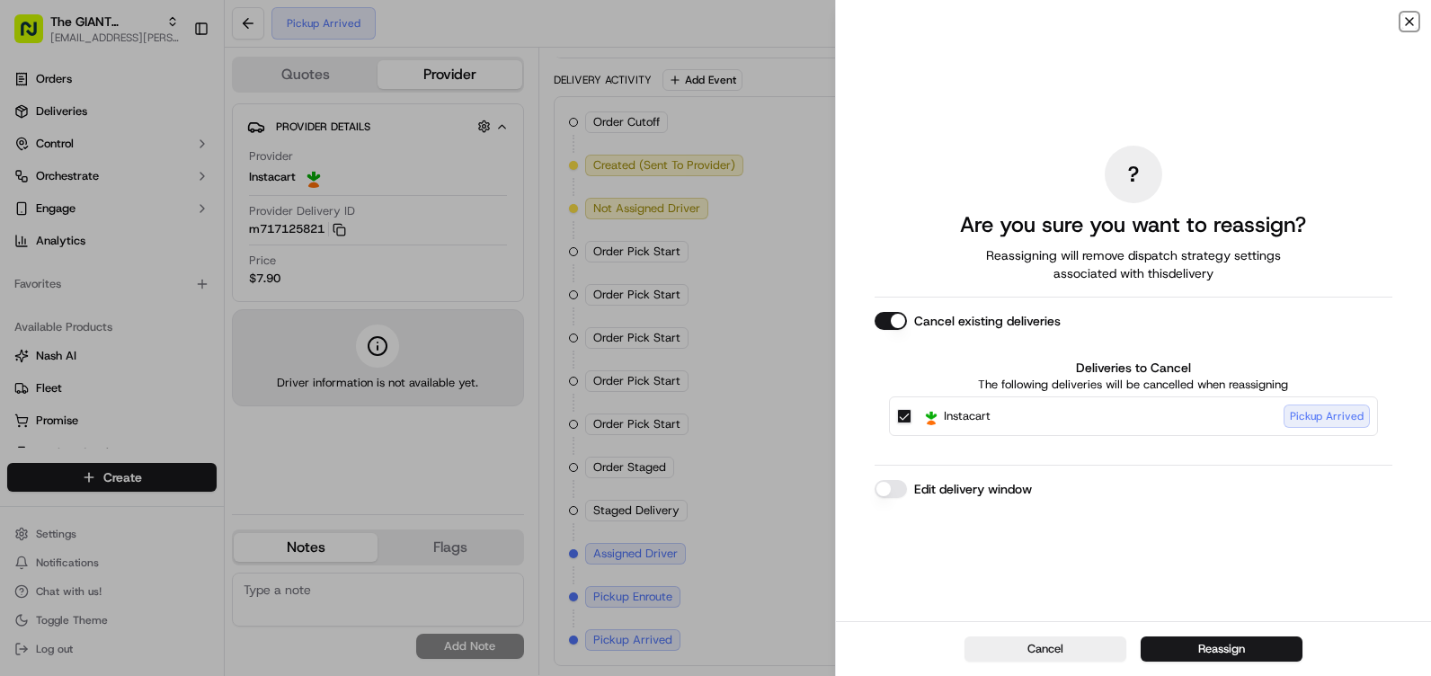
click at [1403, 20] on icon "button" at bounding box center [1410, 21] width 14 height 14
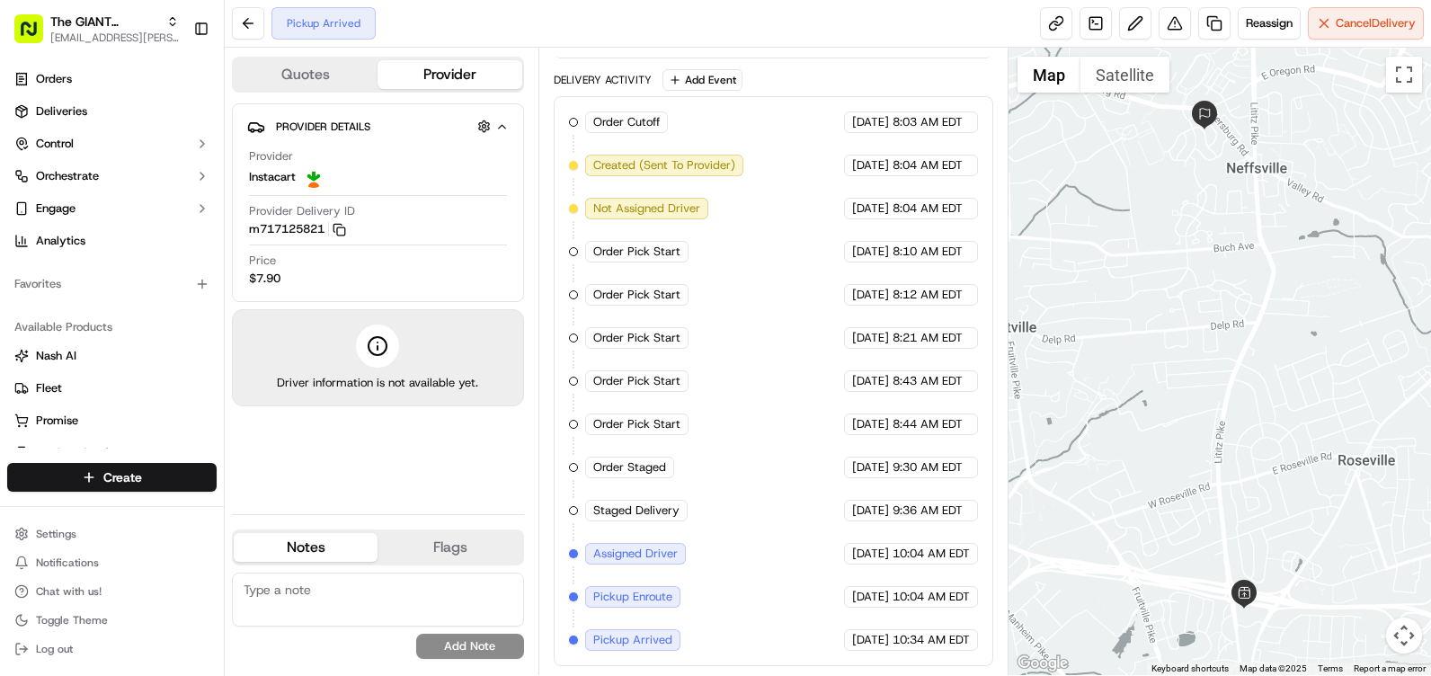
click at [736, 18] on div "Pickup Arrived Reassign Cancel Delivery" at bounding box center [828, 24] width 1207 height 48
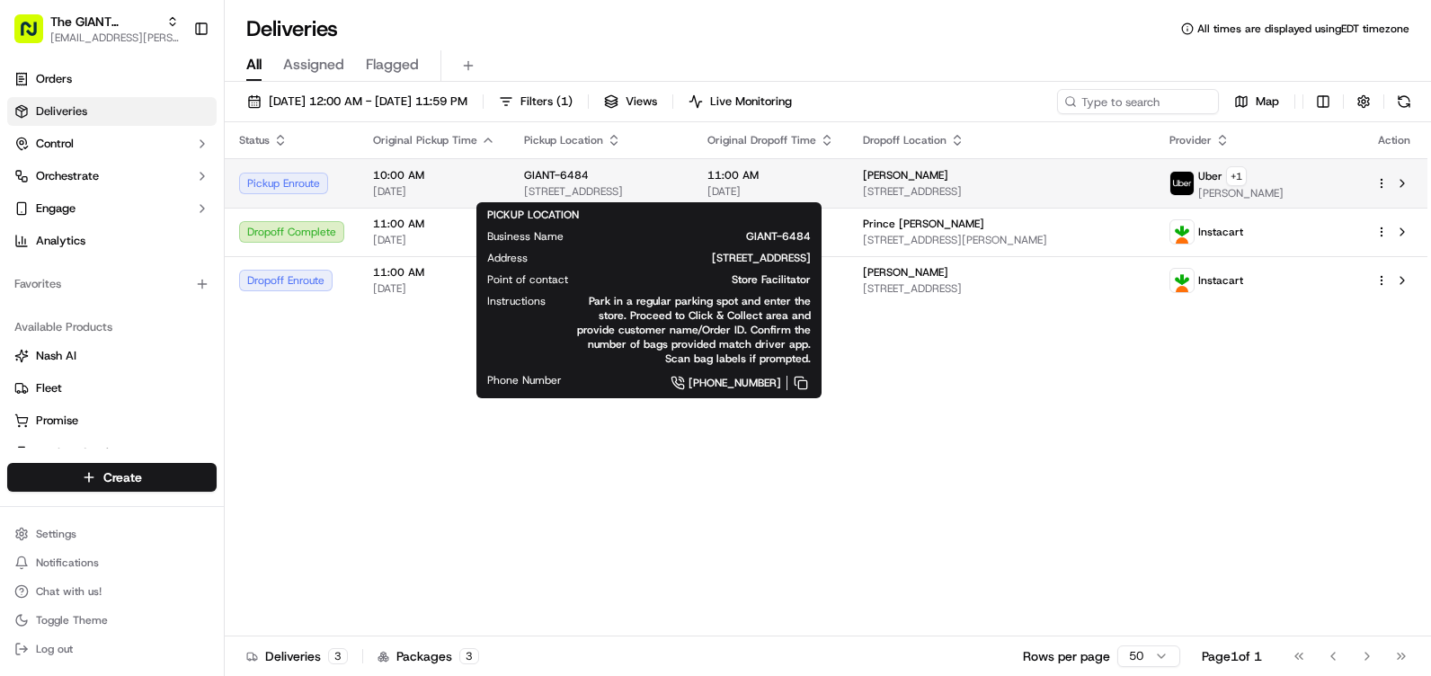
click at [646, 185] on span "[STREET_ADDRESS]" at bounding box center [601, 191] width 155 height 14
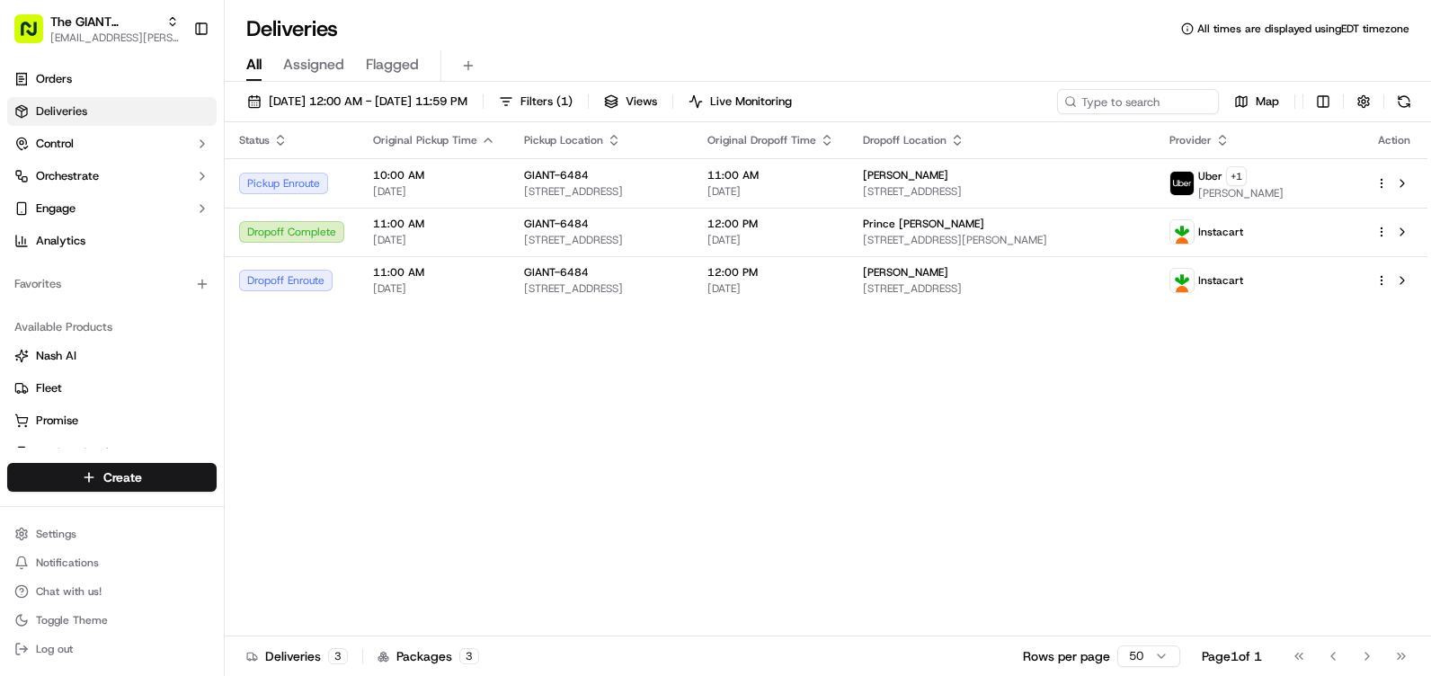
click at [702, 378] on div "Status Original Pickup Time Pickup Location Original Dropoff Time Dropoff Locat…" at bounding box center [826, 379] width 1203 height 514
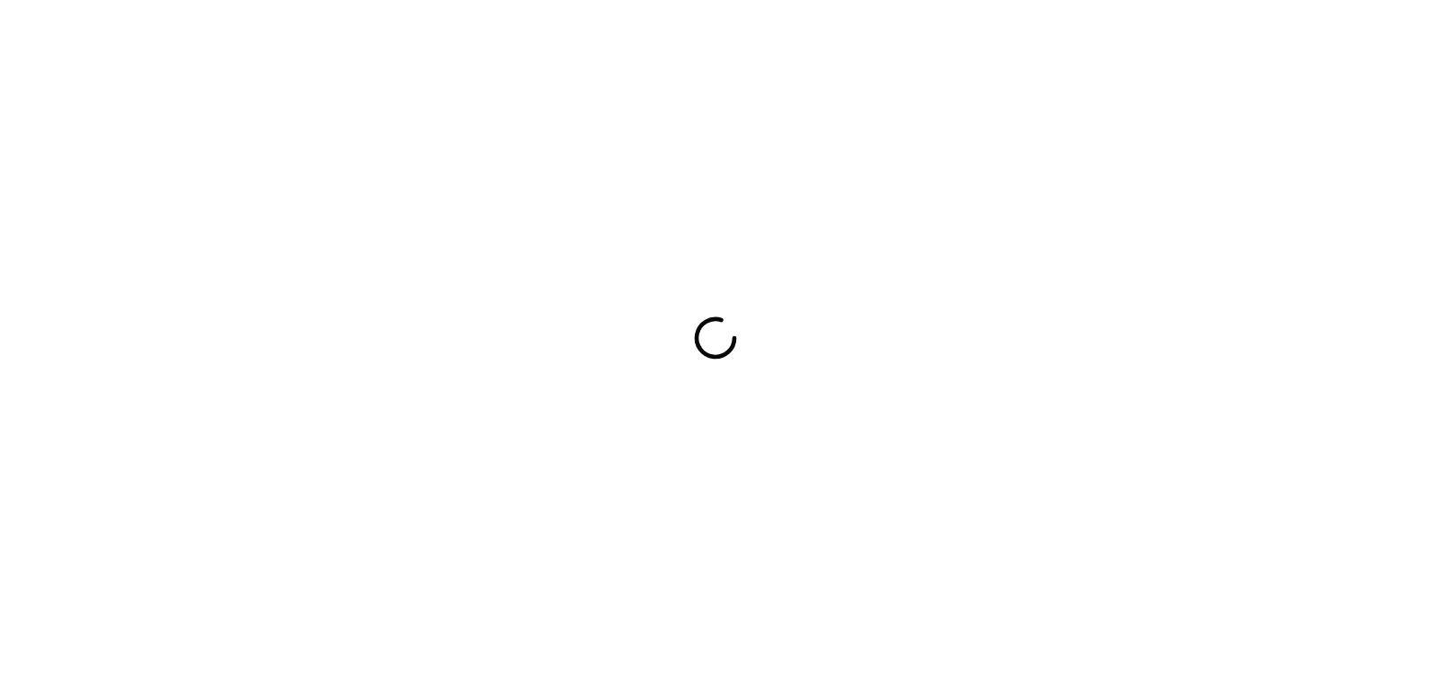
drag, startPoint x: 0, startPoint y: 0, endPoint x: 702, endPoint y: 378, distance: 797.3
click at [702, 378] on div at bounding box center [715, 338] width 1431 height 676
